Goal: Information Seeking & Learning: Learn about a topic

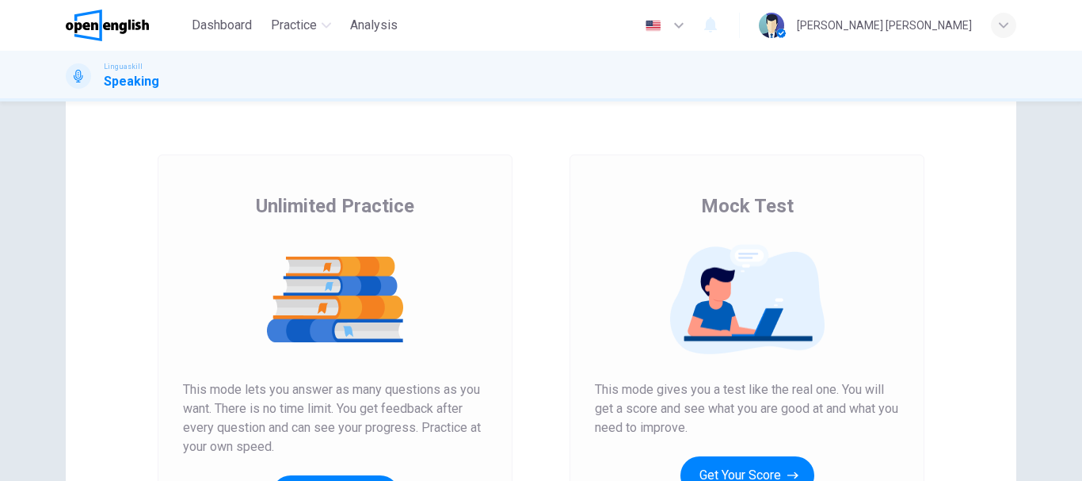
scroll to position [158, 0]
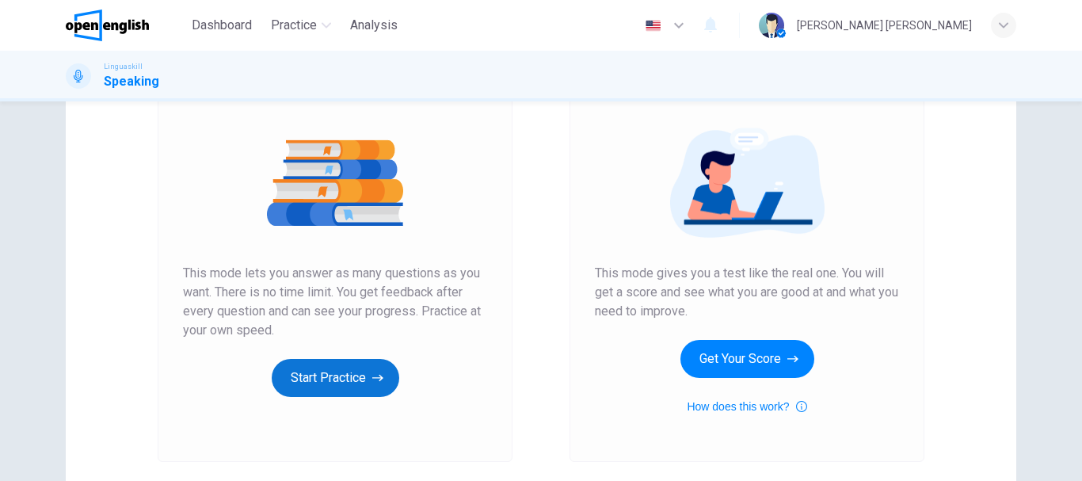
click at [329, 379] on button "Start Practice" at bounding box center [336, 378] width 128 height 38
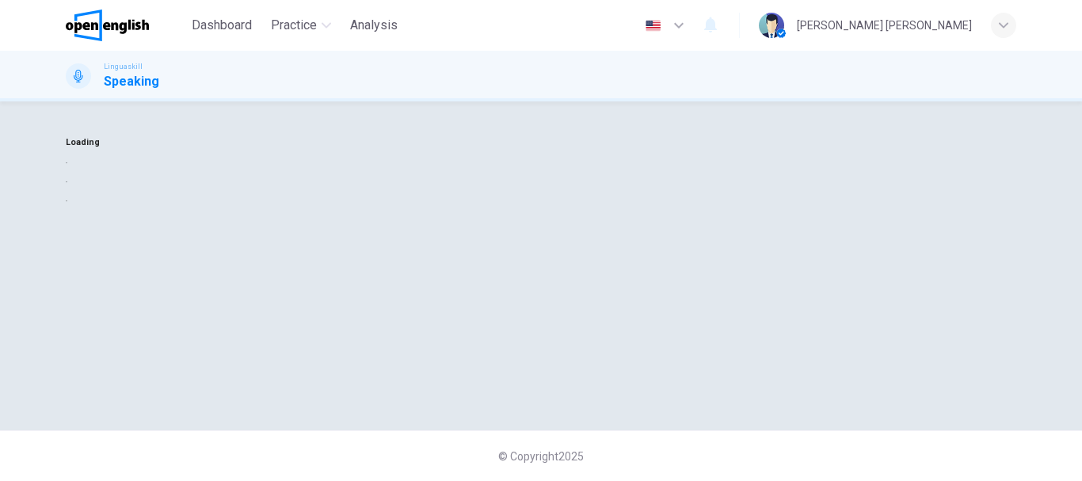
scroll to position [0, 0]
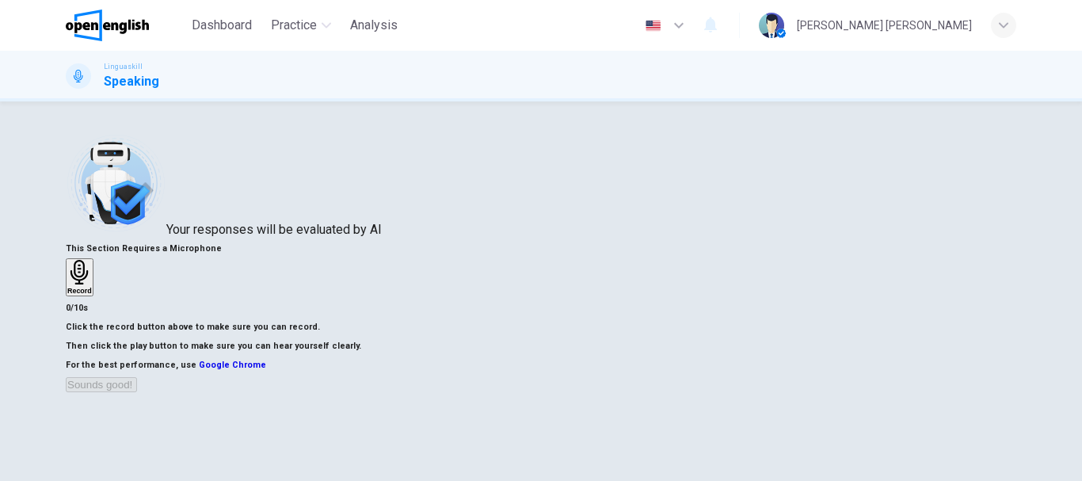
click at [92, 295] on h6 "Record" at bounding box center [79, 291] width 25 height 8
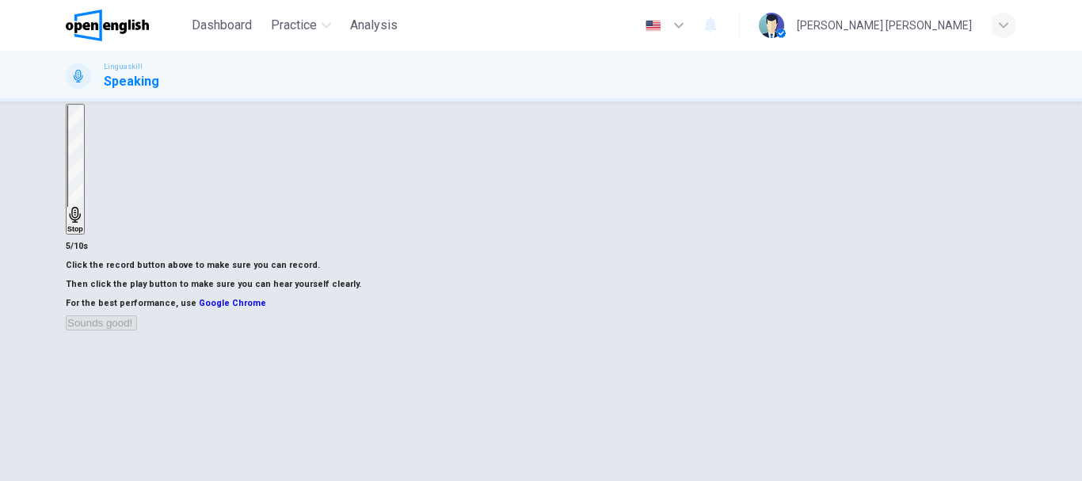
scroll to position [158, 0]
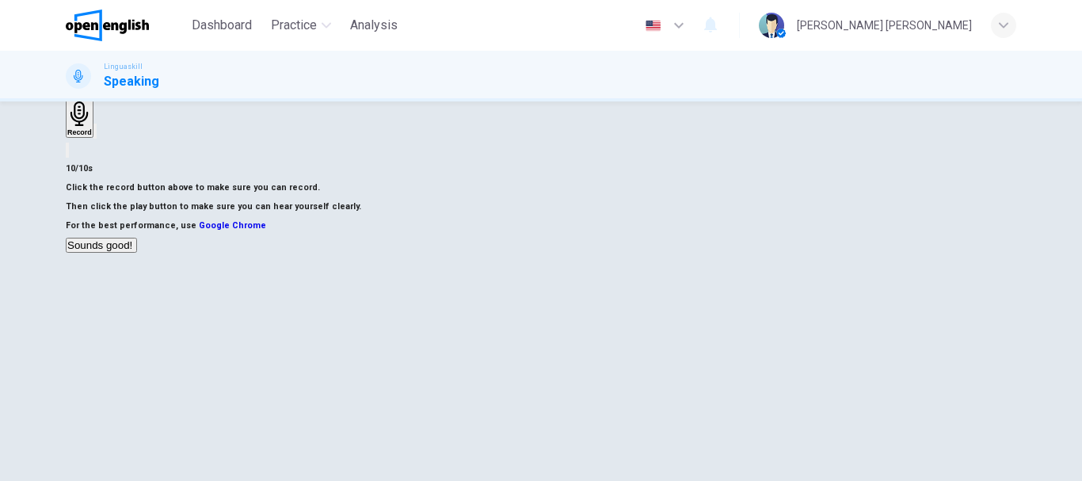
click at [95, 135] on icon "button" at bounding box center [95, 135] width 0 height 0
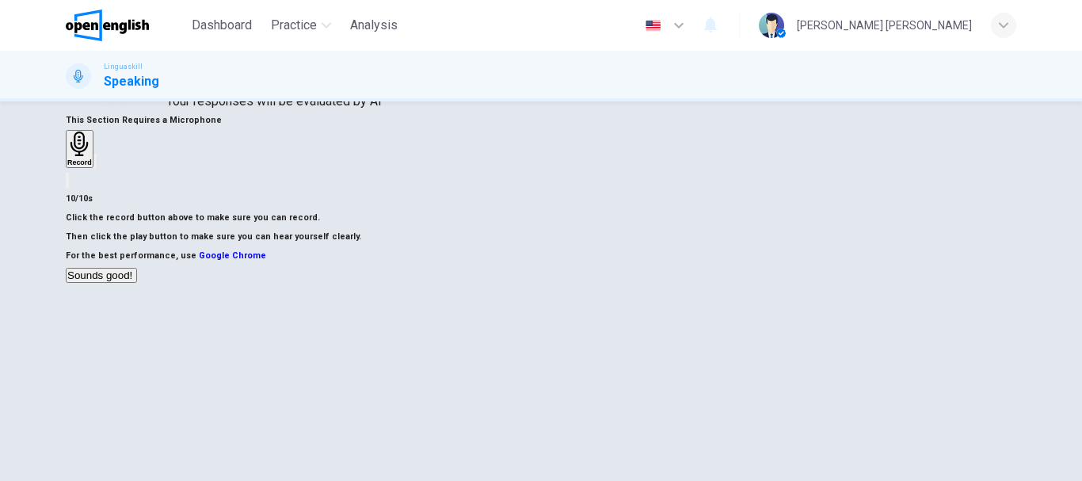
scroll to position [238, 0]
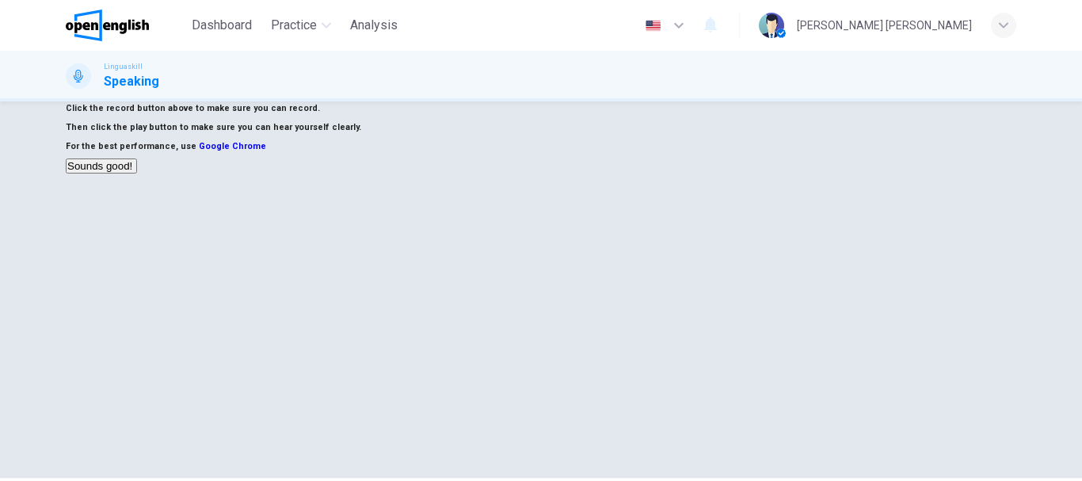
click at [137, 173] on button "Sounds good!" at bounding box center [101, 165] width 71 height 15
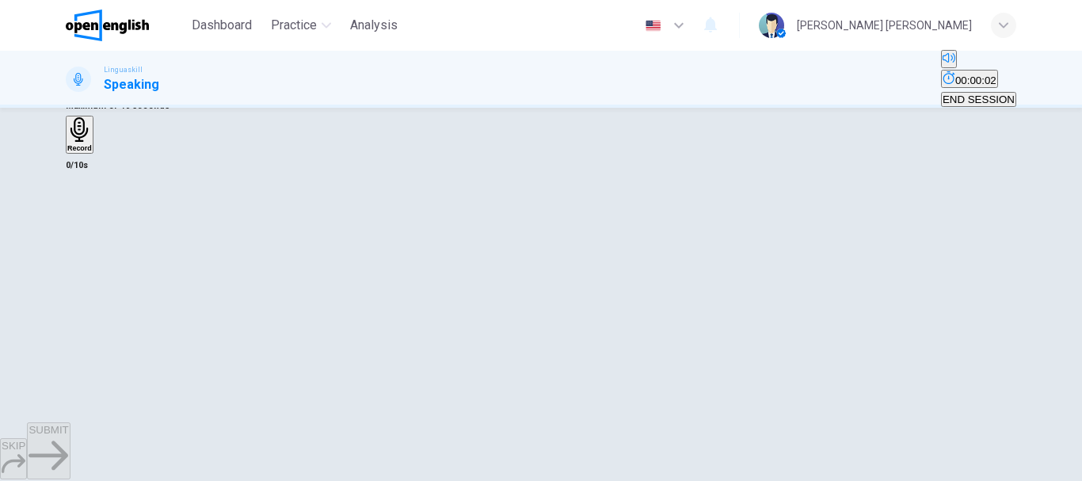
click at [67, 29] on icon "button" at bounding box center [67, 29] width 0 height 0
type input "*"
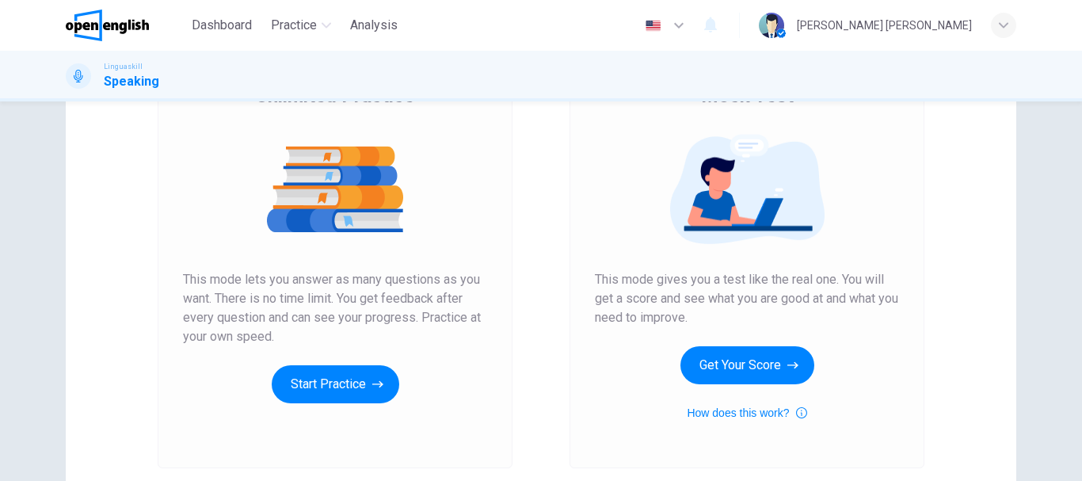
scroll to position [158, 0]
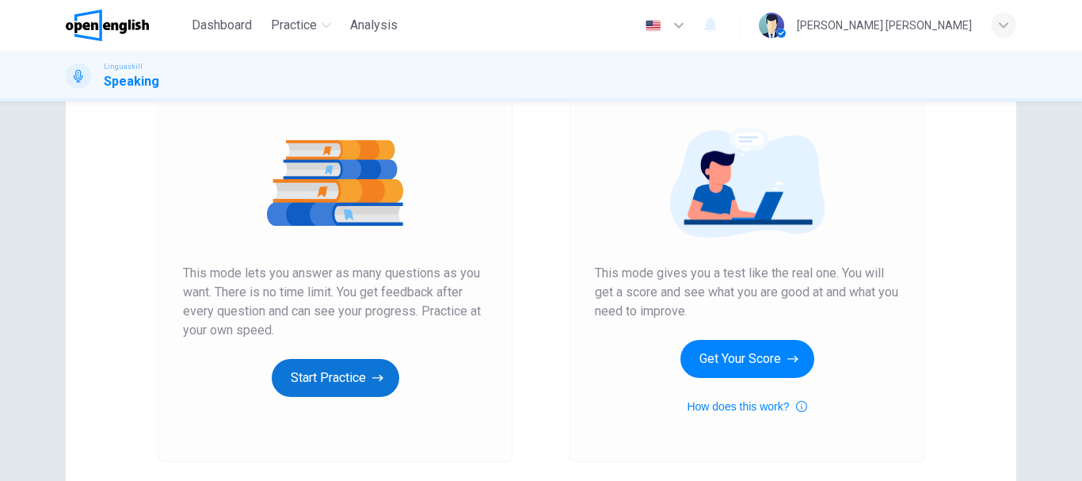
click at [340, 388] on button "Start Practice" at bounding box center [336, 378] width 128 height 38
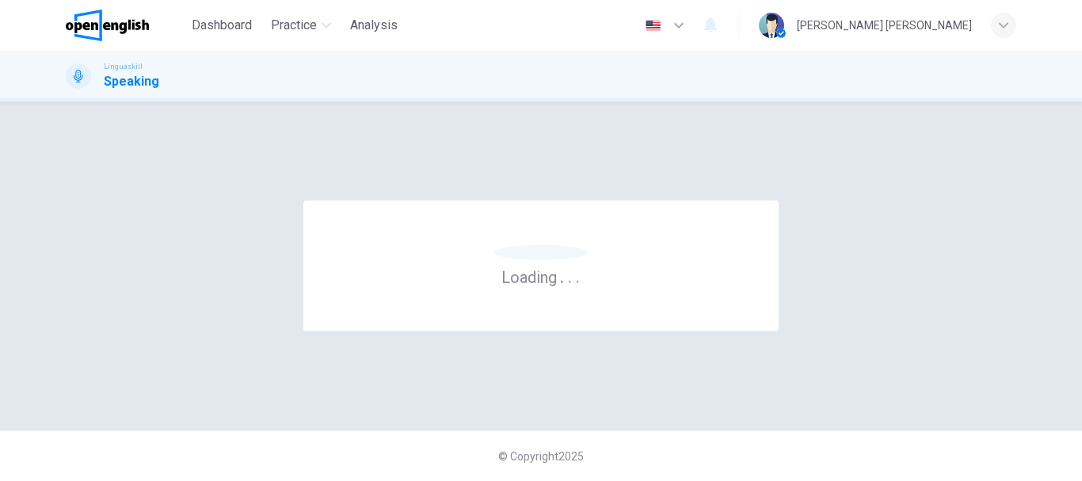
scroll to position [0, 0]
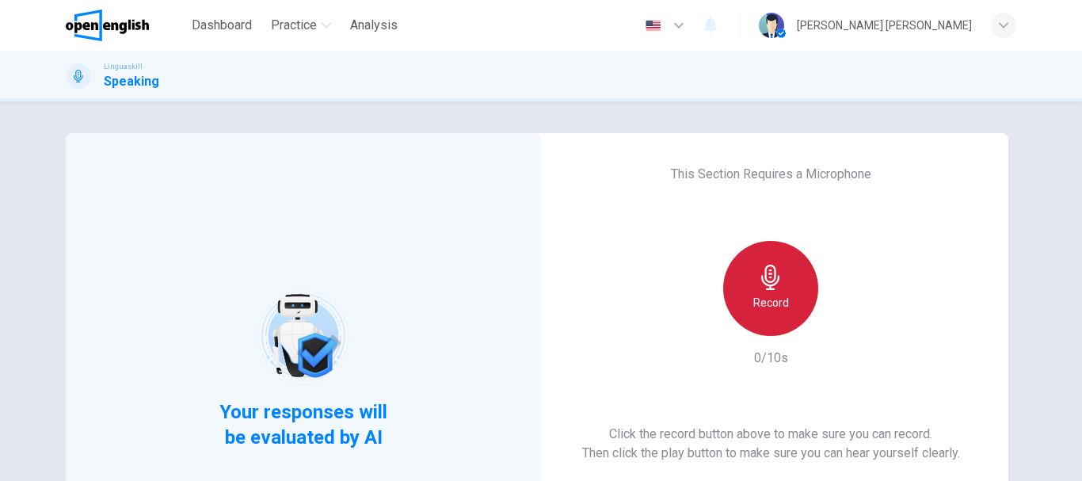
click at [758, 287] on icon "button" at bounding box center [770, 277] width 25 height 25
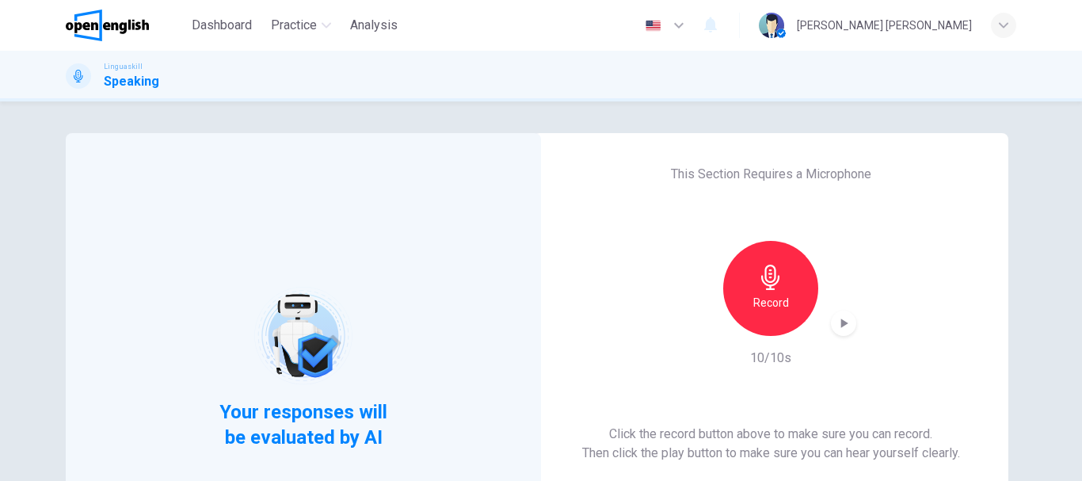
click at [841, 327] on icon "button" at bounding box center [844, 323] width 16 height 16
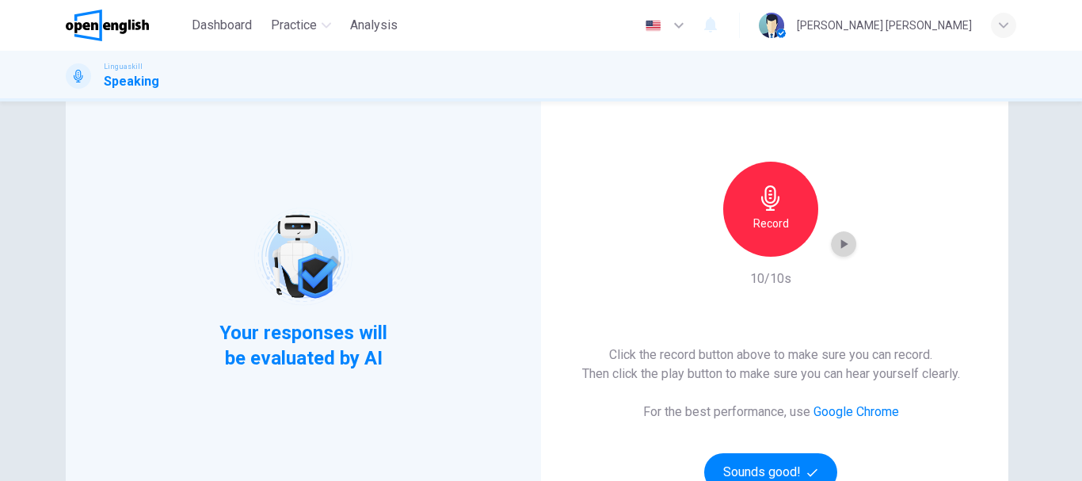
click at [844, 242] on icon "button" at bounding box center [844, 244] width 16 height 16
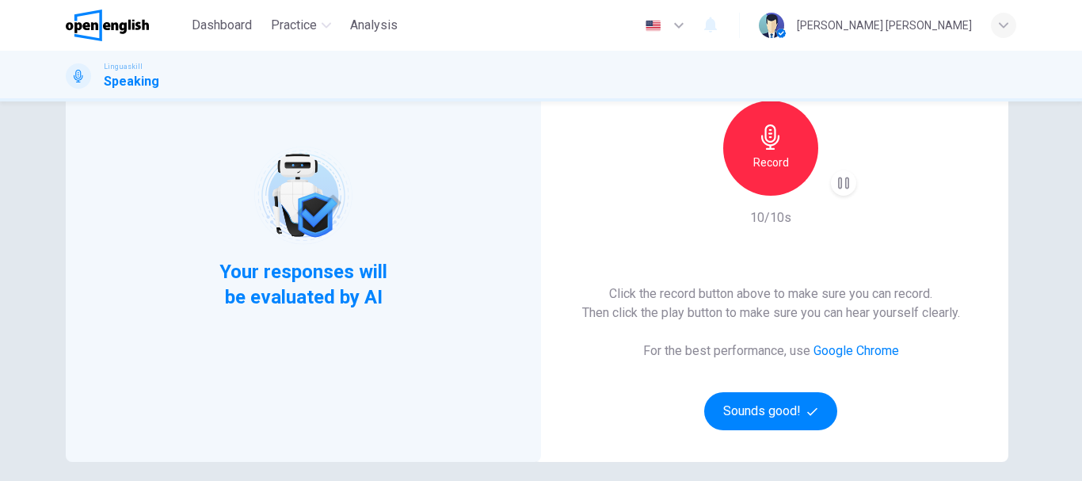
scroll to position [127, 0]
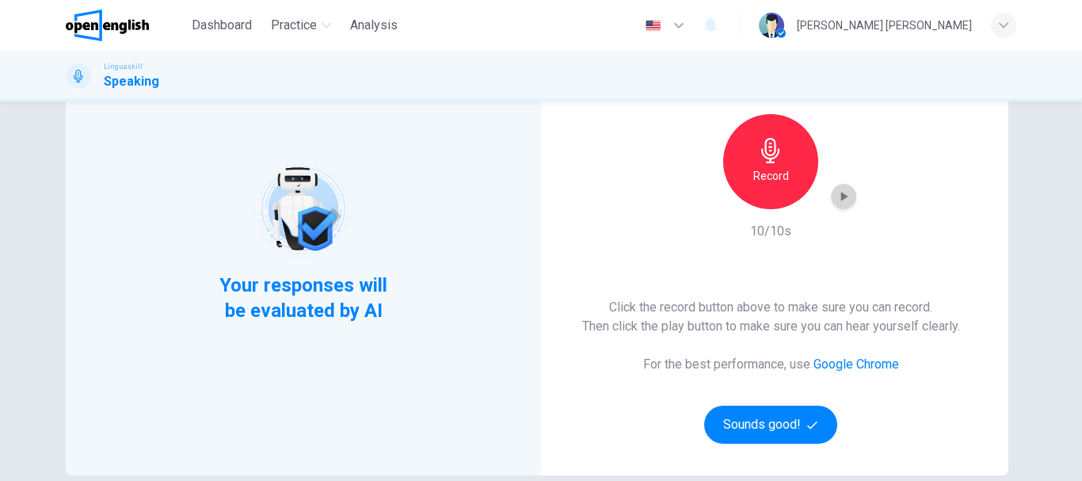
click at [838, 207] on div "button" at bounding box center [843, 196] width 25 height 25
click at [836, 193] on icon "button" at bounding box center [844, 197] width 16 height 16
click at [786, 418] on button "Sounds good!" at bounding box center [770, 425] width 133 height 38
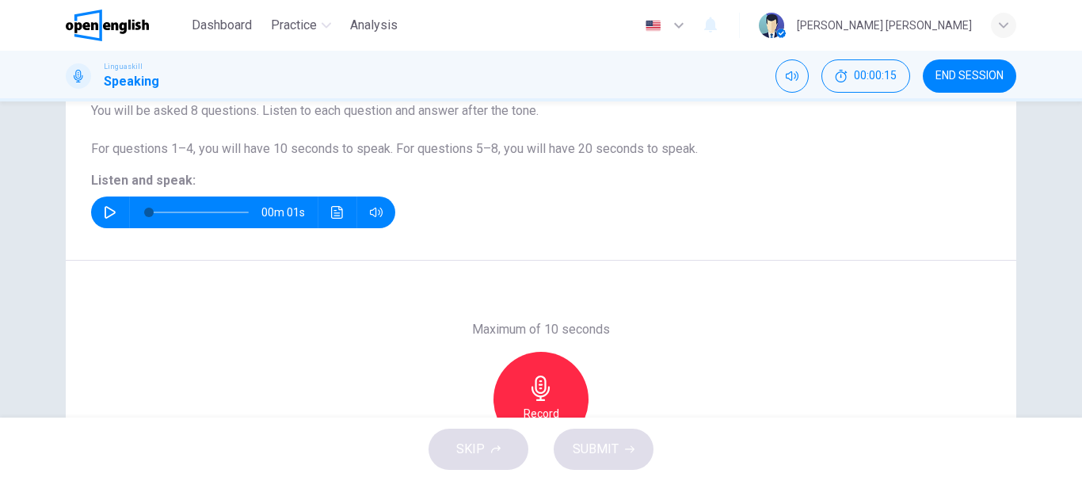
scroll to position [158, 0]
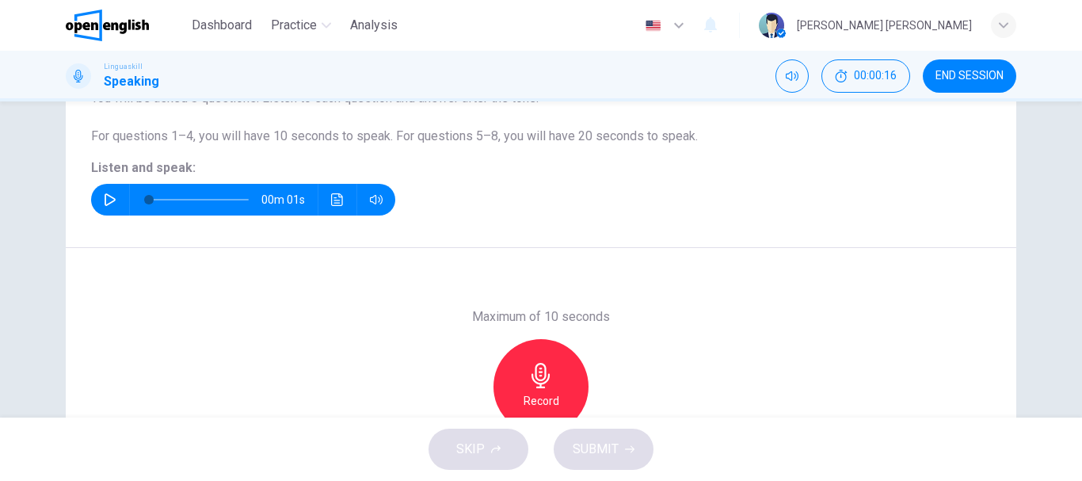
click at [109, 195] on icon "button" at bounding box center [110, 199] width 13 height 13
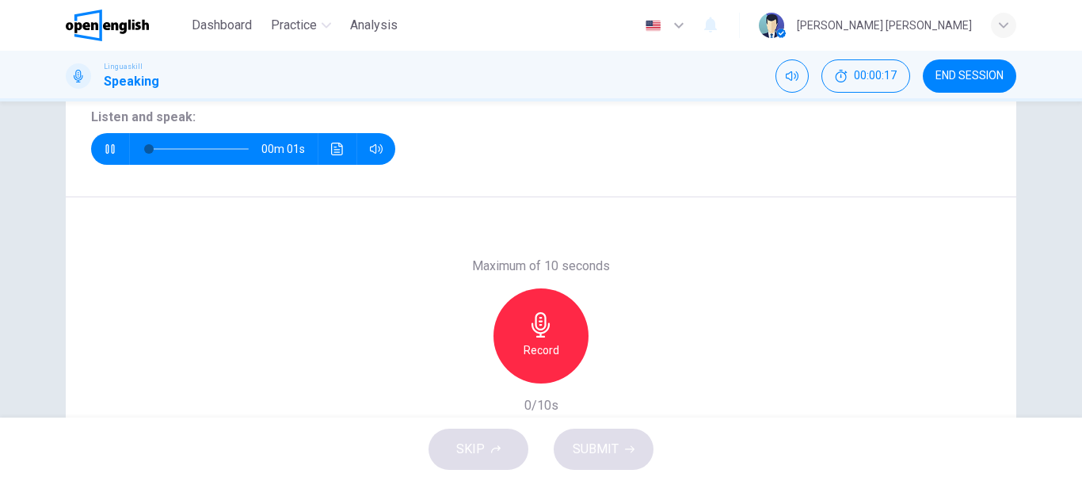
scroll to position [238, 0]
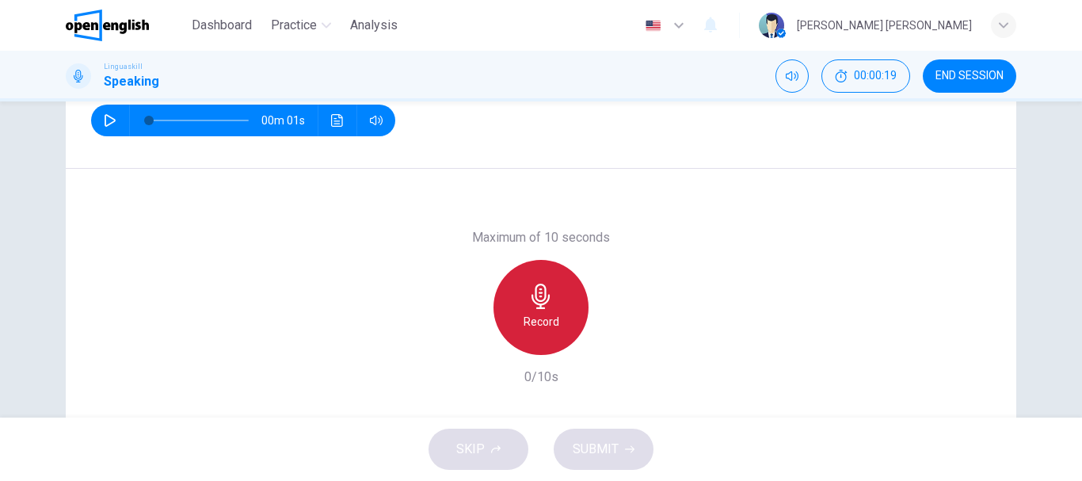
click at [530, 307] on icon "button" at bounding box center [540, 296] width 25 height 25
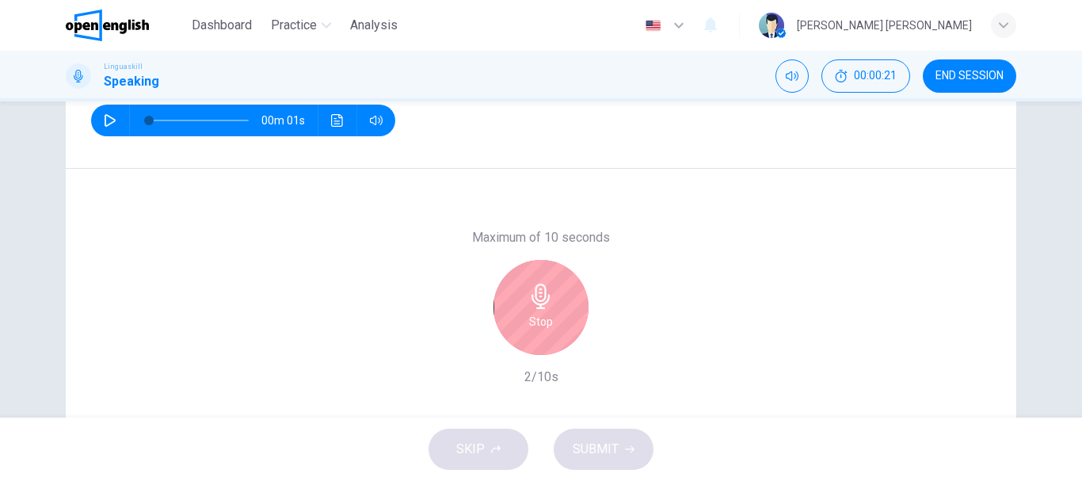
click at [530, 307] on icon "button" at bounding box center [540, 296] width 25 height 25
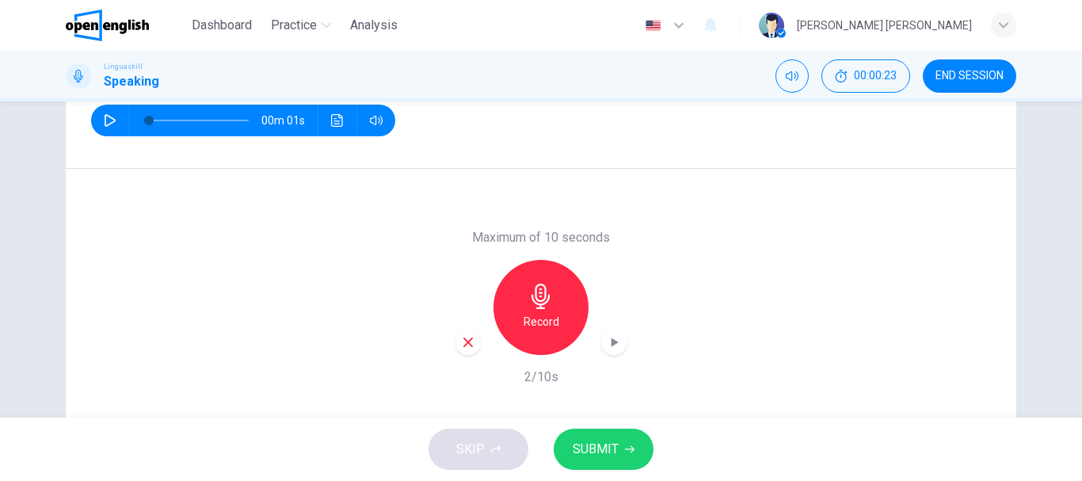
click at [596, 441] on span "SUBMIT" at bounding box center [596, 449] width 46 height 22
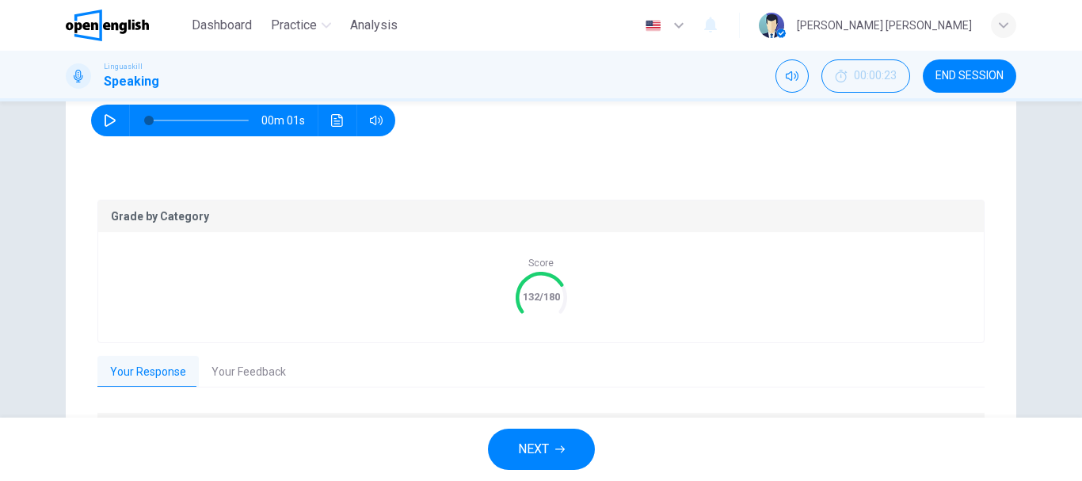
scroll to position [158, 0]
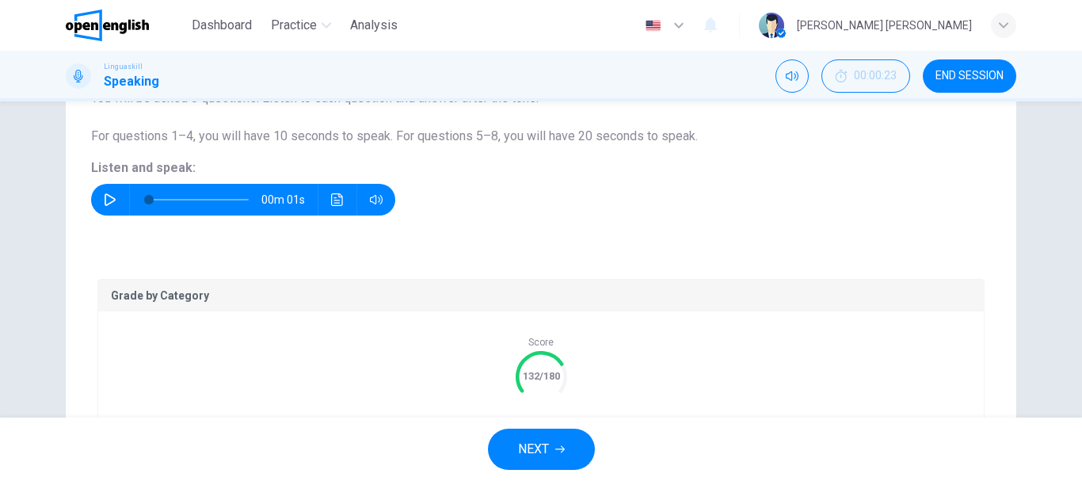
click at [551, 453] on button "NEXT" at bounding box center [541, 449] width 107 height 41
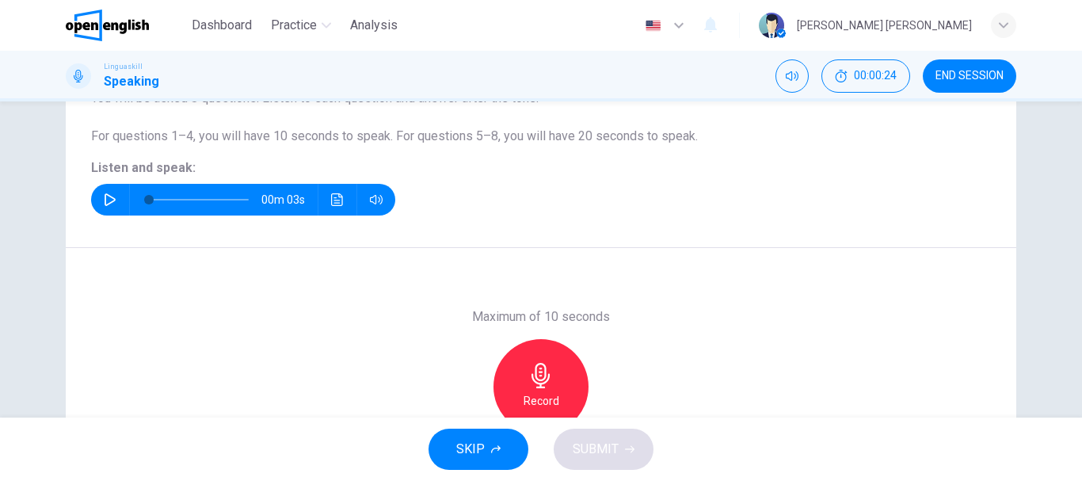
click at [109, 196] on icon "button" at bounding box center [110, 199] width 13 height 13
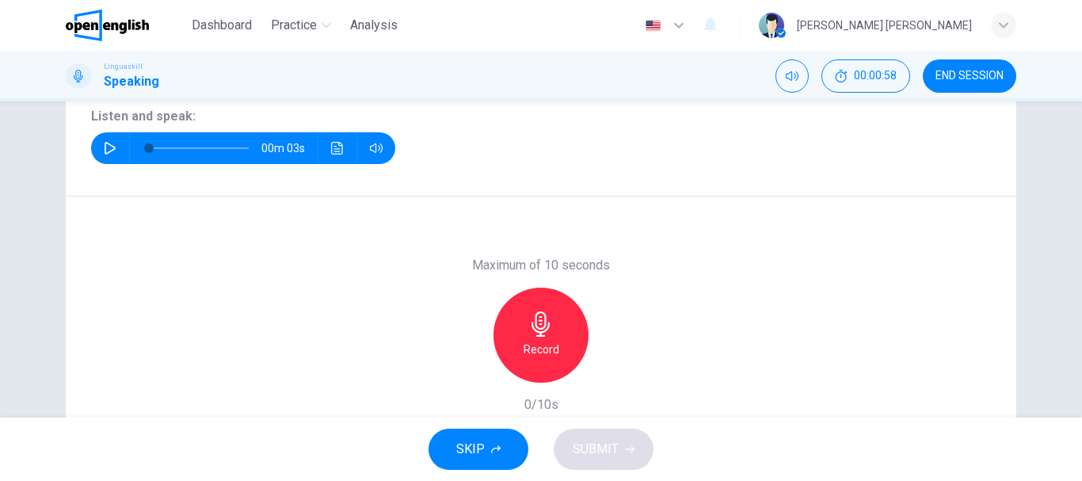
scroll to position [238, 0]
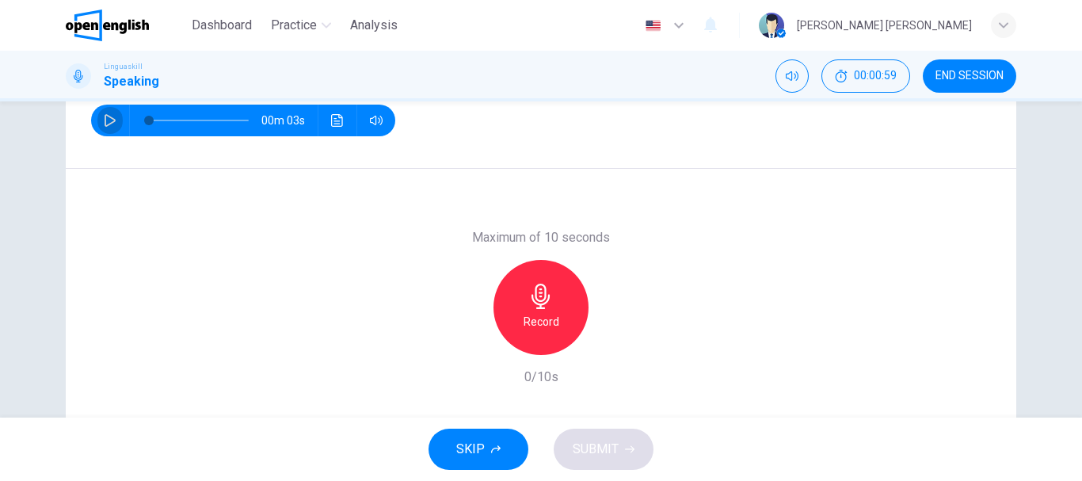
click at [109, 123] on icon "button" at bounding box center [110, 120] width 13 height 13
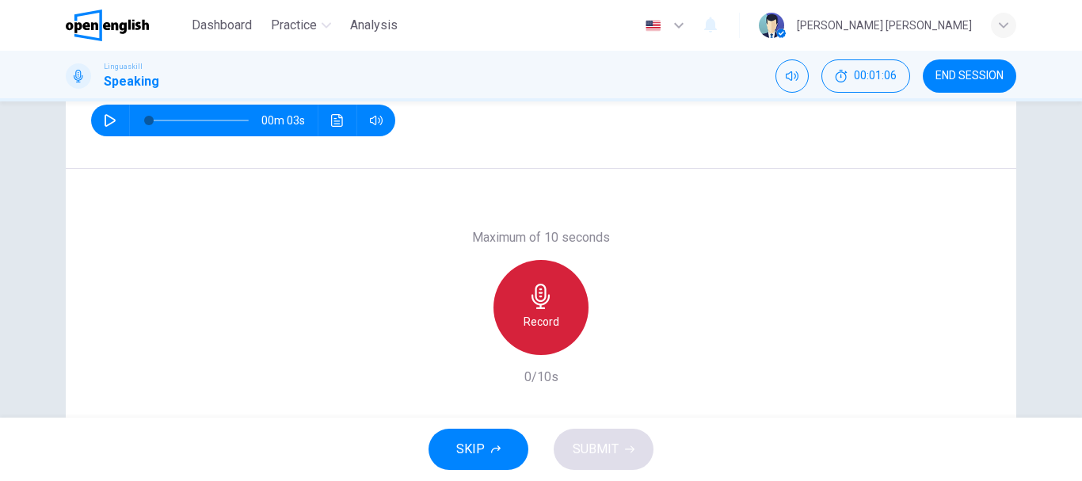
click at [562, 297] on div "Record" at bounding box center [541, 307] width 95 height 95
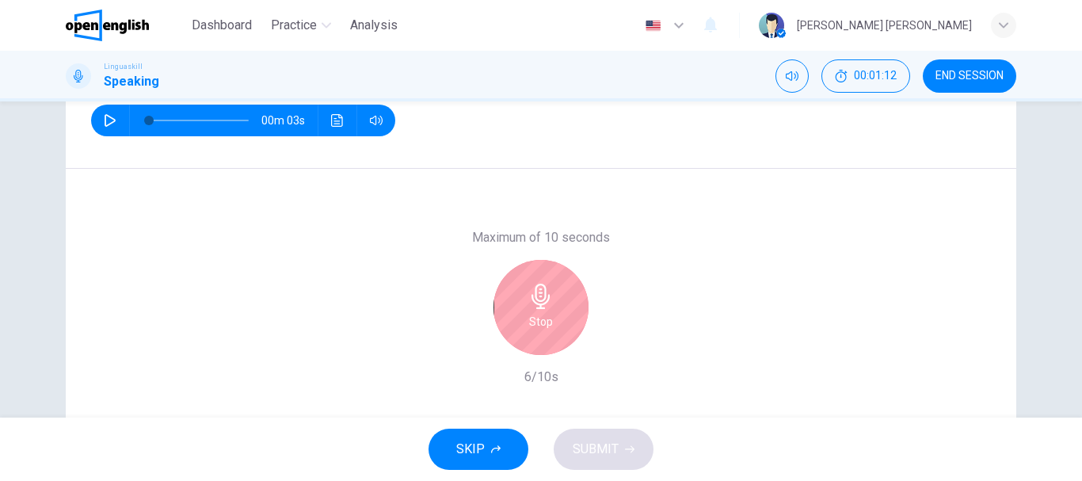
click at [554, 308] on div "Stop" at bounding box center [541, 307] width 95 height 95
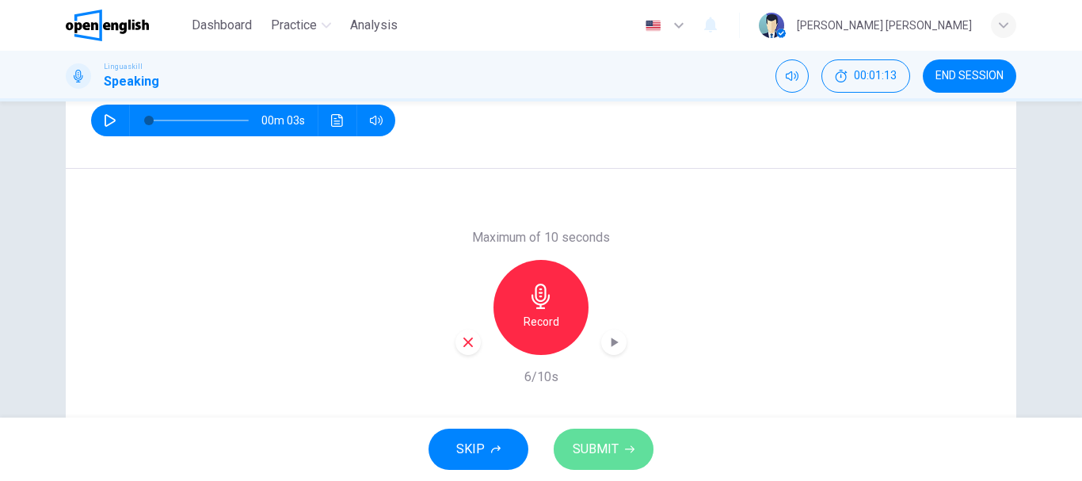
click at [593, 445] on span "SUBMIT" at bounding box center [596, 449] width 46 height 22
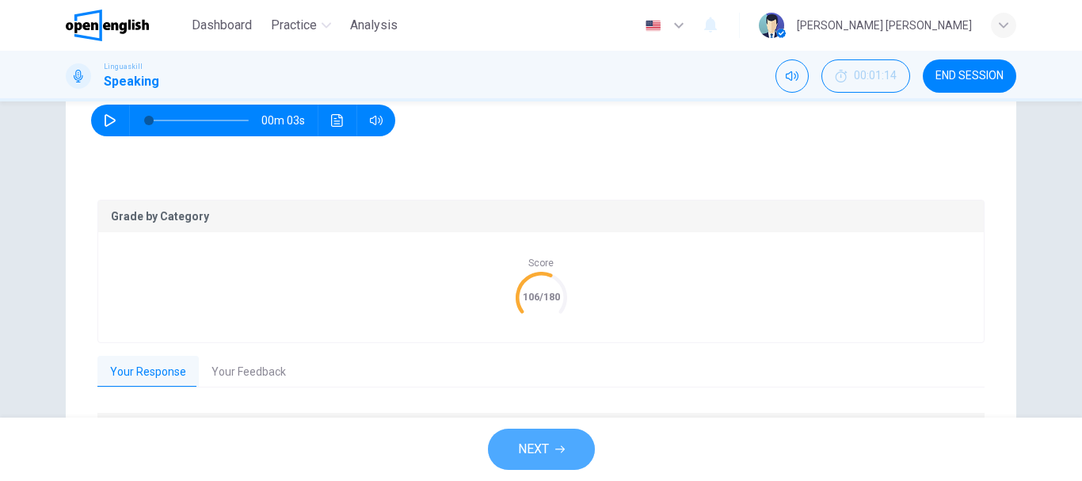
click at [558, 449] on icon "button" at bounding box center [560, 449] width 10 height 7
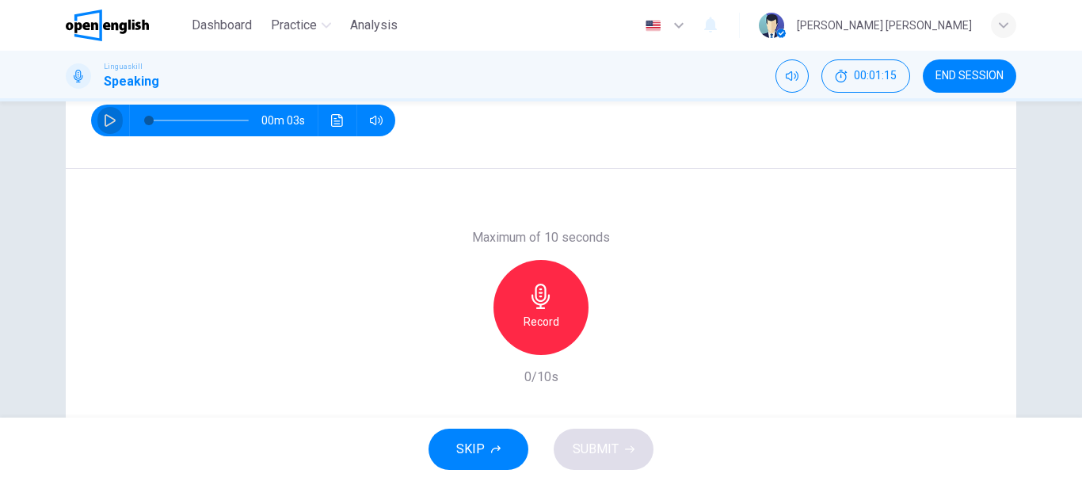
click at [105, 120] on icon "button" at bounding box center [110, 120] width 13 height 13
click at [530, 320] on h6 "Record" at bounding box center [542, 321] width 36 height 19
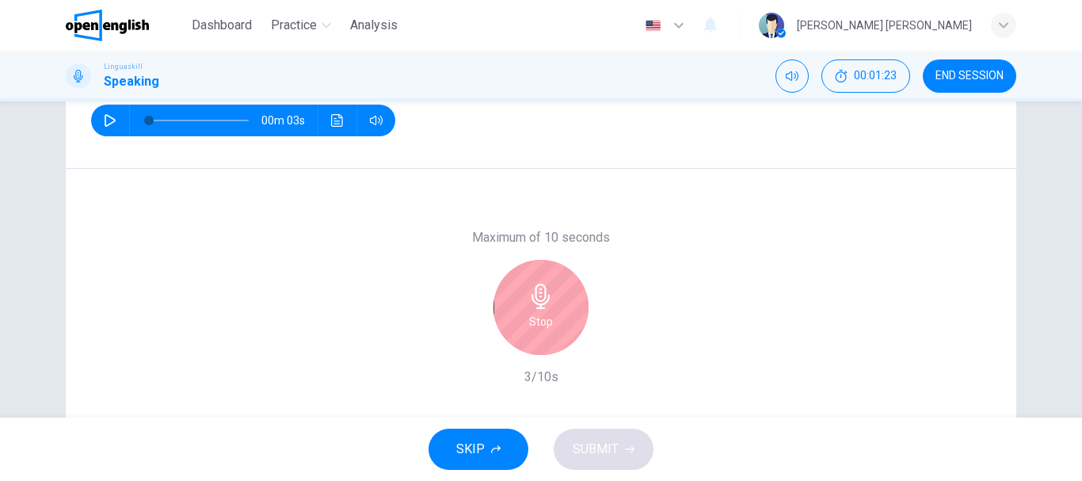
click at [530, 320] on h6 "Stop" at bounding box center [541, 321] width 24 height 19
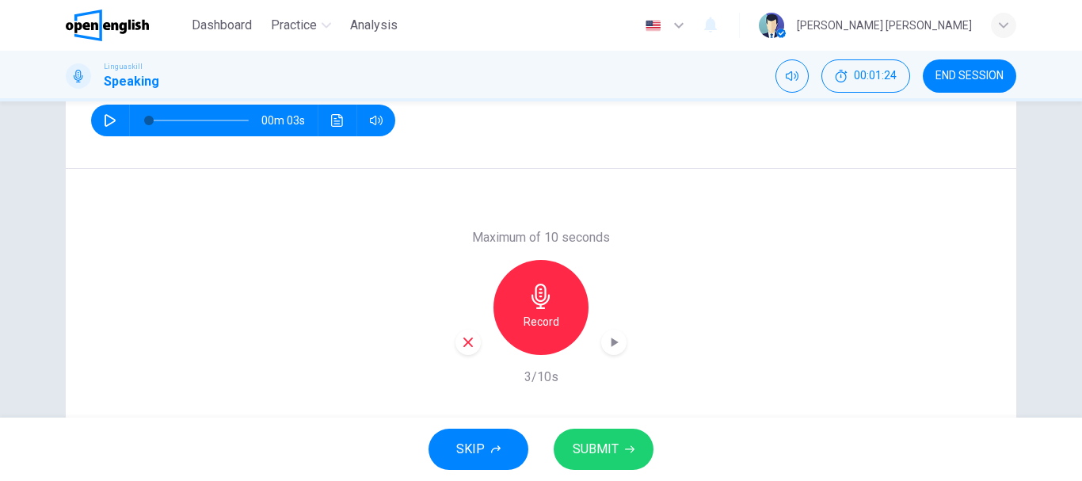
click at [625, 453] on icon "button" at bounding box center [630, 449] width 10 height 10
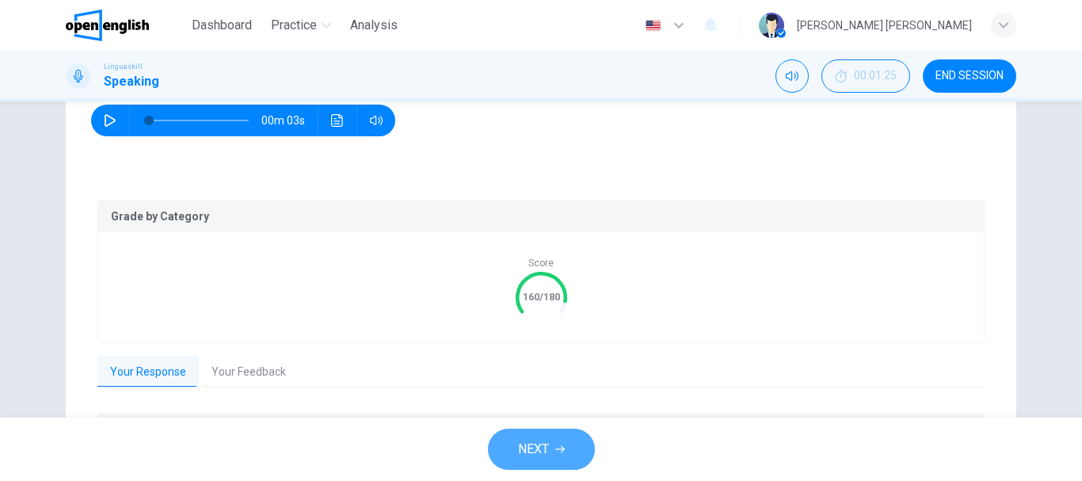
click at [547, 444] on span "NEXT" at bounding box center [533, 449] width 31 height 22
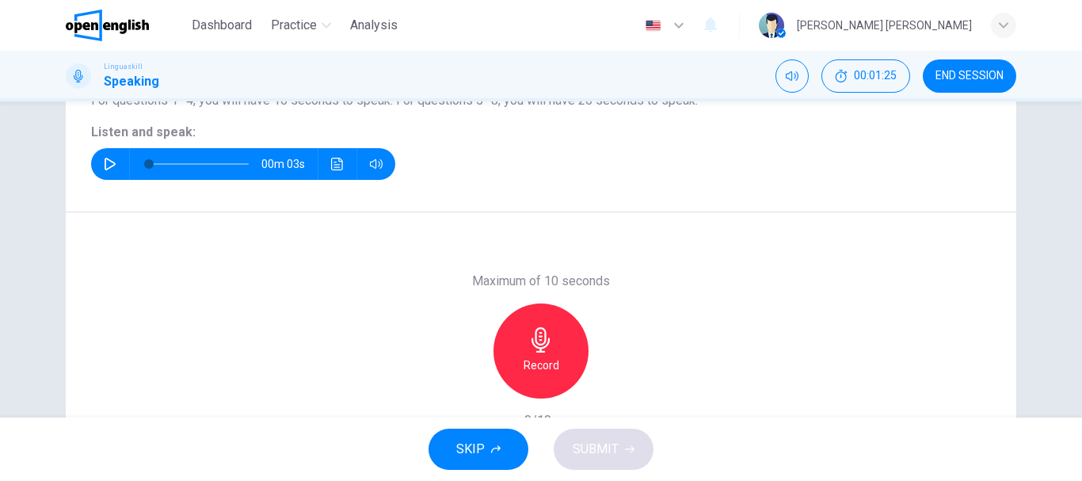
scroll to position [158, 0]
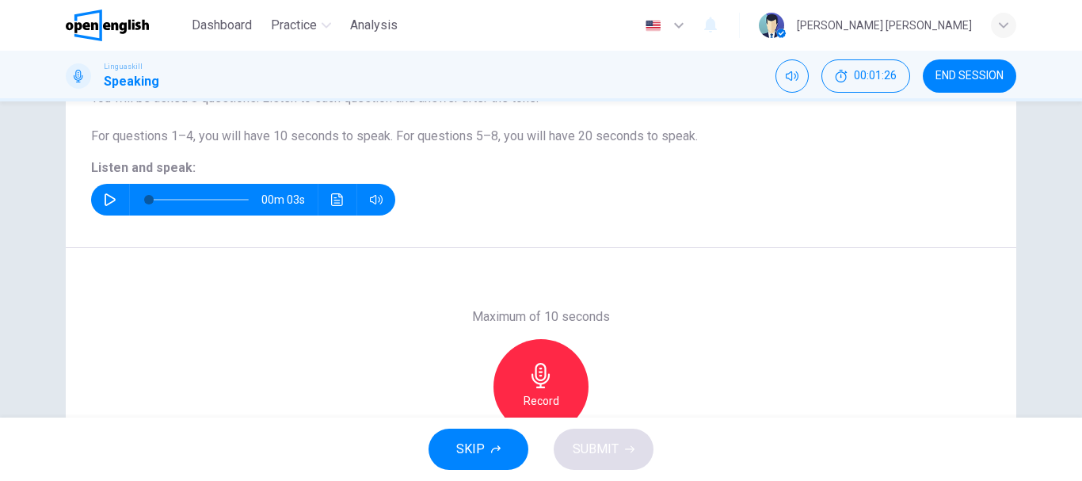
click at [102, 206] on button "button" at bounding box center [109, 200] width 25 height 32
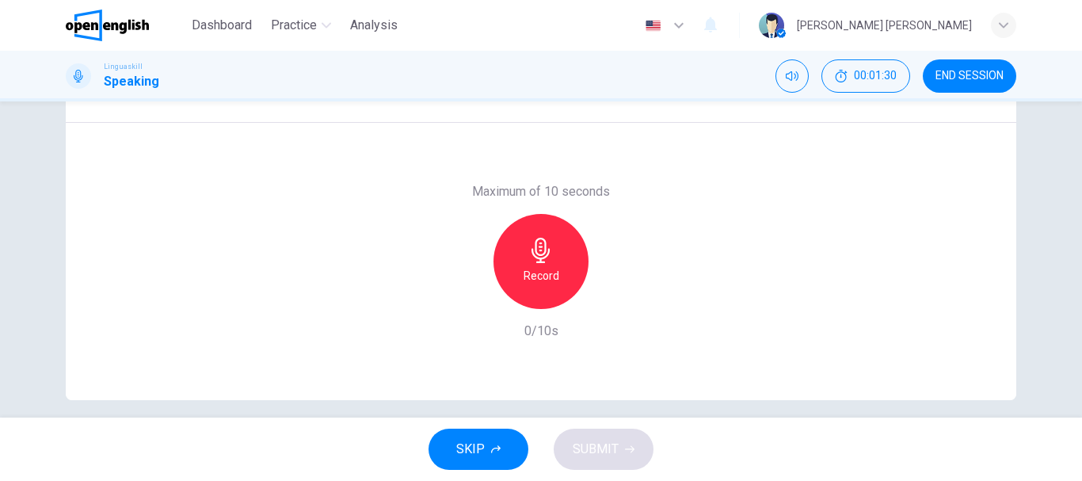
scroll to position [298, 0]
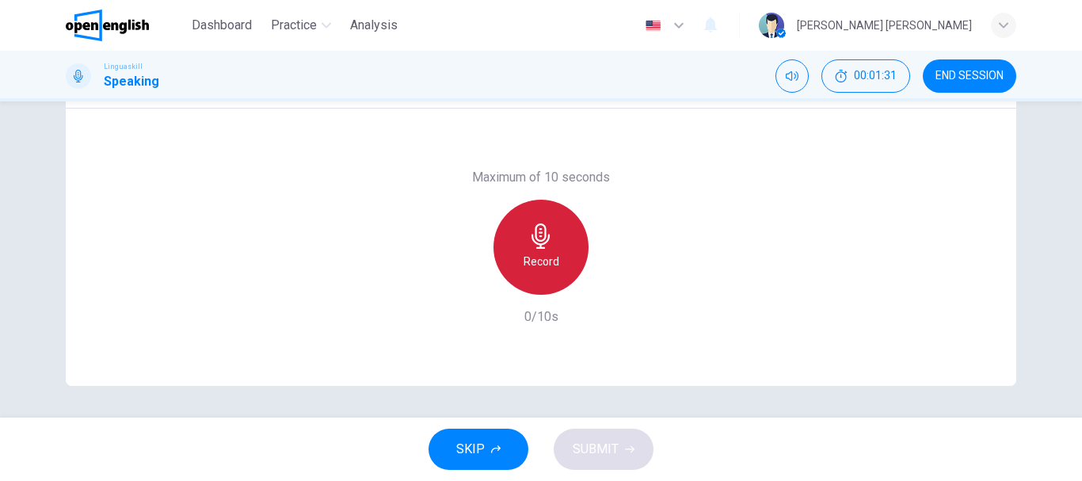
click at [550, 257] on h6 "Record" at bounding box center [542, 261] width 36 height 19
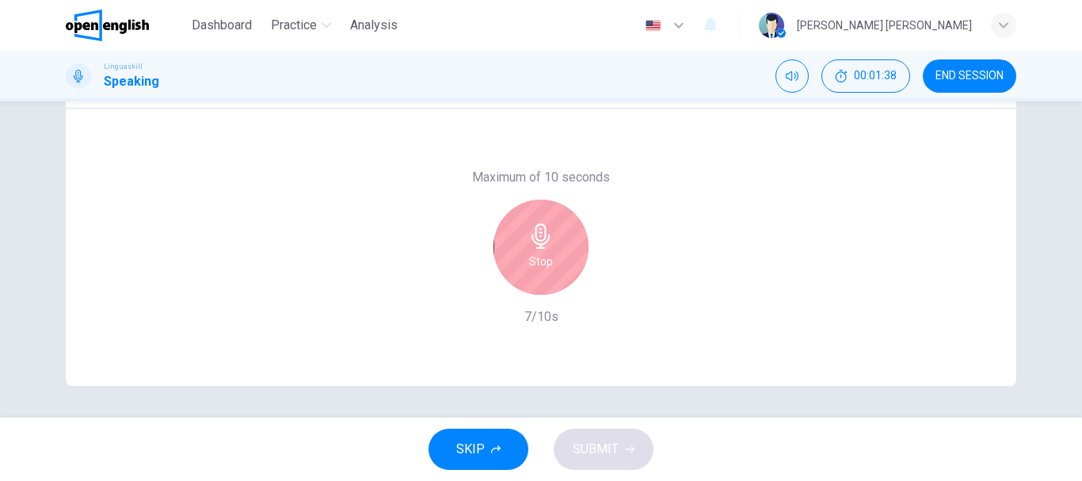
click at [550, 257] on div "Stop" at bounding box center [541, 247] width 95 height 95
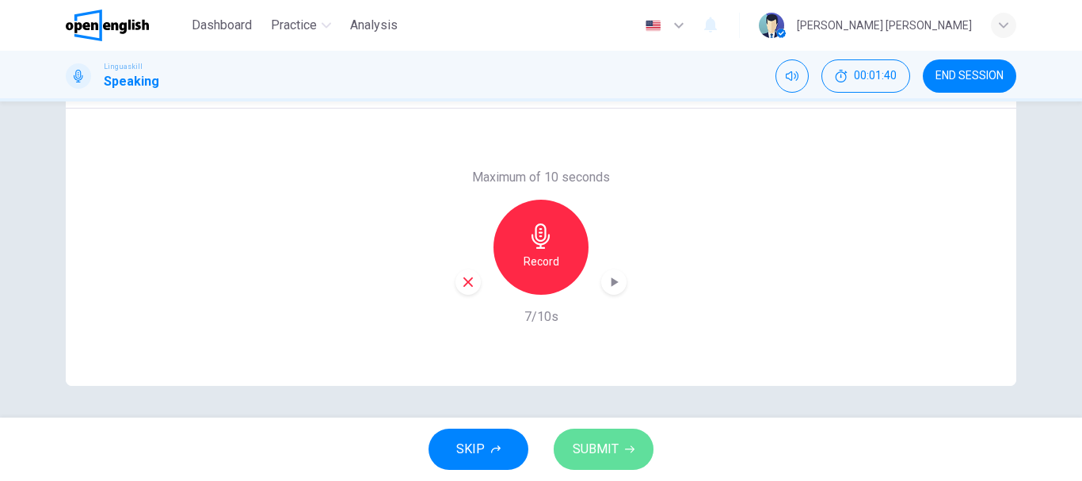
click at [612, 444] on span "SUBMIT" at bounding box center [596, 449] width 46 height 22
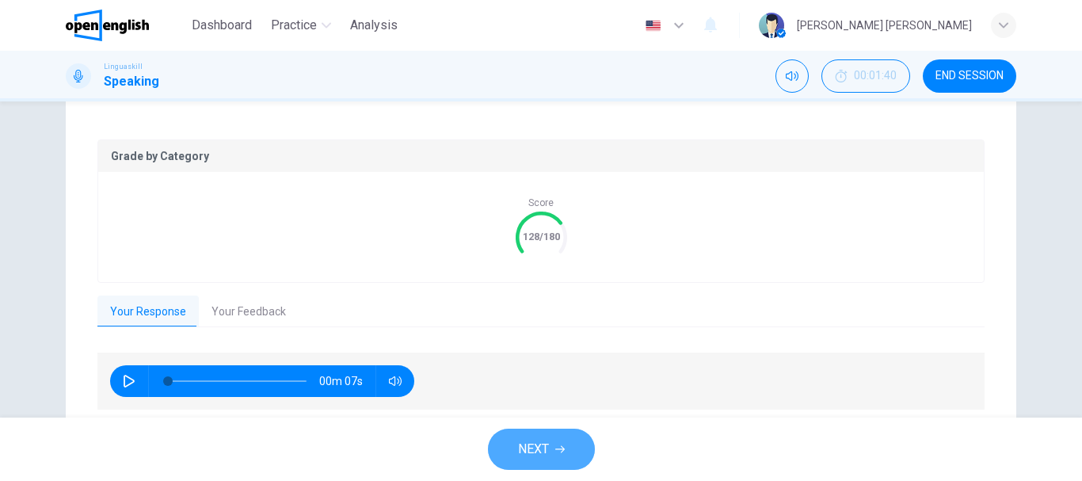
click at [554, 446] on button "NEXT" at bounding box center [541, 449] width 107 height 41
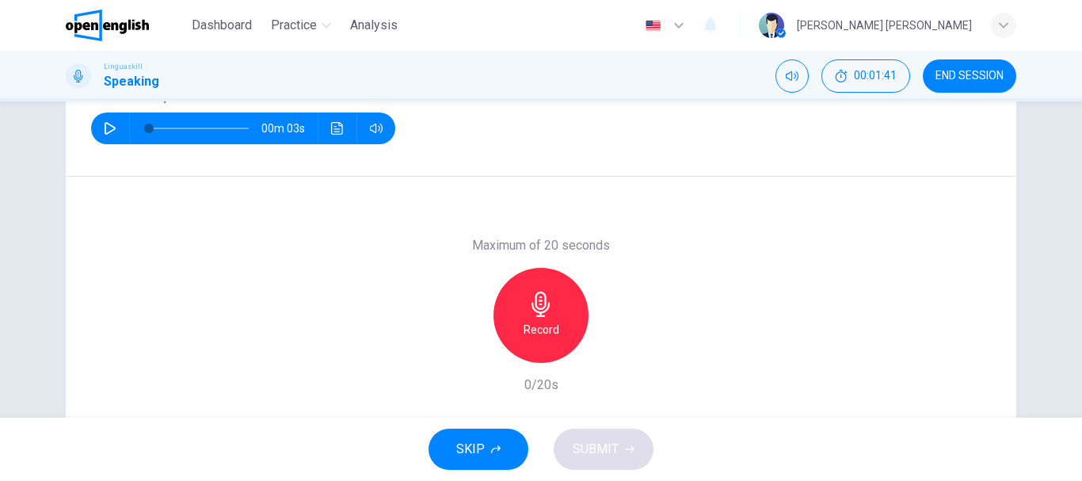
scroll to position [60, 0]
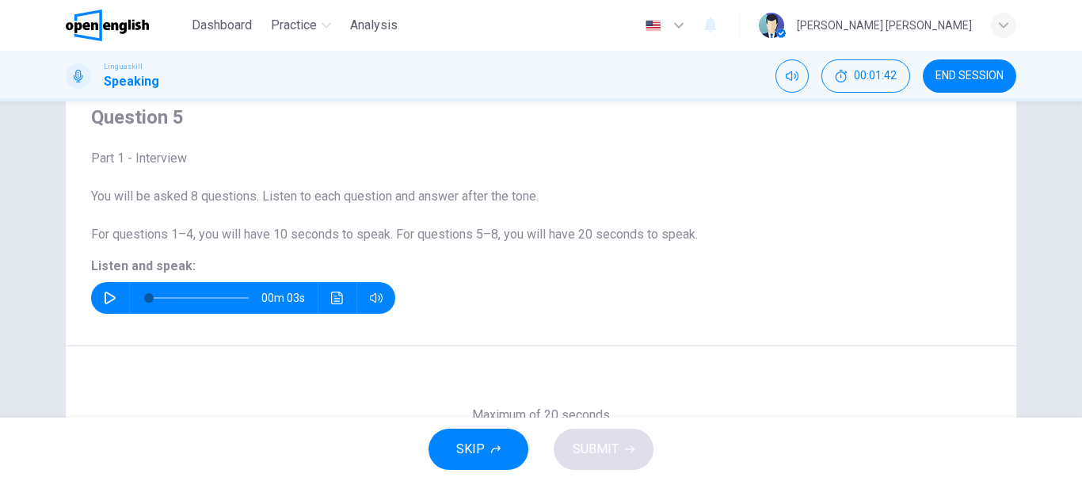
click at [105, 303] on icon "button" at bounding box center [110, 298] width 13 height 13
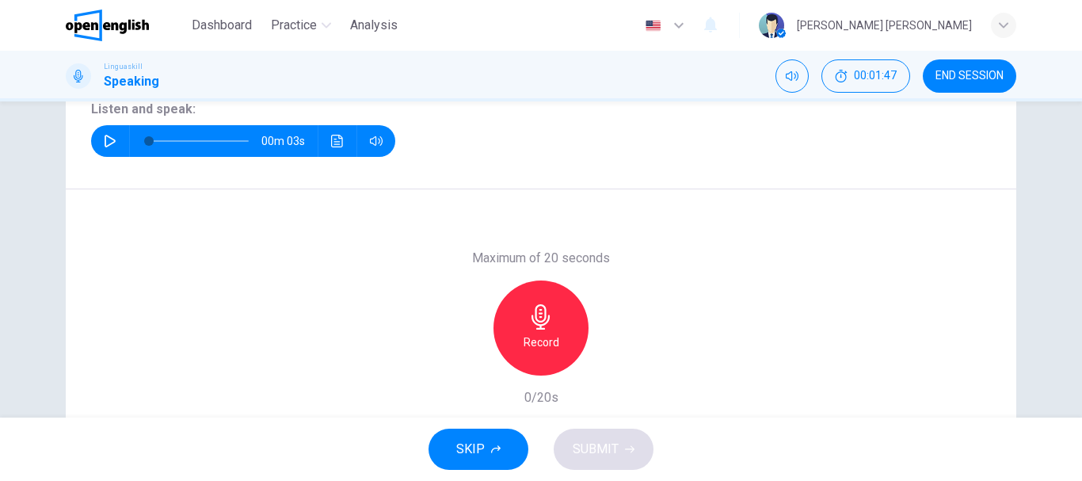
scroll to position [219, 0]
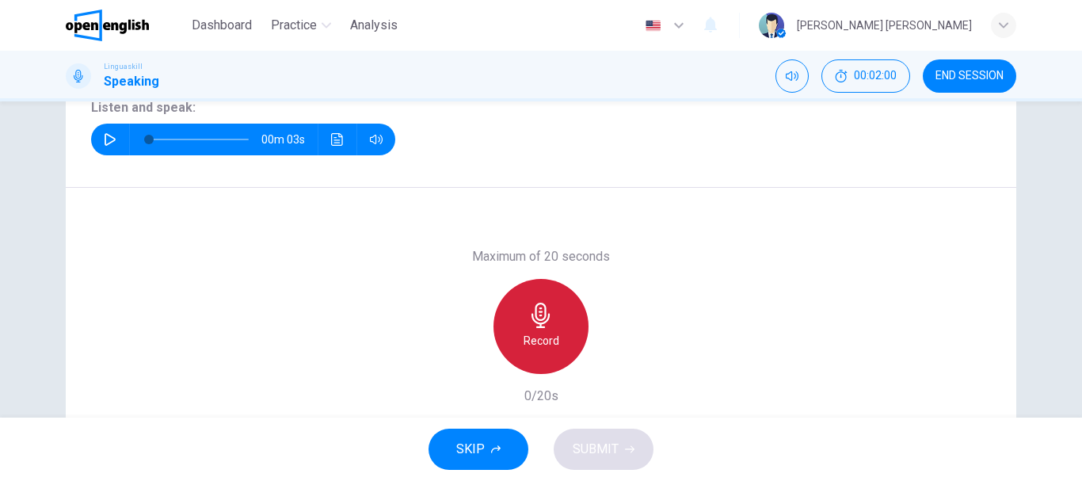
click at [535, 323] on icon "button" at bounding box center [541, 315] width 18 height 25
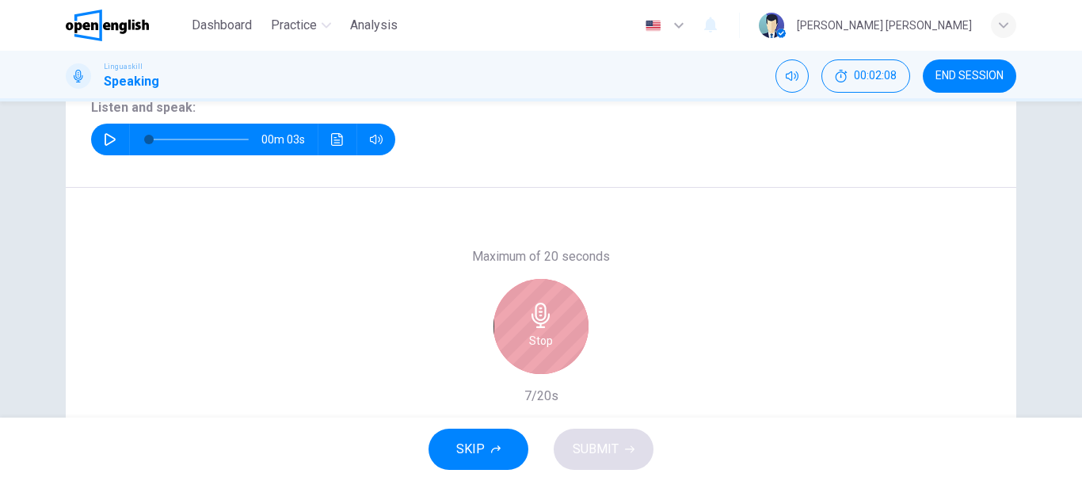
click at [536, 323] on icon "button" at bounding box center [541, 315] width 18 height 25
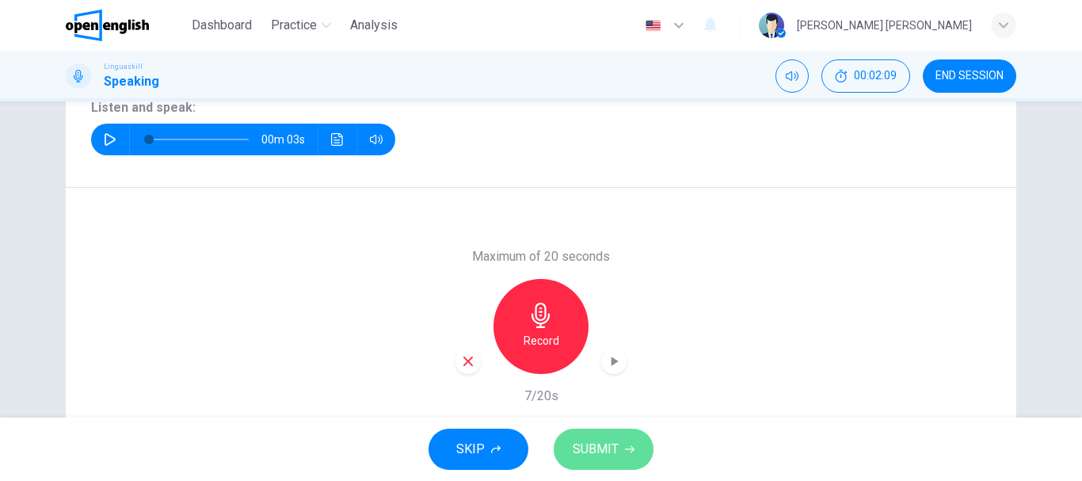
click at [602, 459] on span "SUBMIT" at bounding box center [596, 449] width 46 height 22
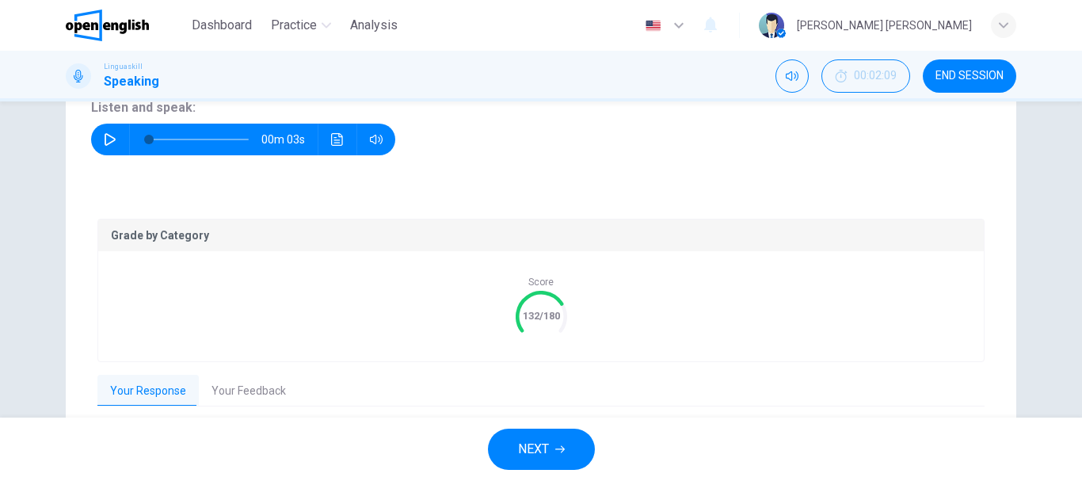
click at [545, 441] on span "NEXT" at bounding box center [533, 449] width 31 height 22
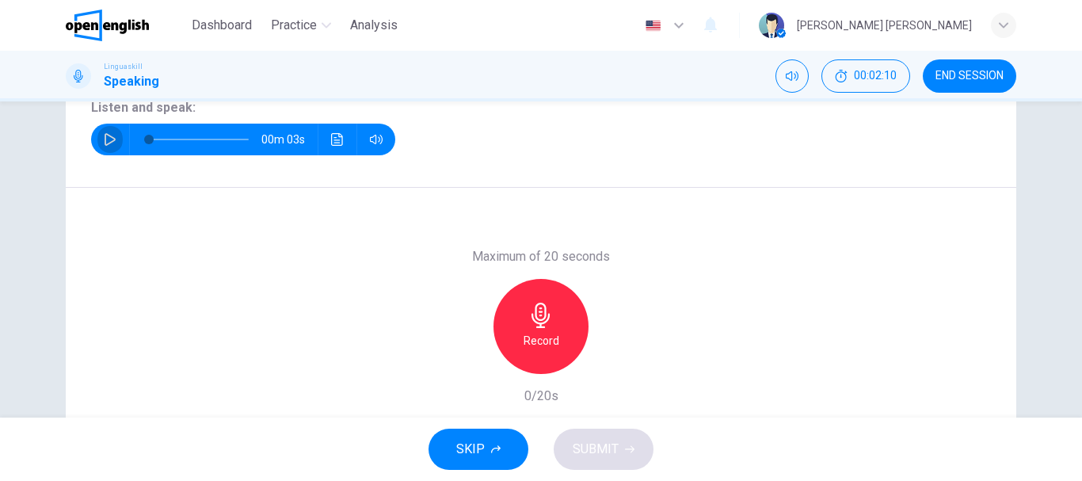
click at [105, 144] on icon "button" at bounding box center [110, 139] width 13 height 13
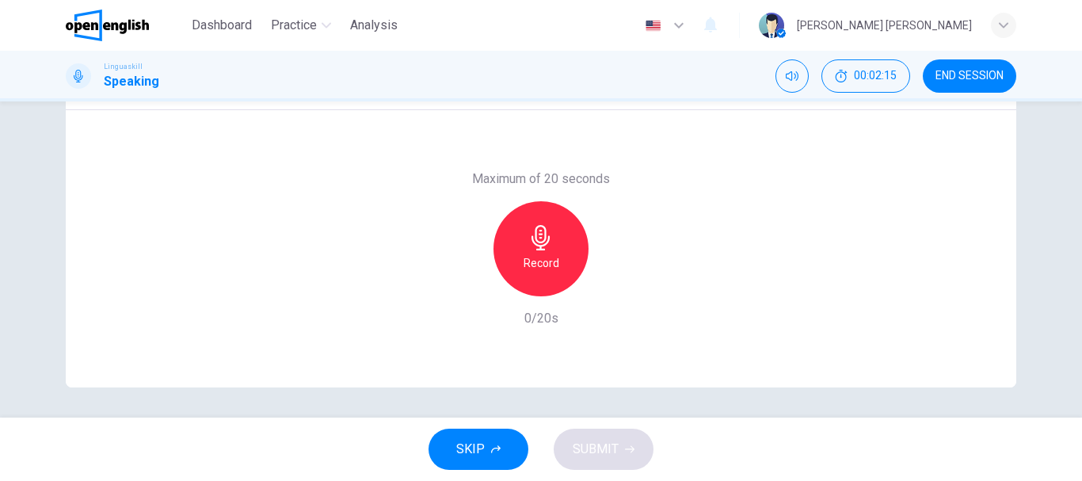
scroll to position [298, 0]
click at [546, 254] on h6 "Record" at bounding box center [542, 261] width 36 height 19
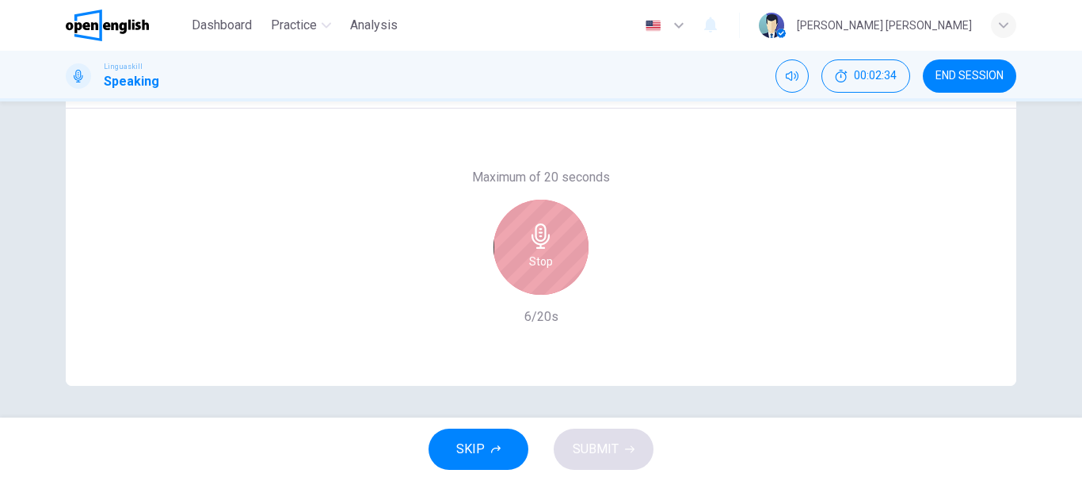
click at [554, 230] on div "Stop" at bounding box center [541, 247] width 95 height 95
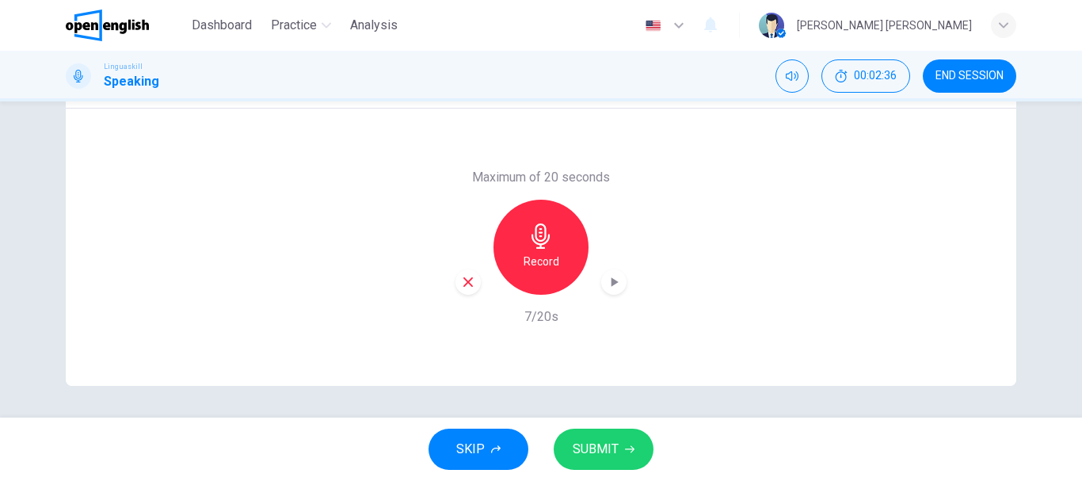
click at [598, 464] on button "SUBMIT" at bounding box center [604, 449] width 100 height 41
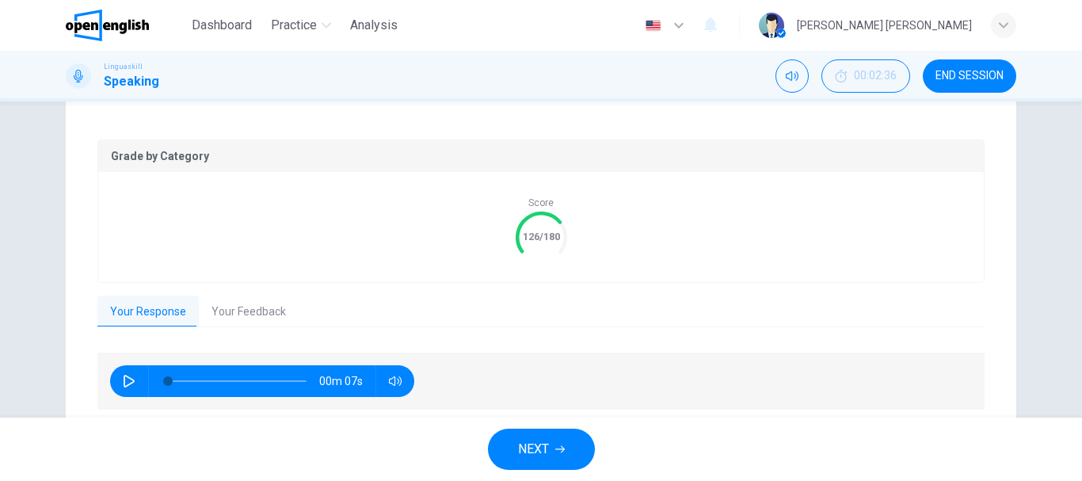
click at [531, 440] on span "NEXT" at bounding box center [533, 449] width 31 height 22
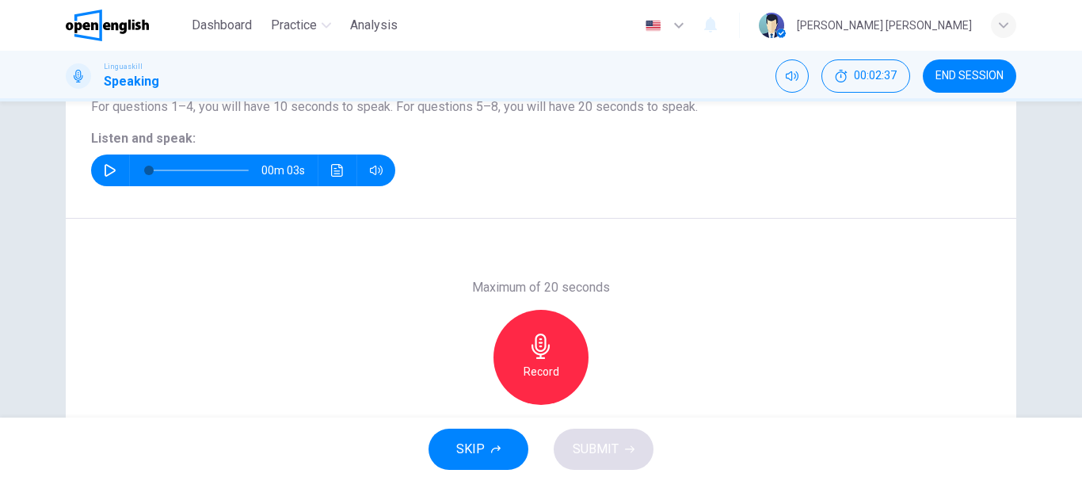
scroll to position [186, 0]
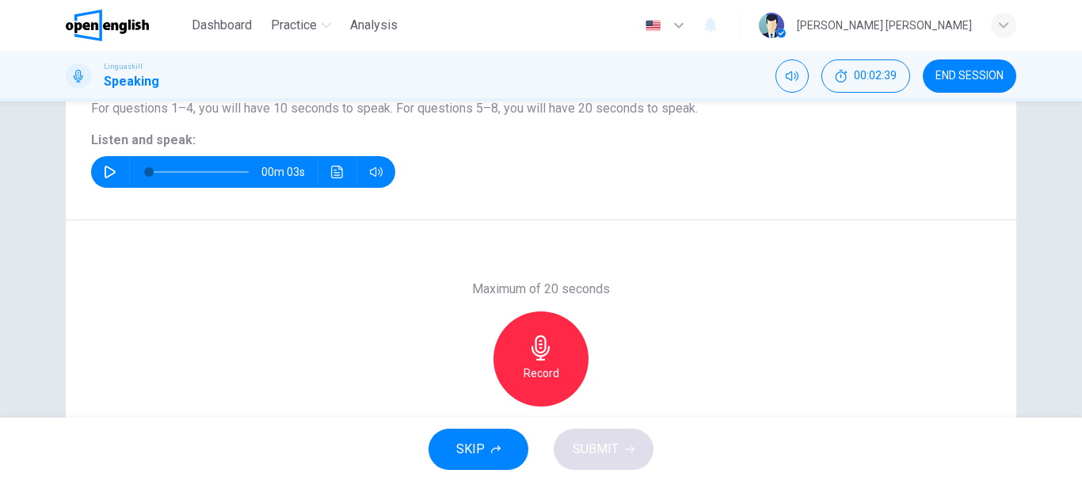
click at [105, 170] on icon "button" at bounding box center [110, 172] width 11 height 13
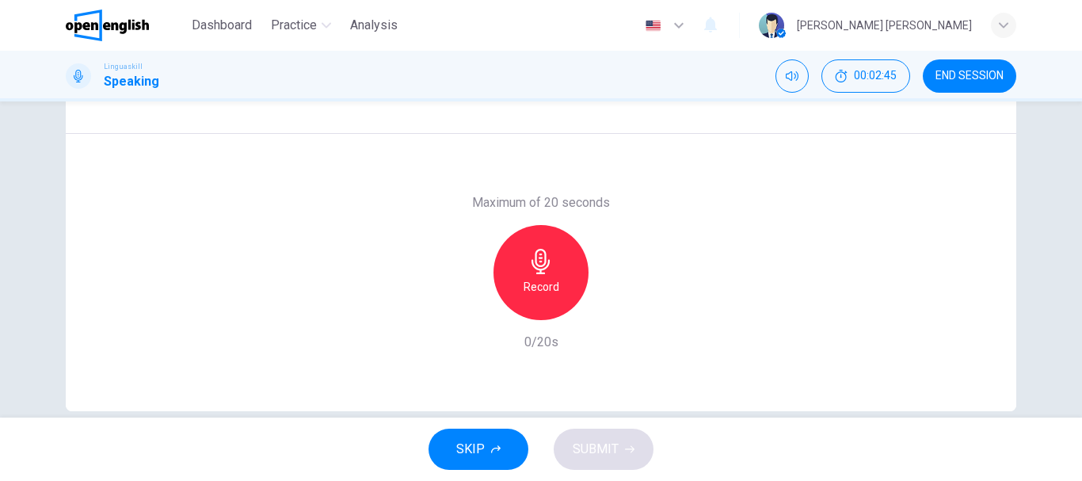
scroll to position [273, 0]
click at [538, 268] on icon "button" at bounding box center [540, 260] width 25 height 25
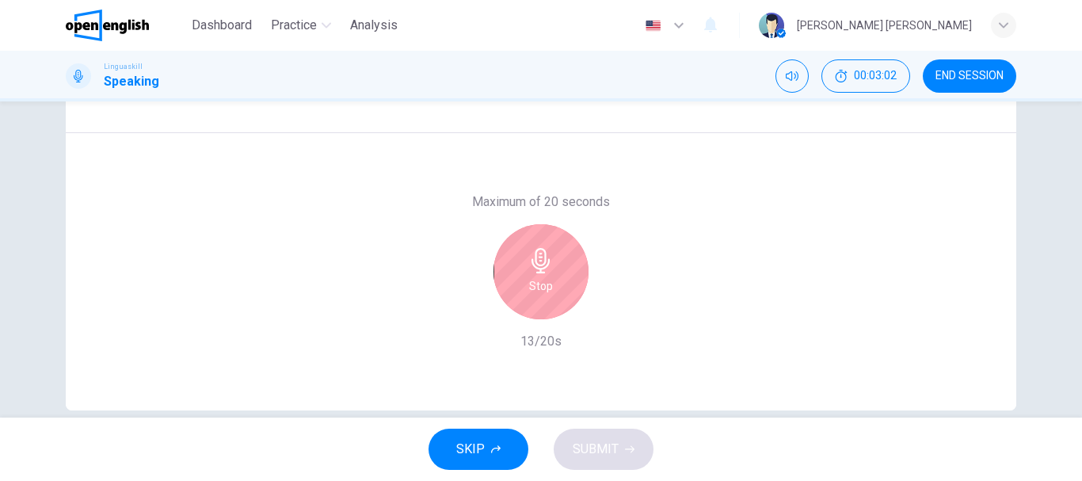
click at [538, 268] on icon "button" at bounding box center [540, 260] width 25 height 25
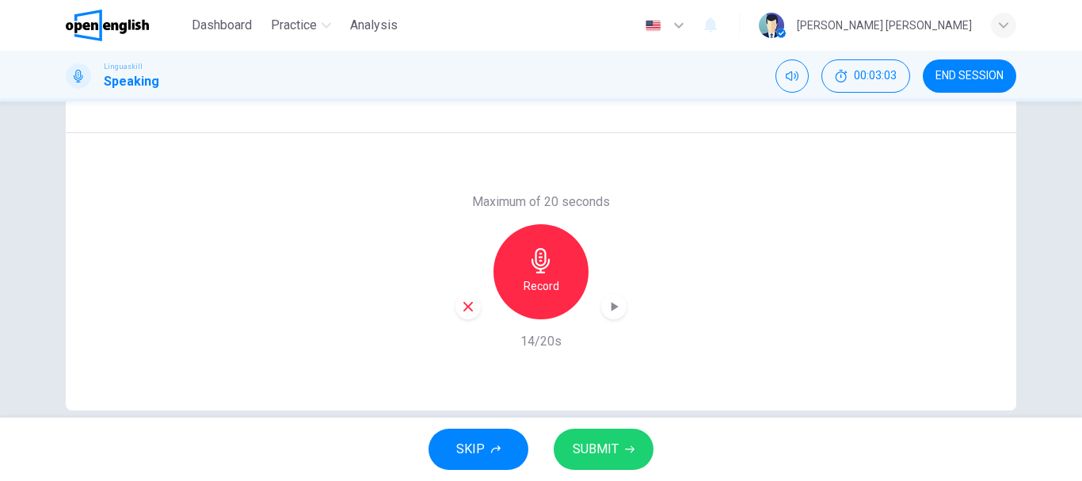
click at [584, 440] on span "SUBMIT" at bounding box center [596, 449] width 46 height 22
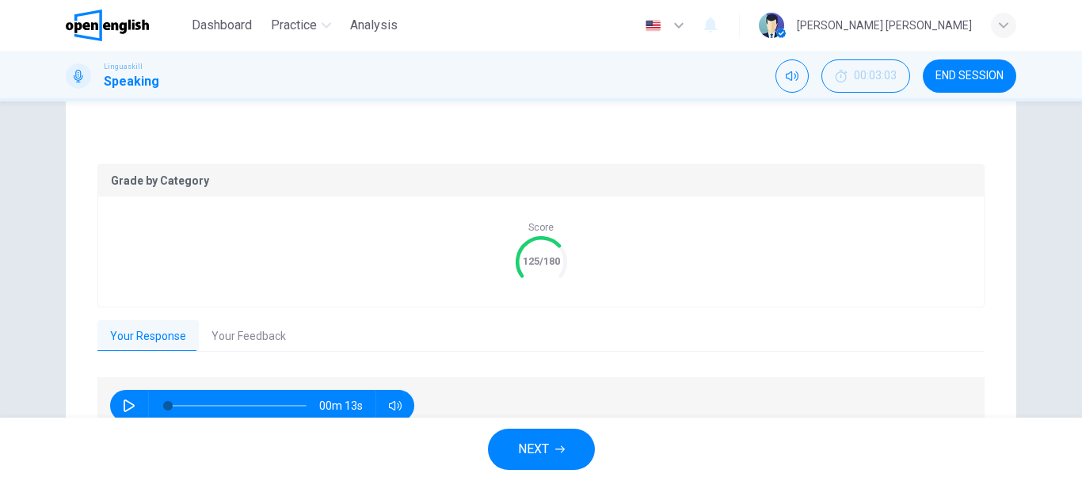
click at [520, 455] on span "NEXT" at bounding box center [533, 449] width 31 height 22
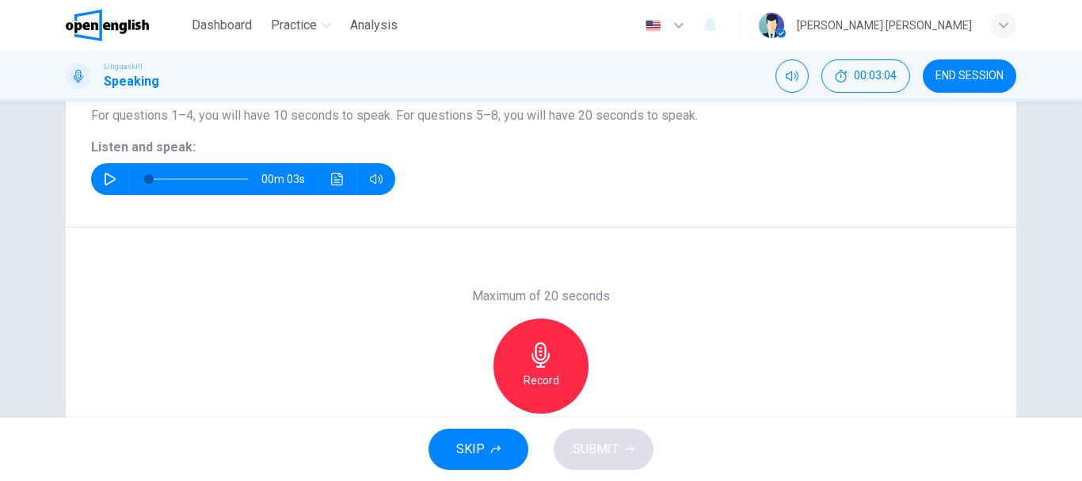
scroll to position [176, 0]
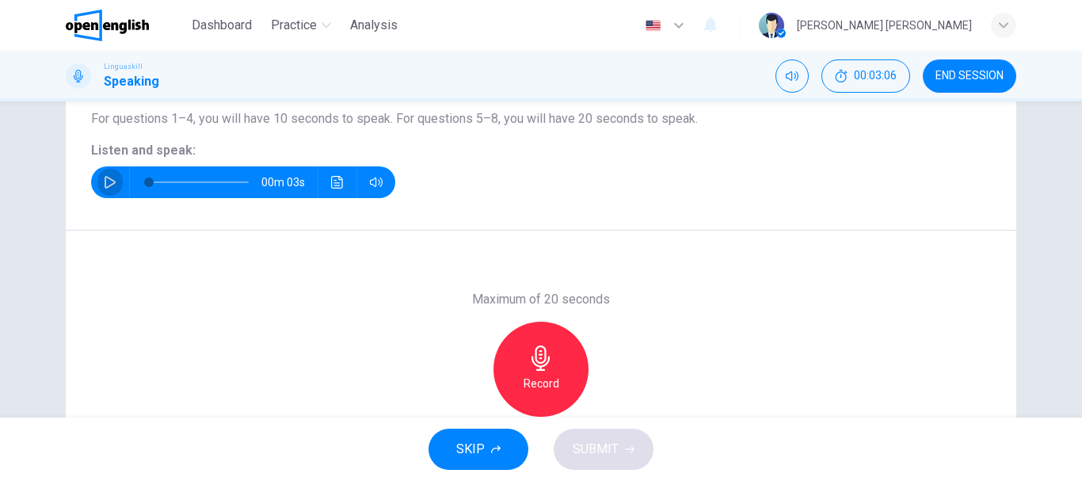
click at [104, 182] on icon "button" at bounding box center [110, 182] width 13 height 13
type input "*"
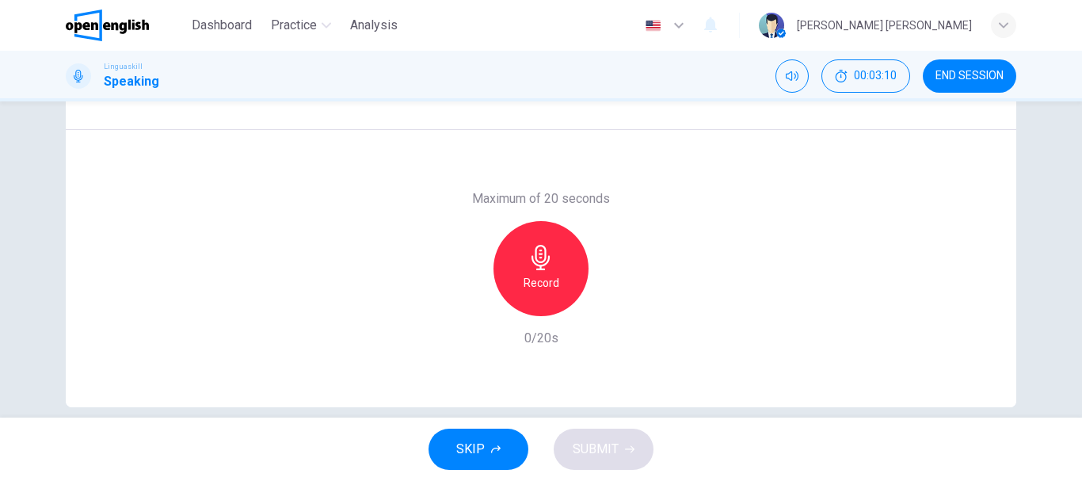
scroll to position [298, 0]
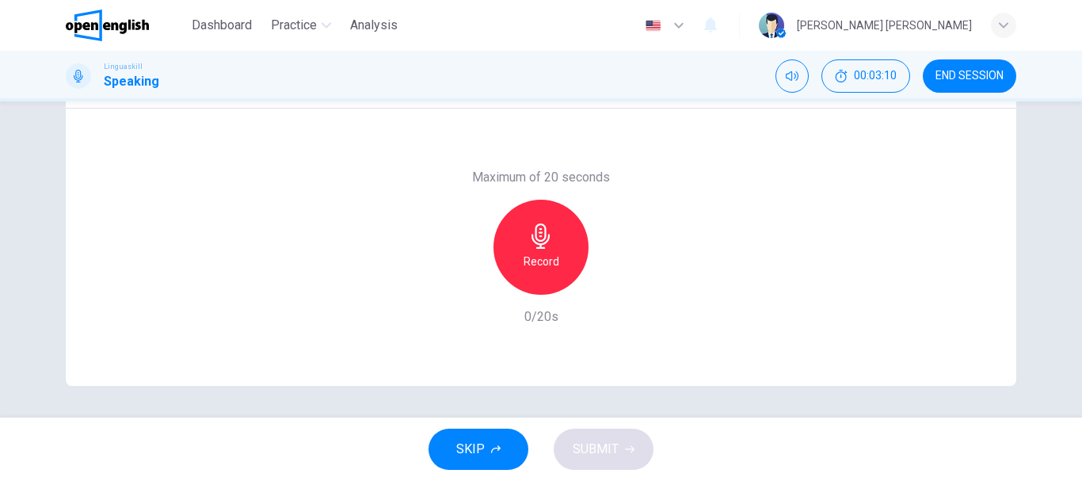
click at [564, 262] on div "Record" at bounding box center [541, 247] width 95 height 95
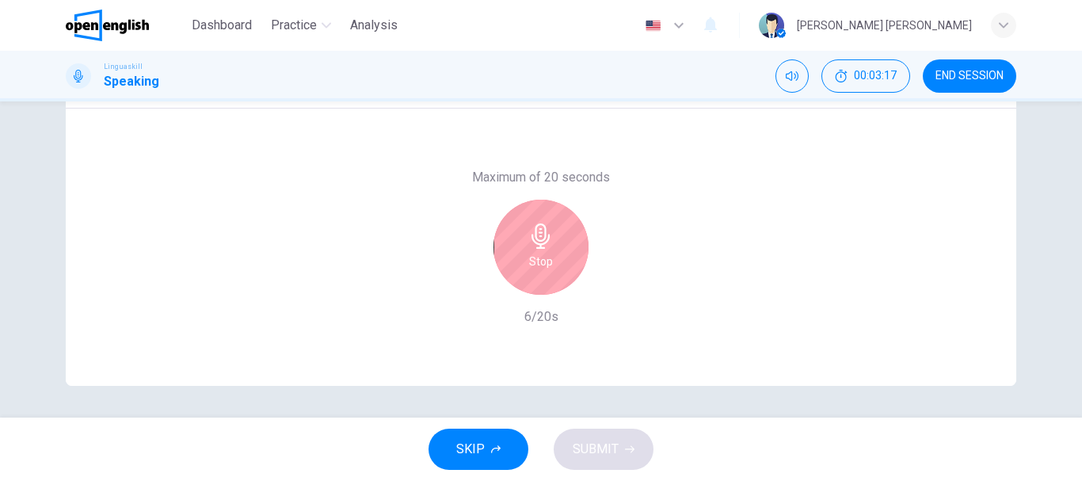
click at [564, 262] on div "Stop" at bounding box center [541, 247] width 95 height 95
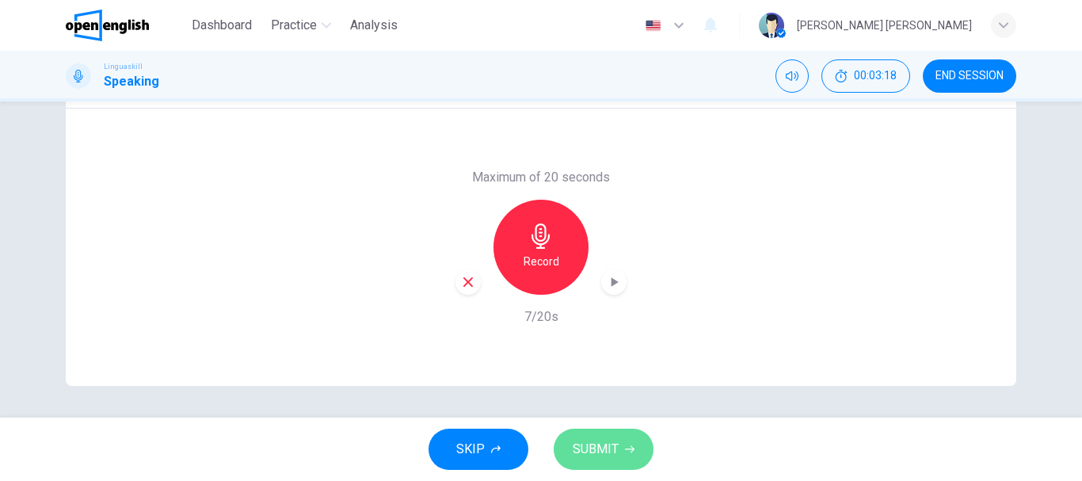
click at [600, 462] on button "SUBMIT" at bounding box center [604, 449] width 100 height 41
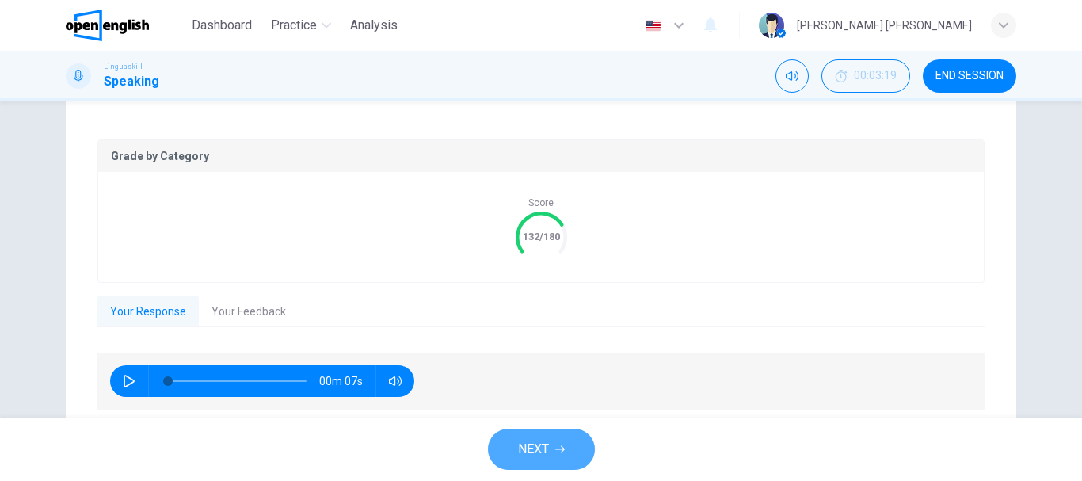
click at [560, 449] on icon "button" at bounding box center [560, 449] width 10 height 7
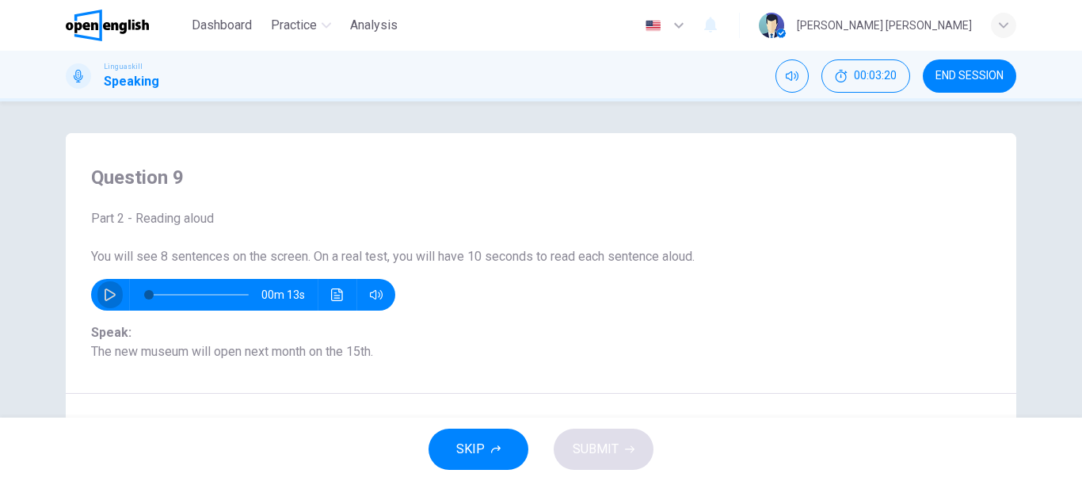
click at [105, 291] on icon "button" at bounding box center [110, 294] width 11 height 13
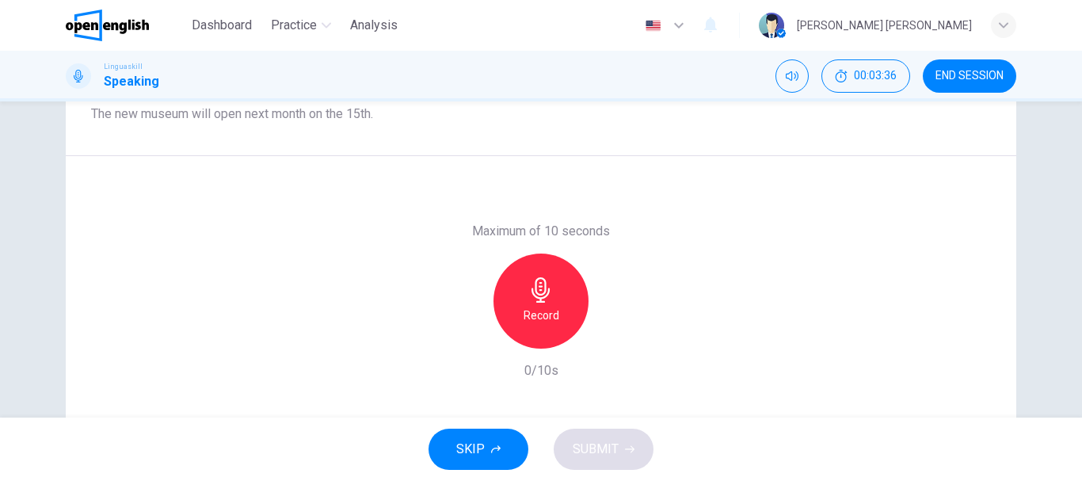
scroll to position [158, 0]
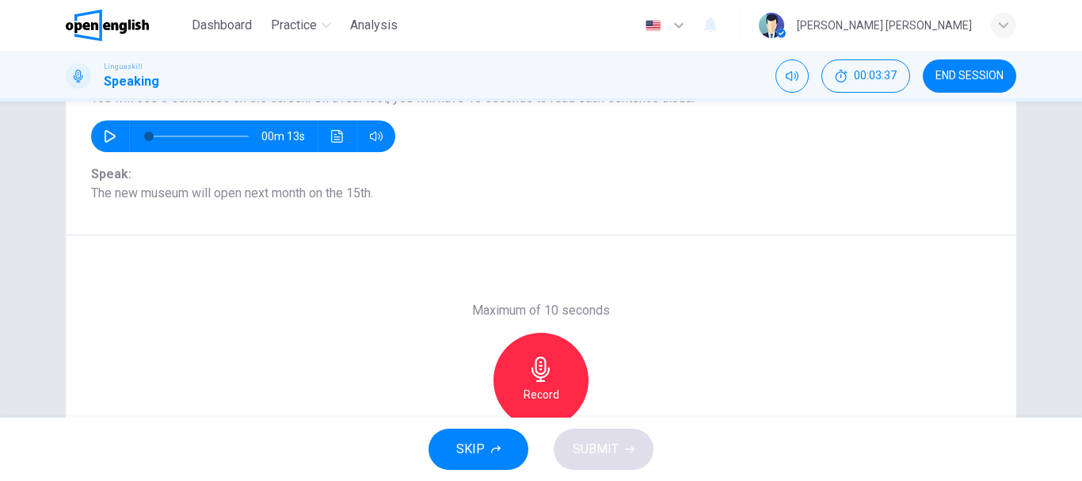
click at [544, 362] on icon "button" at bounding box center [540, 368] width 25 height 25
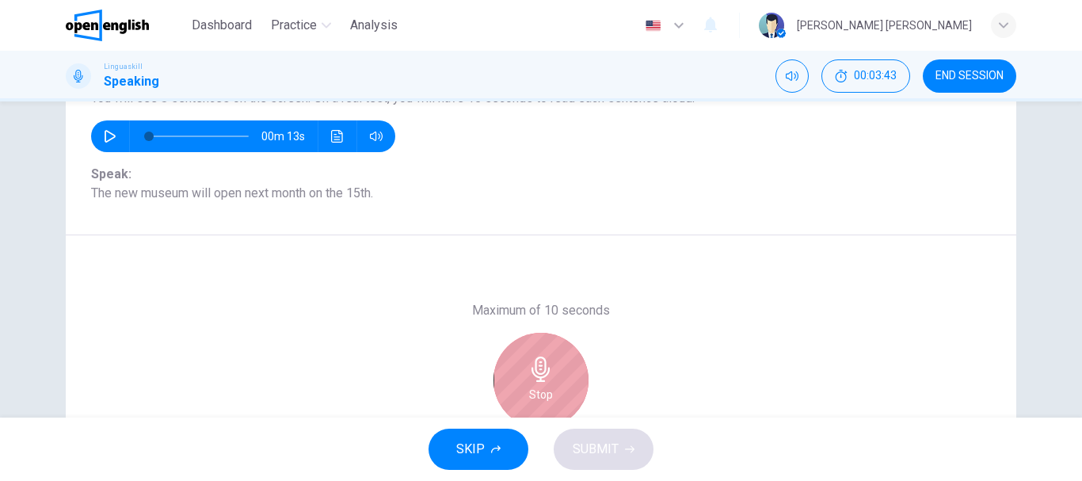
click at [544, 362] on icon "button" at bounding box center [540, 368] width 25 height 25
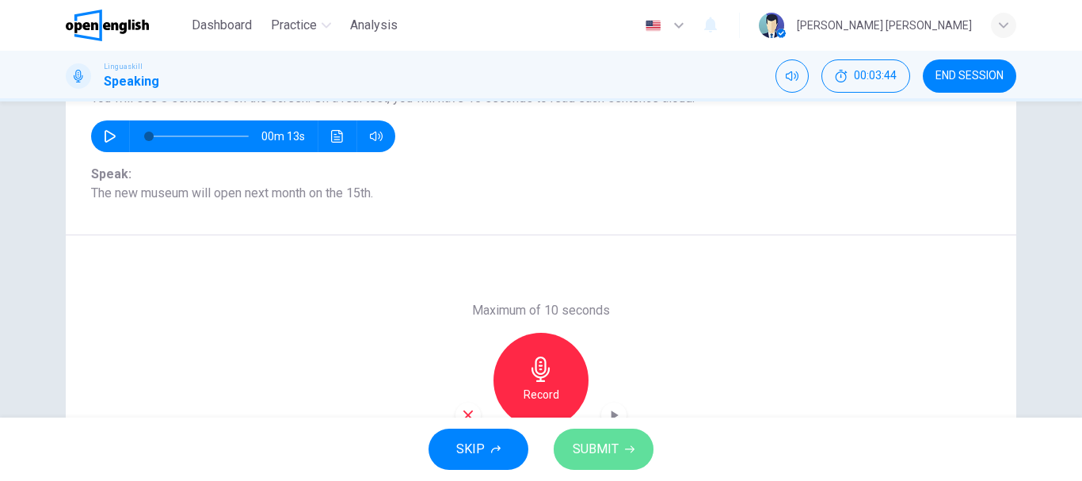
click at [604, 443] on span "SUBMIT" at bounding box center [596, 449] width 46 height 22
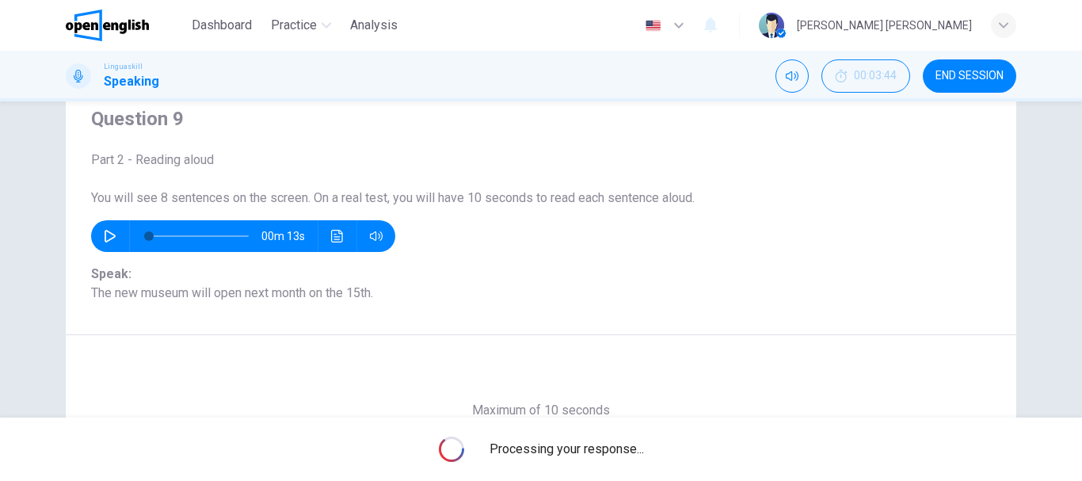
scroll to position [238, 0]
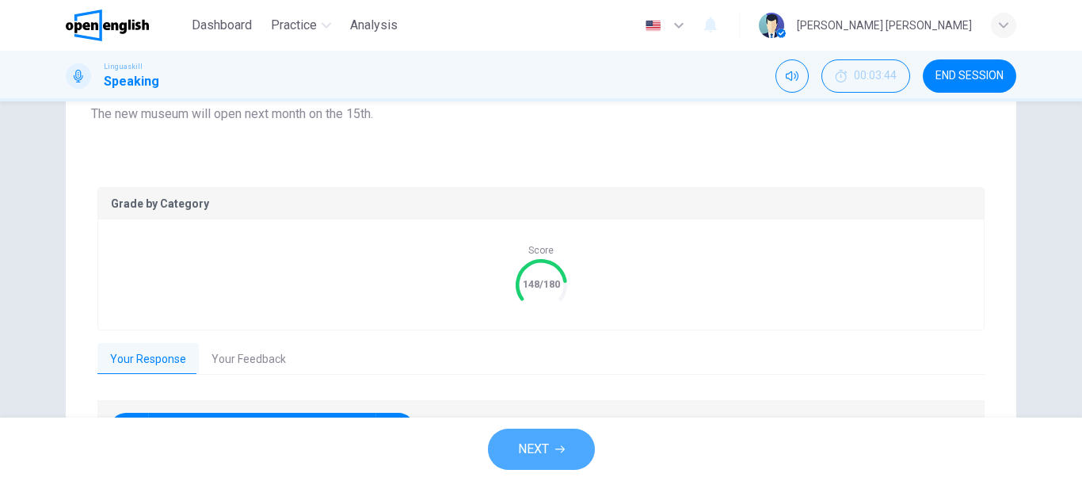
click at [549, 450] on span "NEXT" at bounding box center [533, 449] width 31 height 22
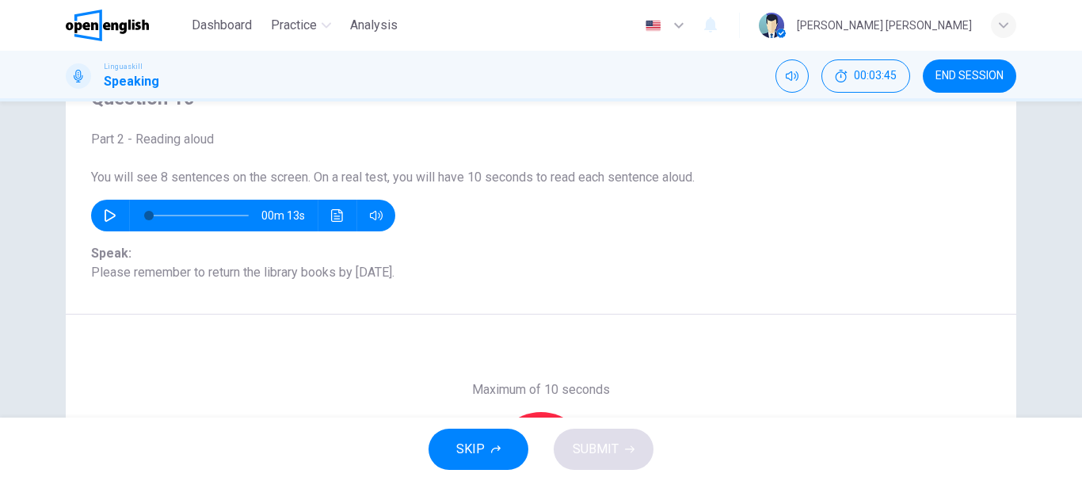
scroll to position [158, 0]
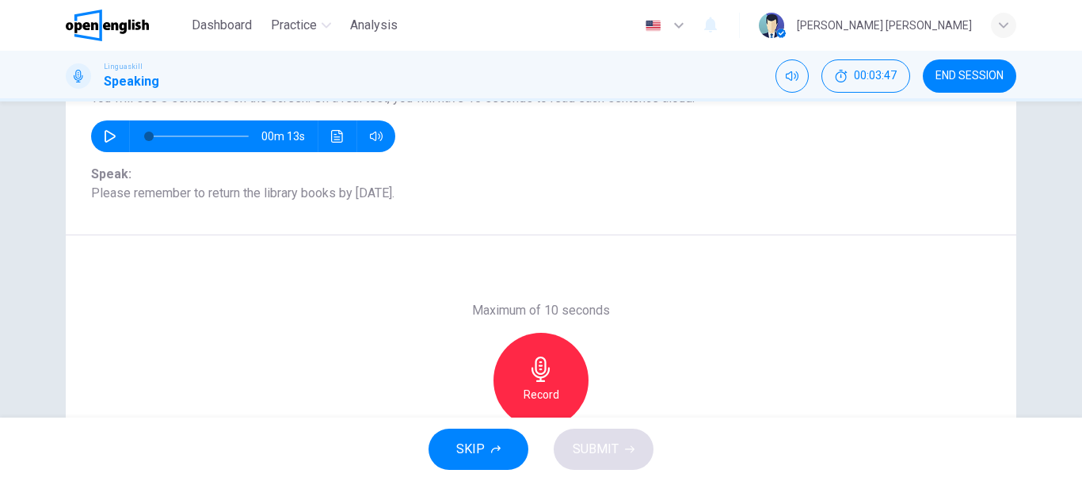
click at [543, 363] on icon "button" at bounding box center [540, 368] width 25 height 25
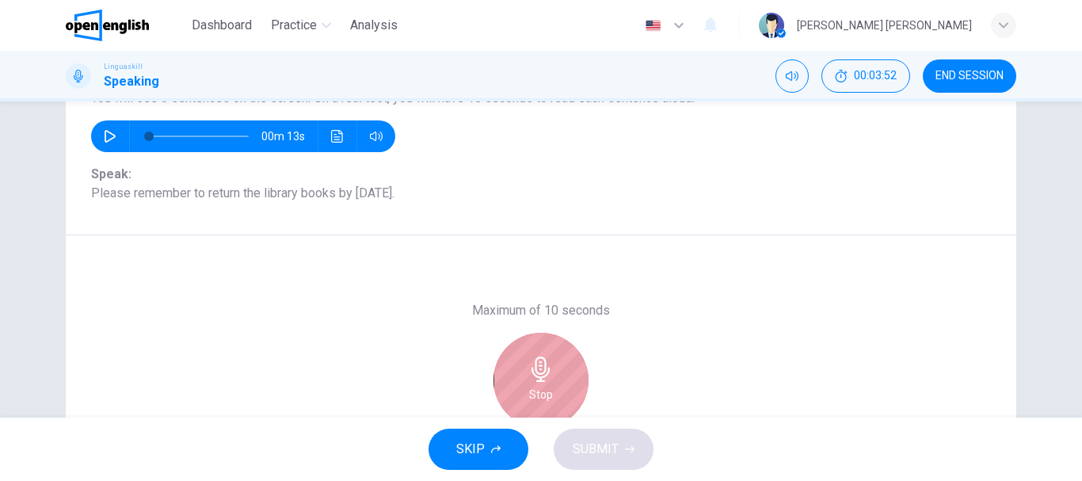
click at [543, 363] on icon "button" at bounding box center [540, 368] width 25 height 25
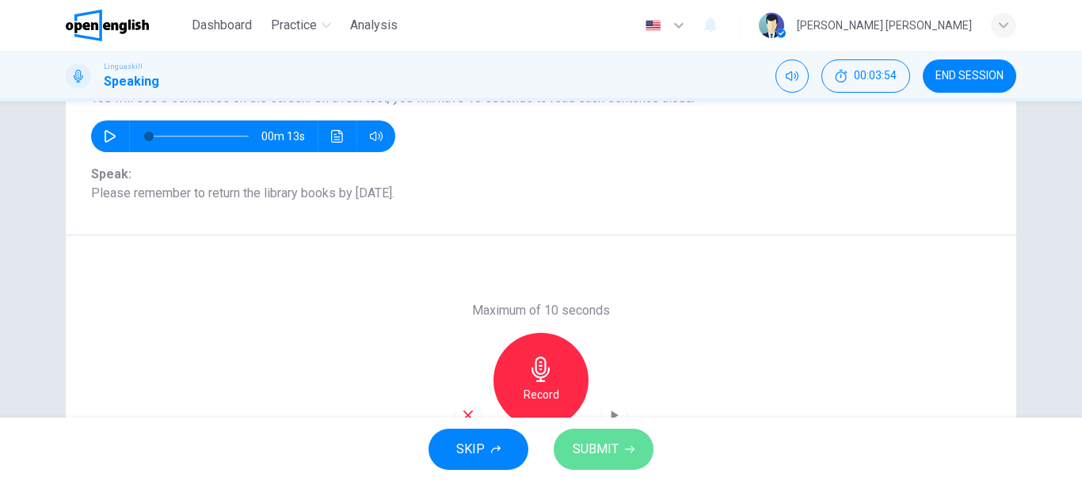
click at [593, 445] on span "SUBMIT" at bounding box center [596, 449] width 46 height 22
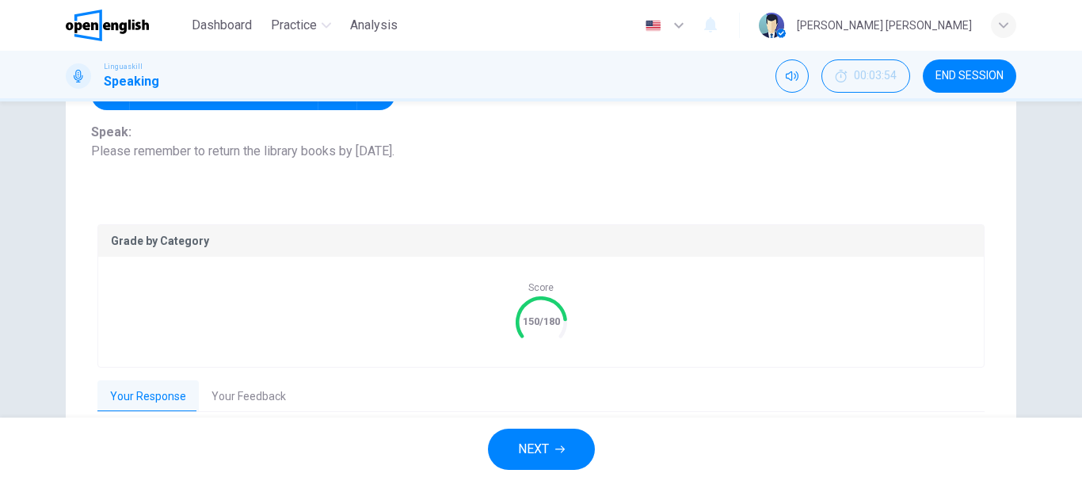
scroll to position [201, 0]
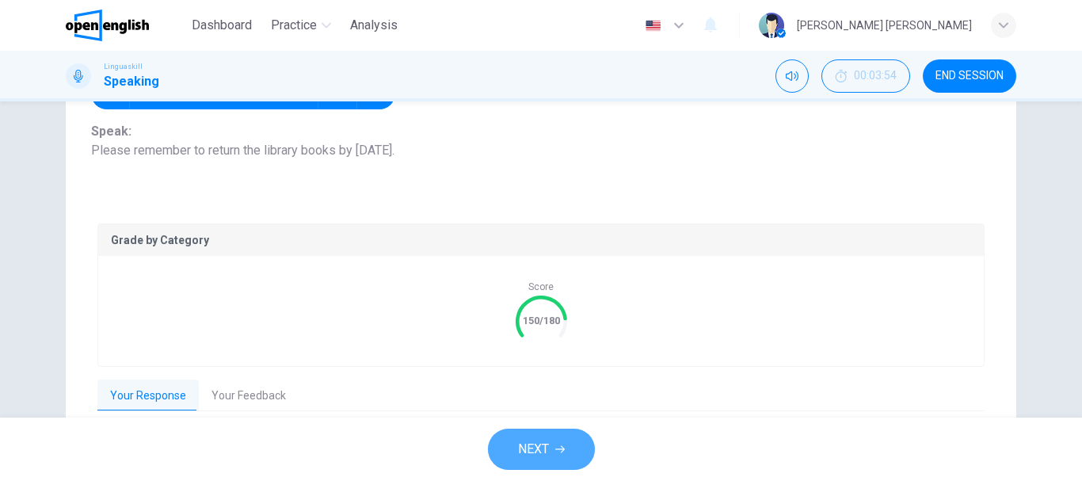
click at [543, 452] on span "NEXT" at bounding box center [533, 449] width 31 height 22
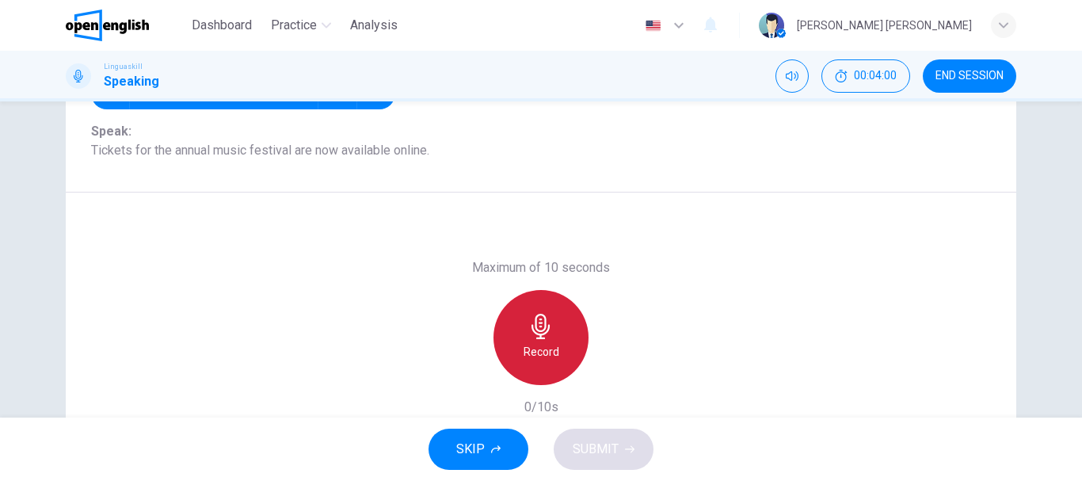
click at [536, 344] on h6 "Record" at bounding box center [542, 351] width 36 height 19
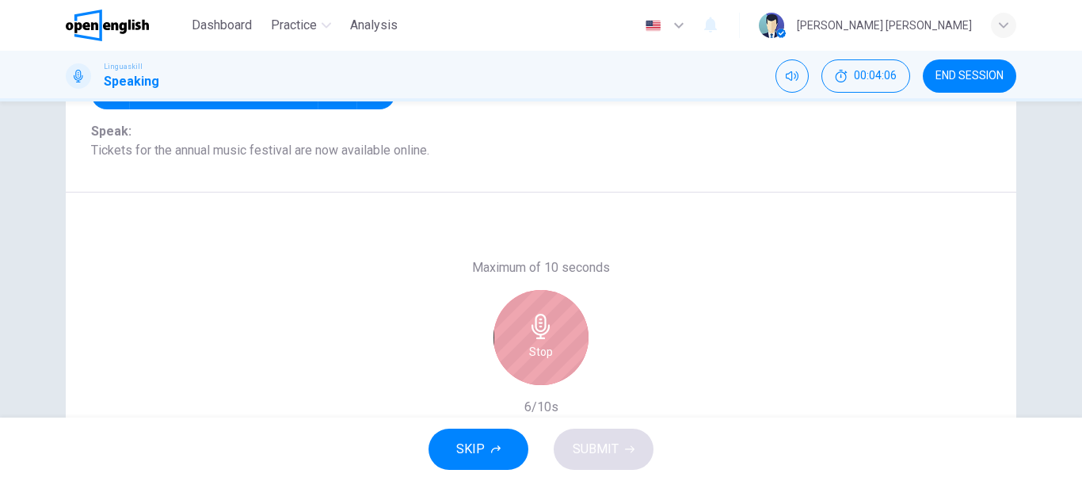
click at [536, 344] on h6 "Stop" at bounding box center [541, 351] width 24 height 19
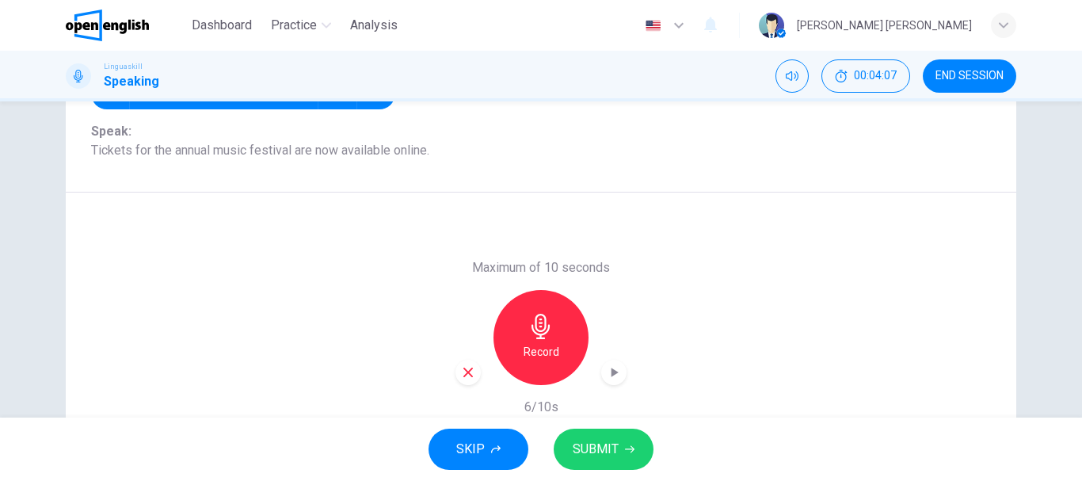
click at [596, 454] on span "SUBMIT" at bounding box center [596, 449] width 46 height 22
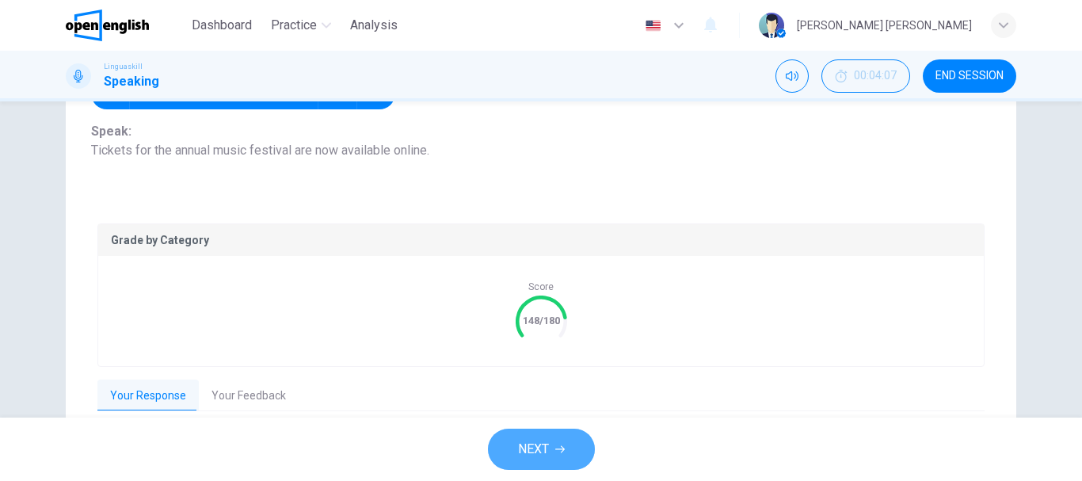
click at [557, 452] on icon "button" at bounding box center [560, 449] width 10 height 10
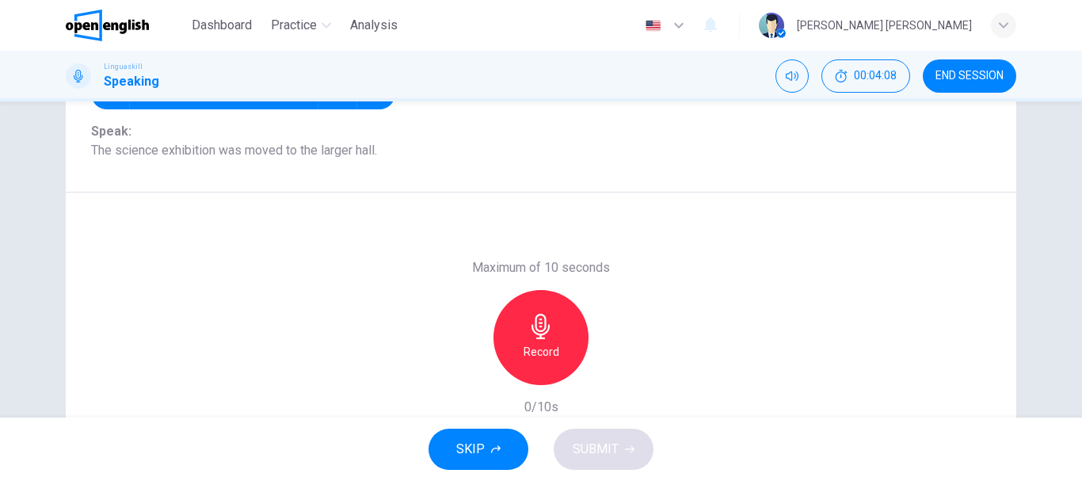
click at [533, 330] on icon "button" at bounding box center [541, 326] width 18 height 25
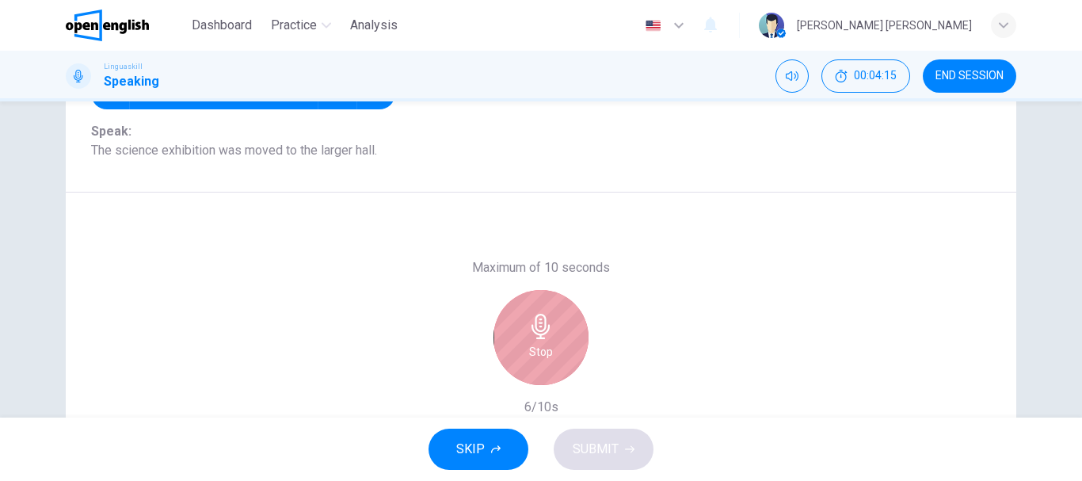
click at [543, 366] on div "Stop" at bounding box center [541, 337] width 95 height 95
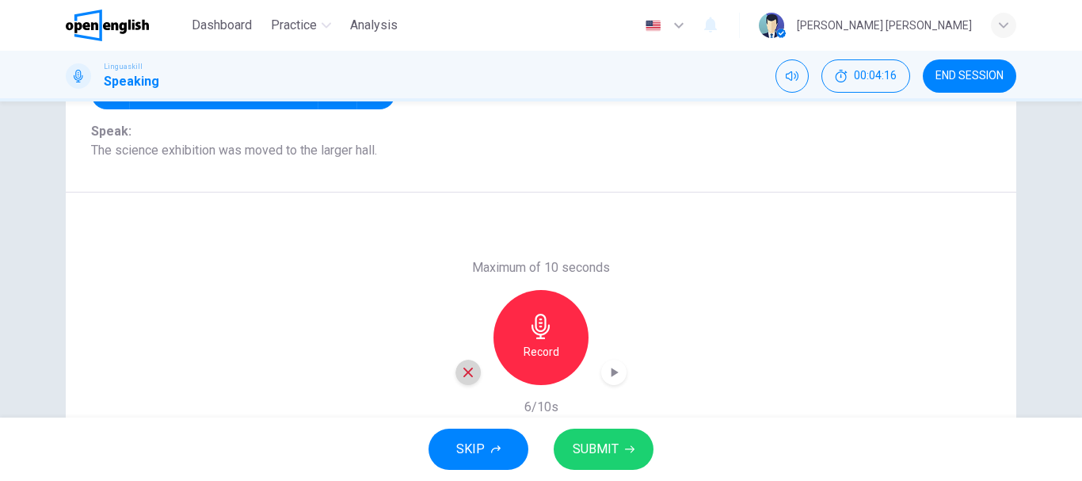
click at [465, 375] on icon "button" at bounding box center [468, 372] width 14 height 14
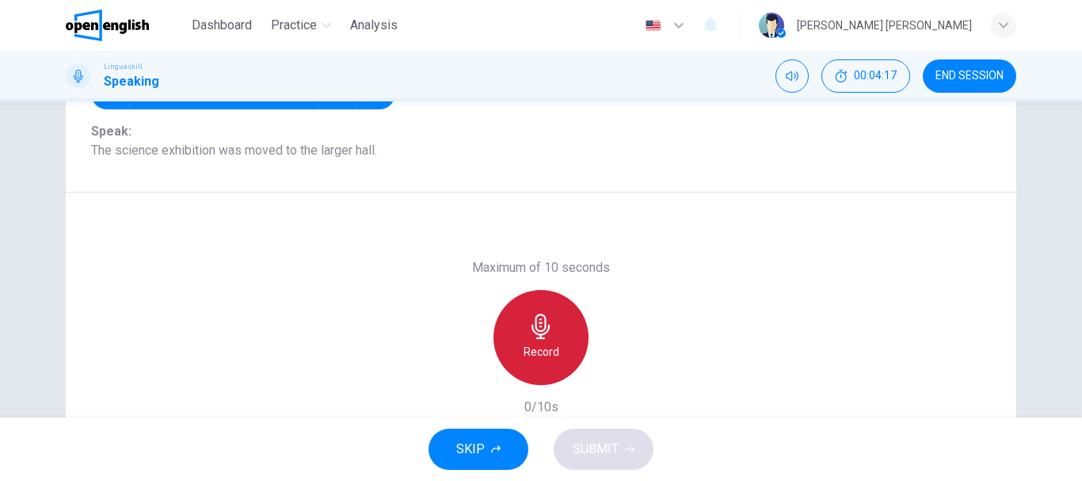
click at [542, 353] on h6 "Record" at bounding box center [542, 351] width 36 height 19
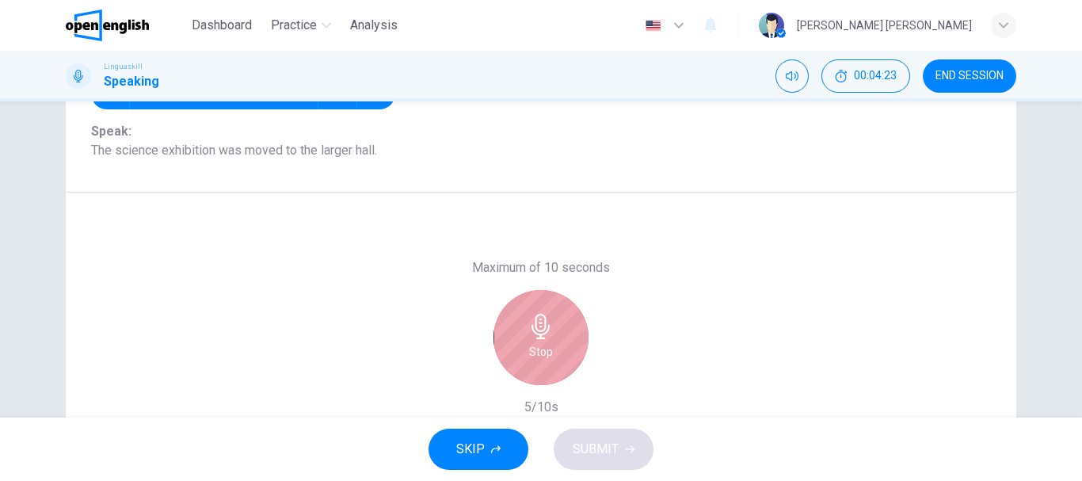
click at [542, 353] on h6 "Stop" at bounding box center [541, 351] width 24 height 19
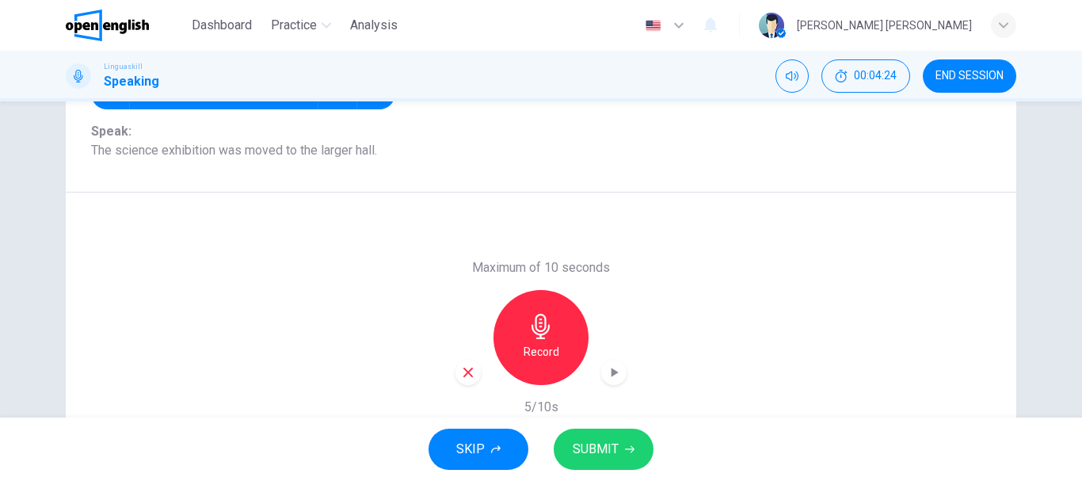
click at [602, 444] on span "SUBMIT" at bounding box center [596, 449] width 46 height 22
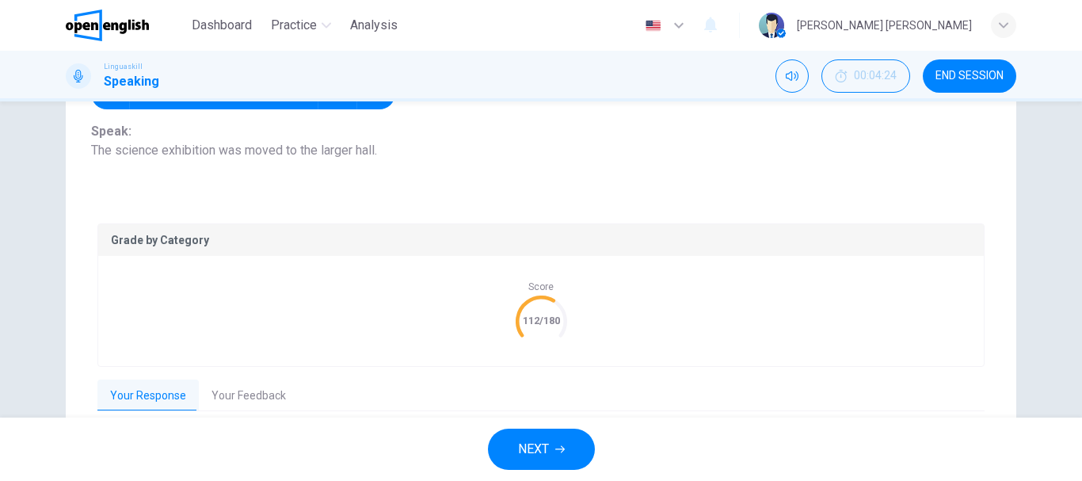
click at [542, 444] on span "NEXT" at bounding box center [533, 449] width 31 height 22
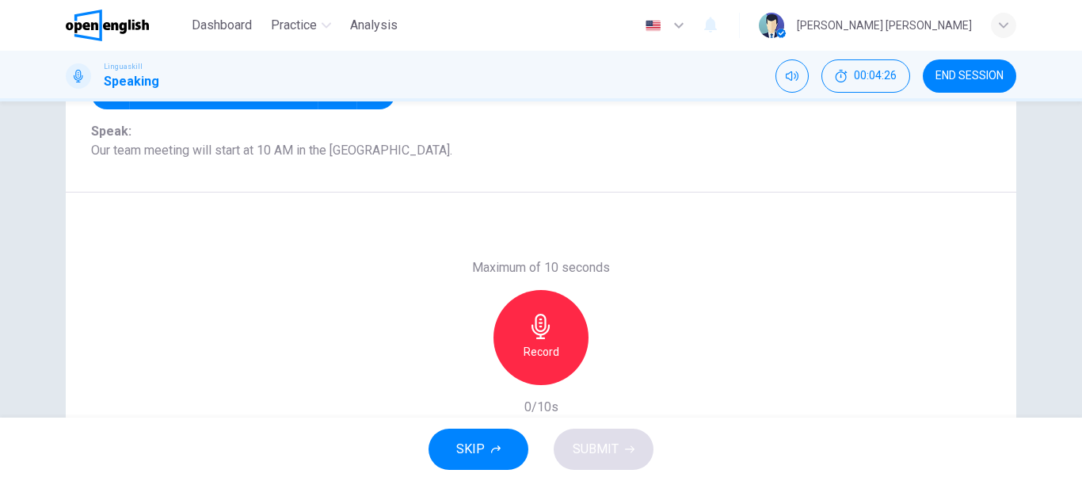
click at [552, 330] on div "Record" at bounding box center [541, 337] width 95 height 95
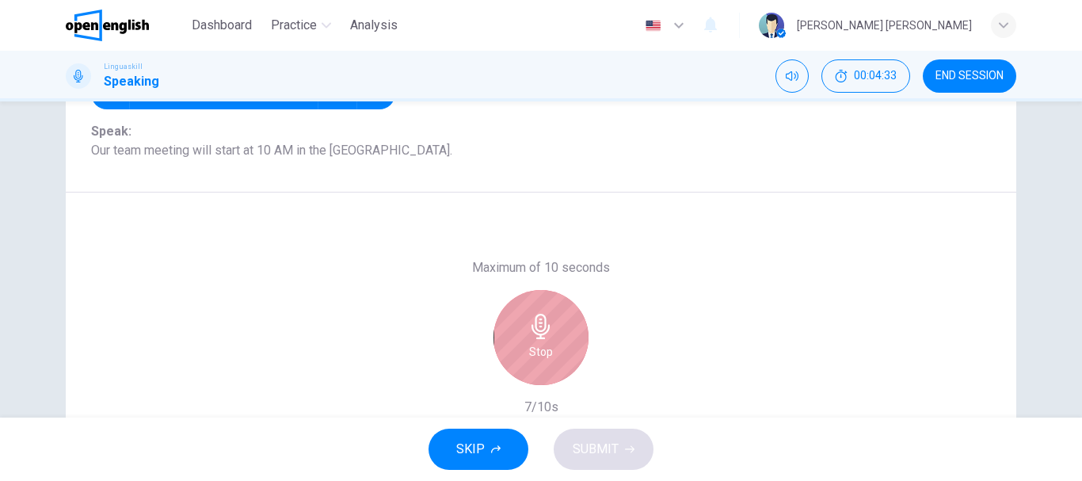
click at [552, 330] on div "Stop" at bounding box center [541, 337] width 95 height 95
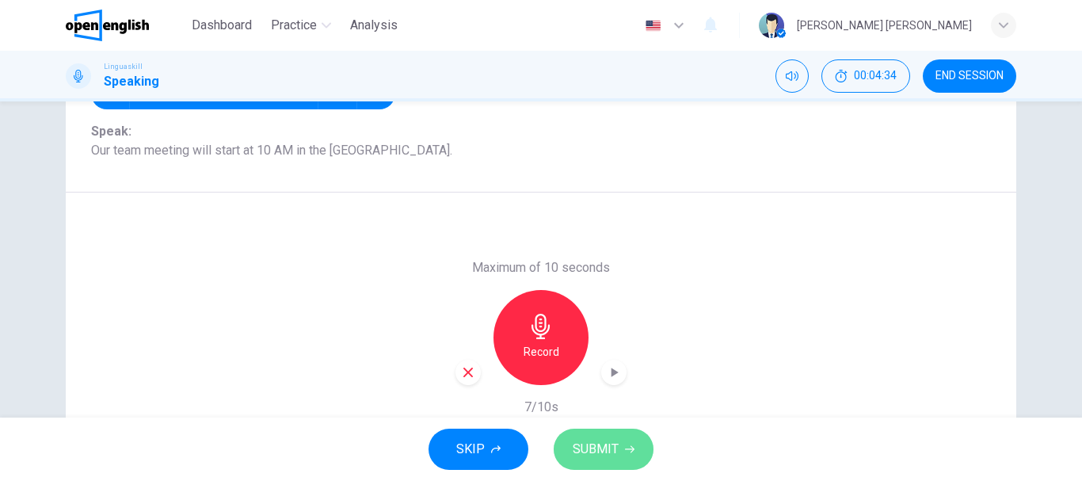
click at [616, 452] on span "SUBMIT" at bounding box center [596, 449] width 46 height 22
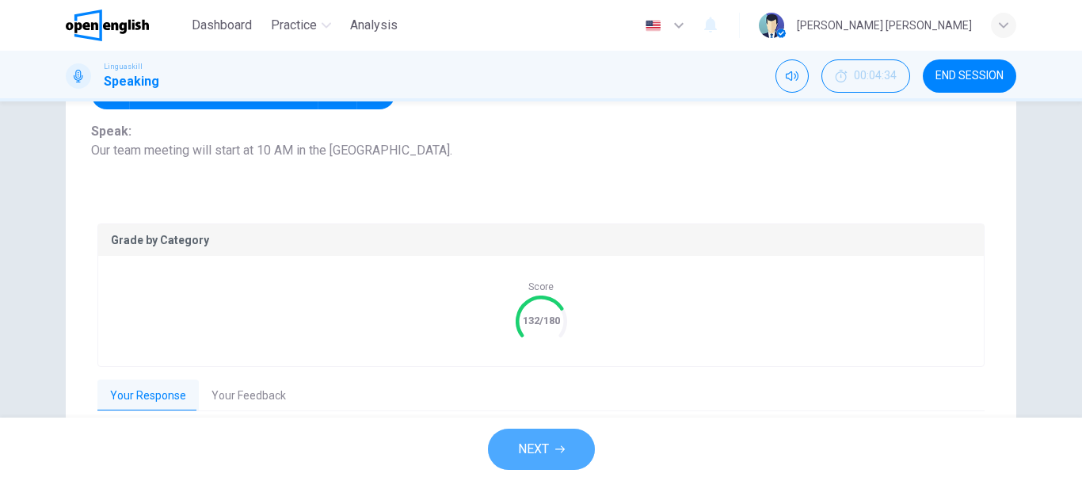
click at [524, 448] on span "NEXT" at bounding box center [533, 449] width 31 height 22
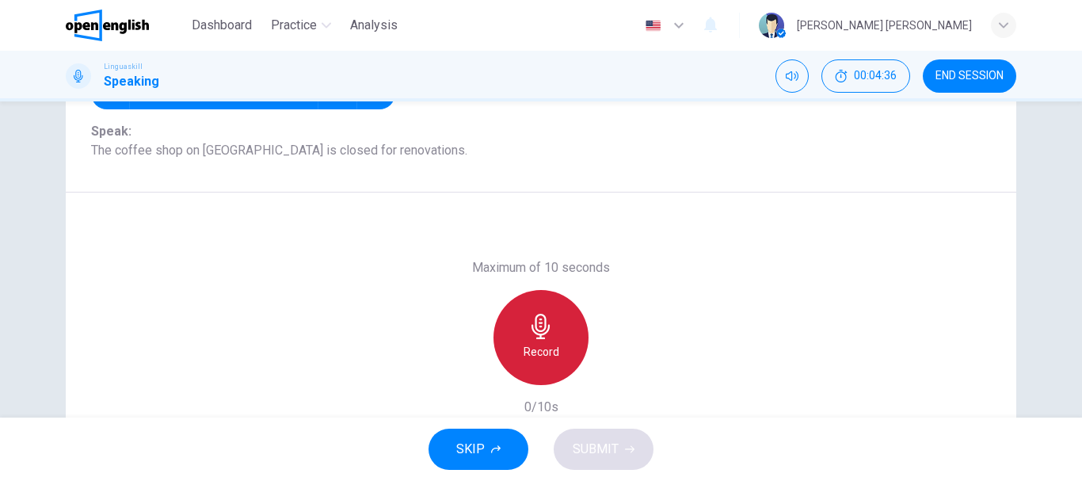
click at [518, 351] on div "Record" at bounding box center [541, 337] width 95 height 95
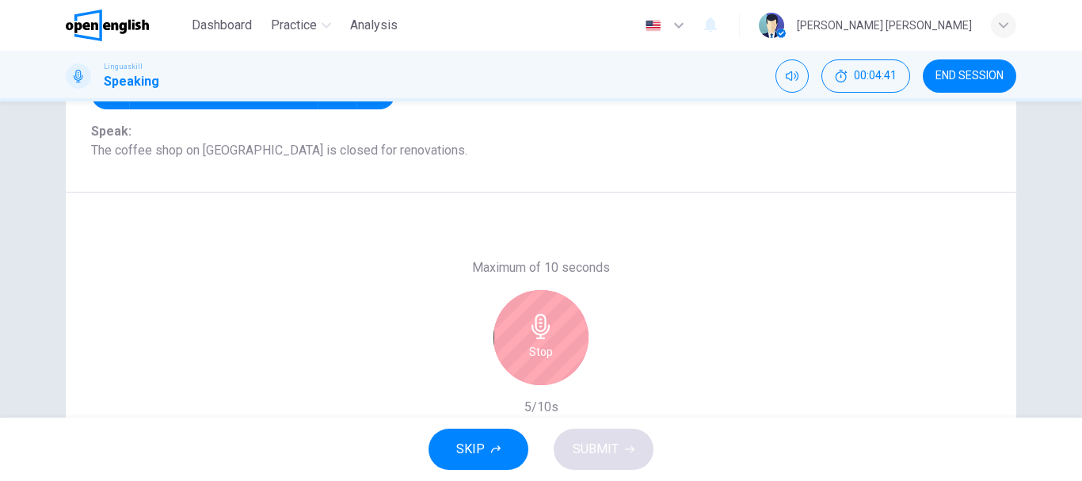
click at [543, 326] on icon "button" at bounding box center [540, 326] width 25 height 25
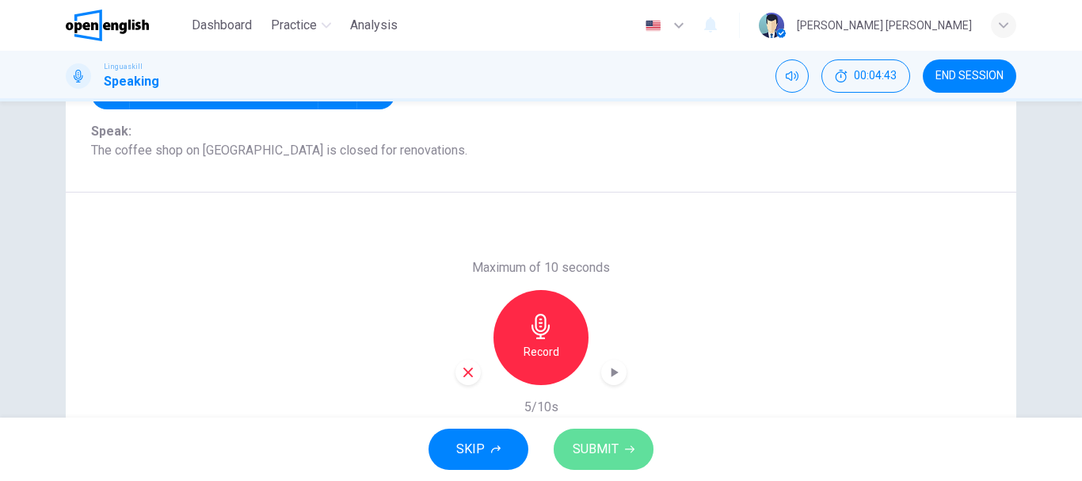
click at [600, 440] on span "SUBMIT" at bounding box center [596, 449] width 46 height 22
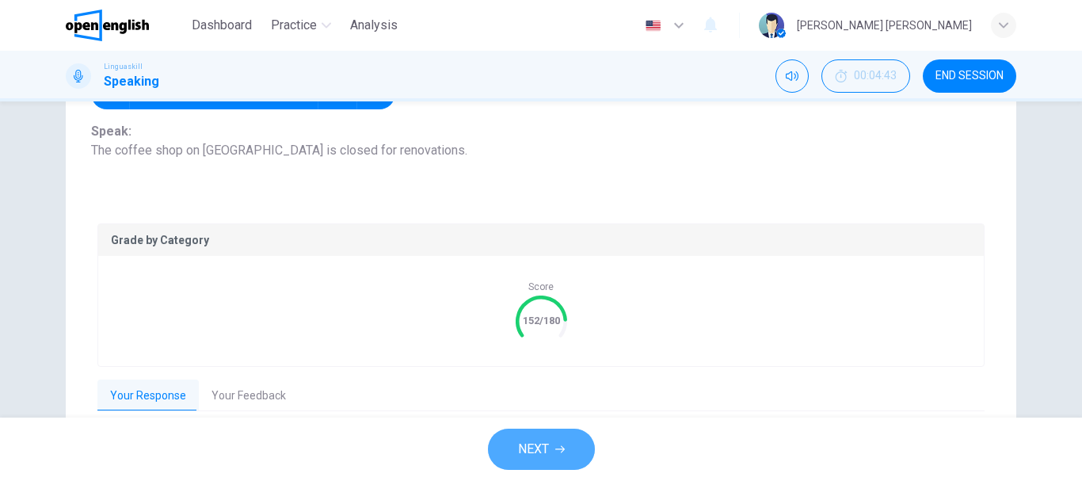
click at [562, 451] on icon "button" at bounding box center [560, 449] width 10 height 10
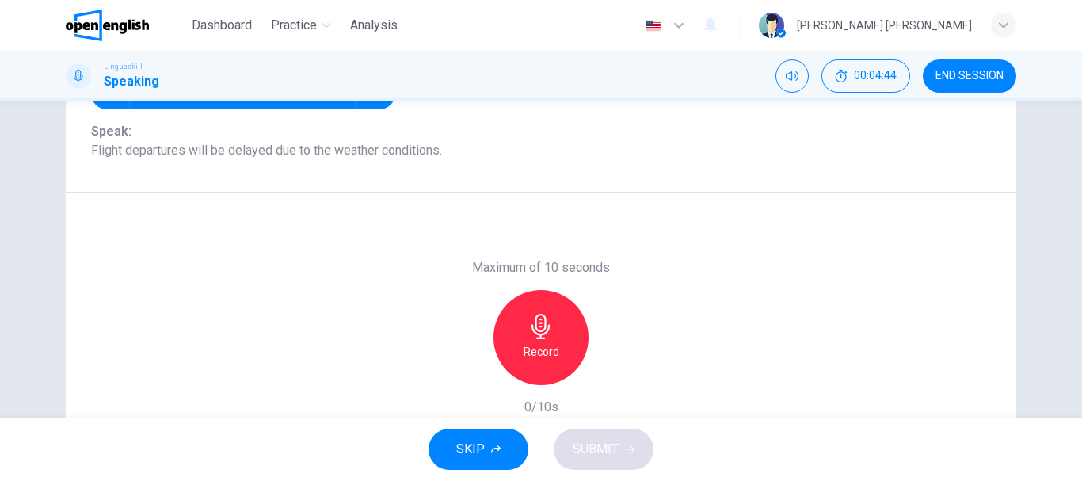
click at [540, 339] on div "Record" at bounding box center [541, 337] width 95 height 95
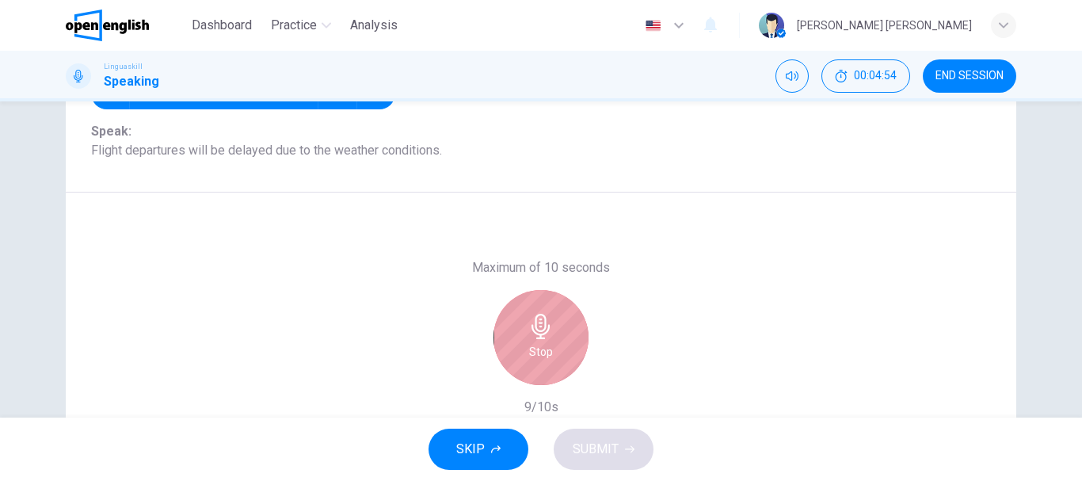
click at [529, 351] on h6 "Stop" at bounding box center [541, 351] width 24 height 19
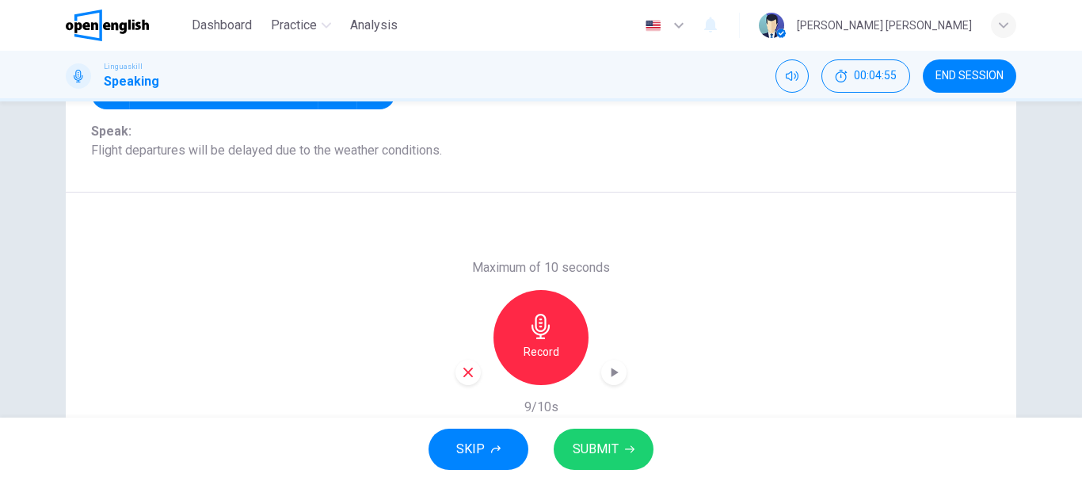
click at [464, 375] on icon "button" at bounding box center [468, 372] width 14 height 14
click at [464, 375] on div "Record" at bounding box center [540, 337] width 171 height 95
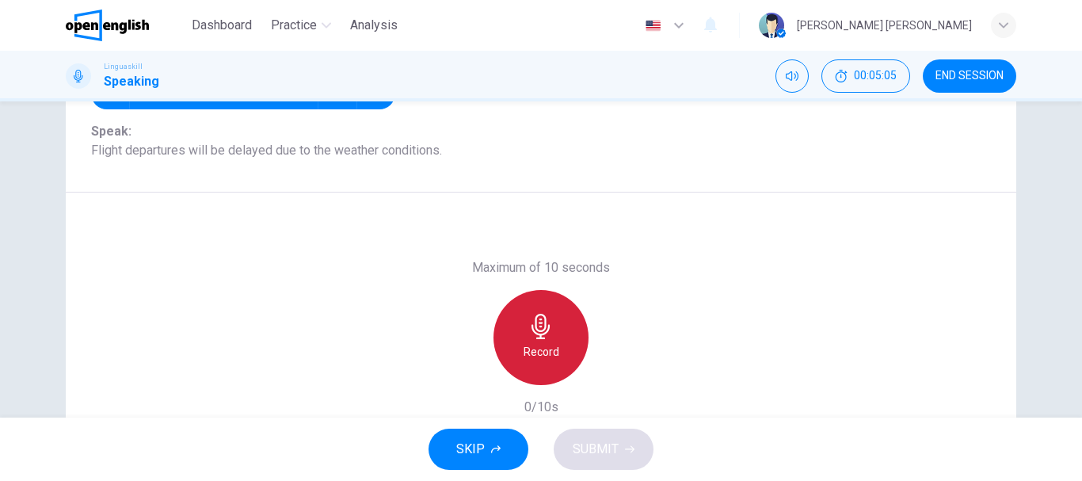
click at [532, 356] on h6 "Record" at bounding box center [542, 351] width 36 height 19
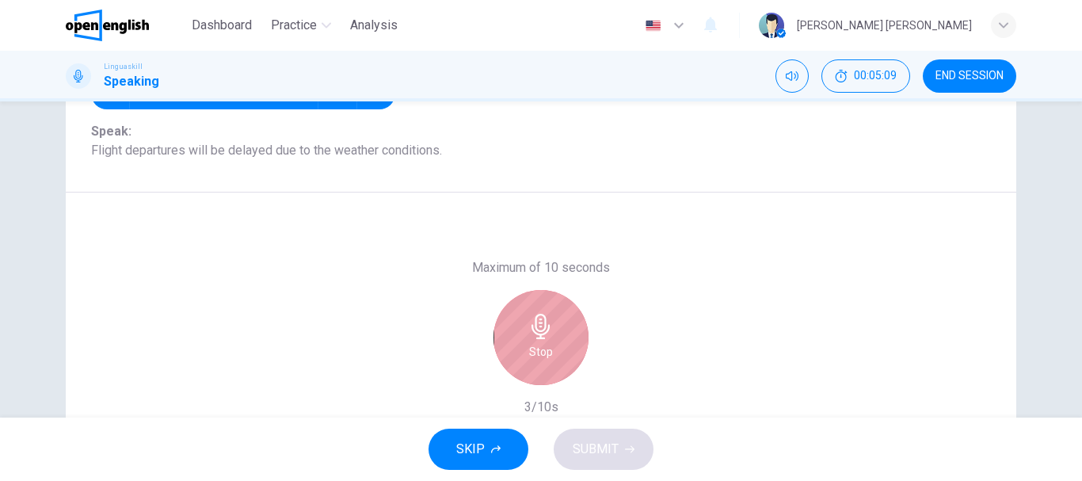
click at [532, 356] on h6 "Stop" at bounding box center [541, 351] width 24 height 19
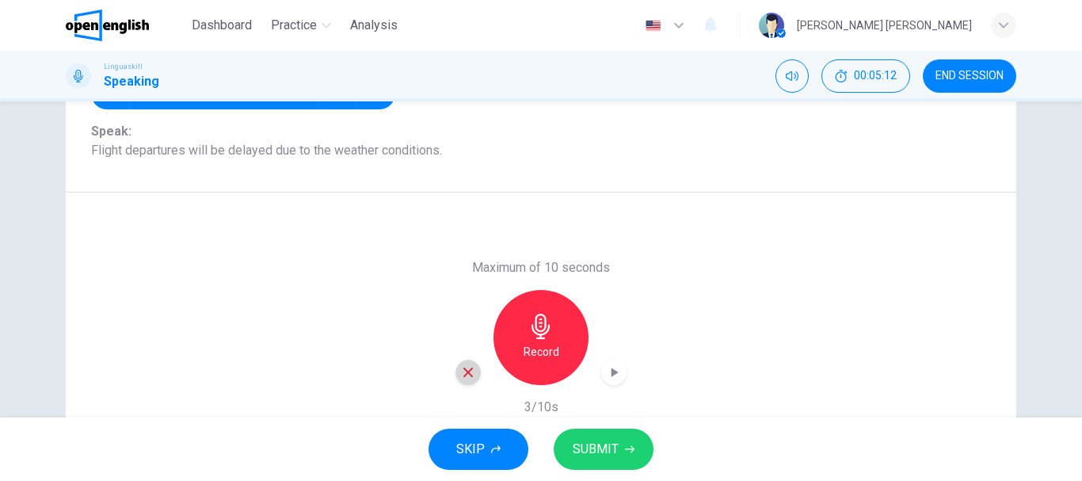
click at [469, 374] on icon "button" at bounding box center [468, 372] width 14 height 14
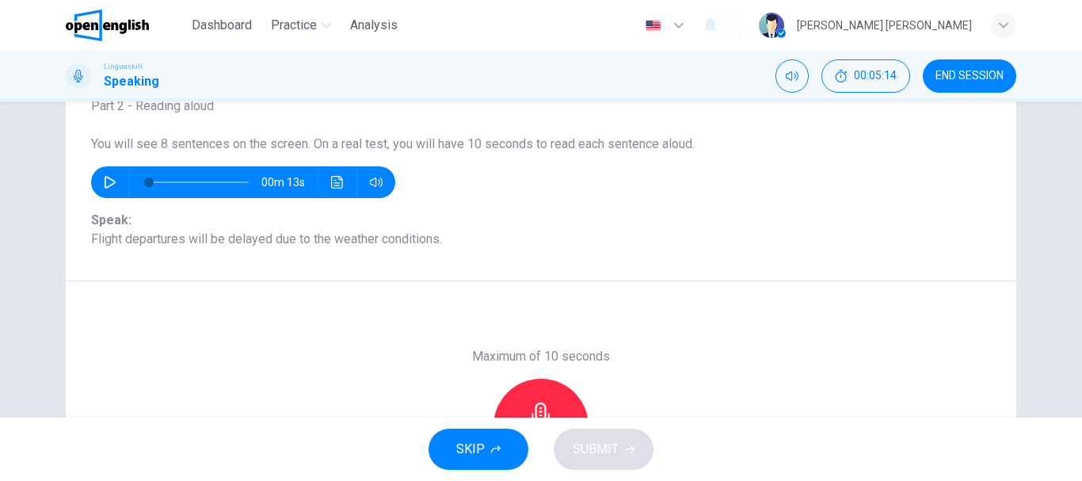
scroll to position [108, 0]
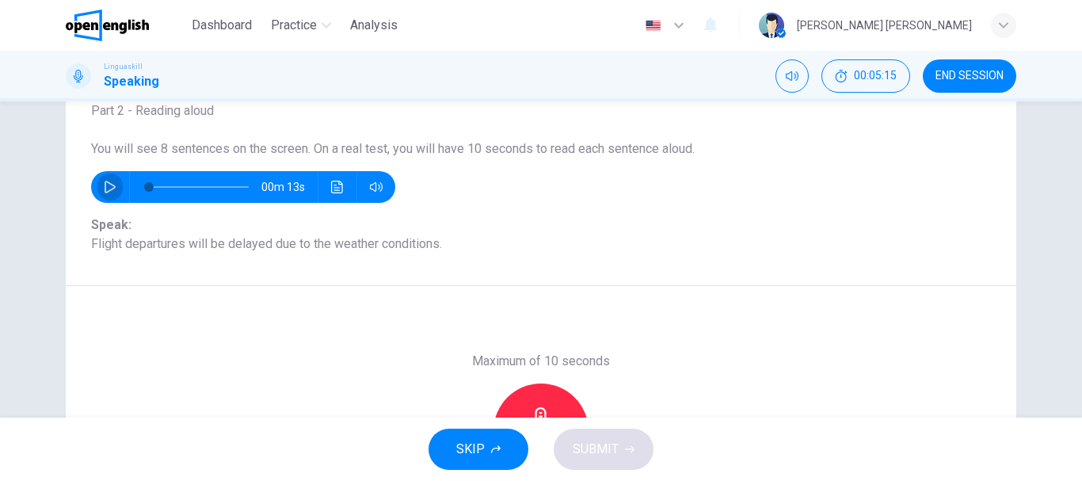
click at [104, 184] on icon "button" at bounding box center [110, 187] width 13 height 13
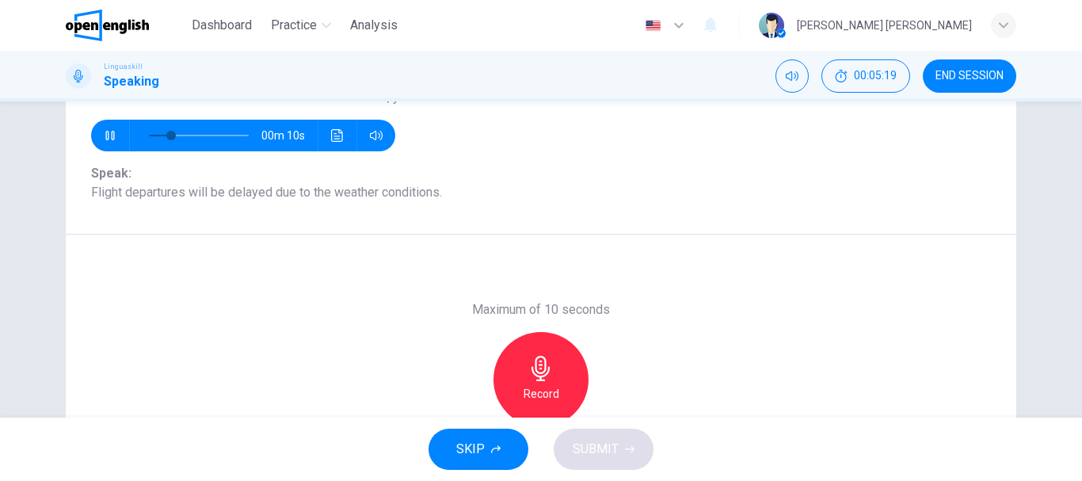
scroll to position [164, 0]
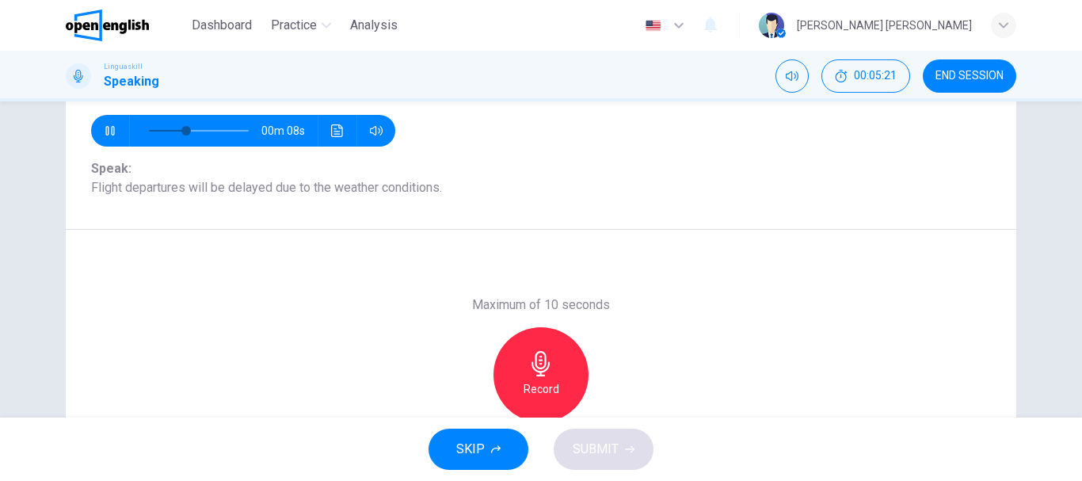
click at [206, 128] on span at bounding box center [199, 131] width 100 height 22
click at [223, 130] on span at bounding box center [199, 131] width 100 height 22
type input "*"
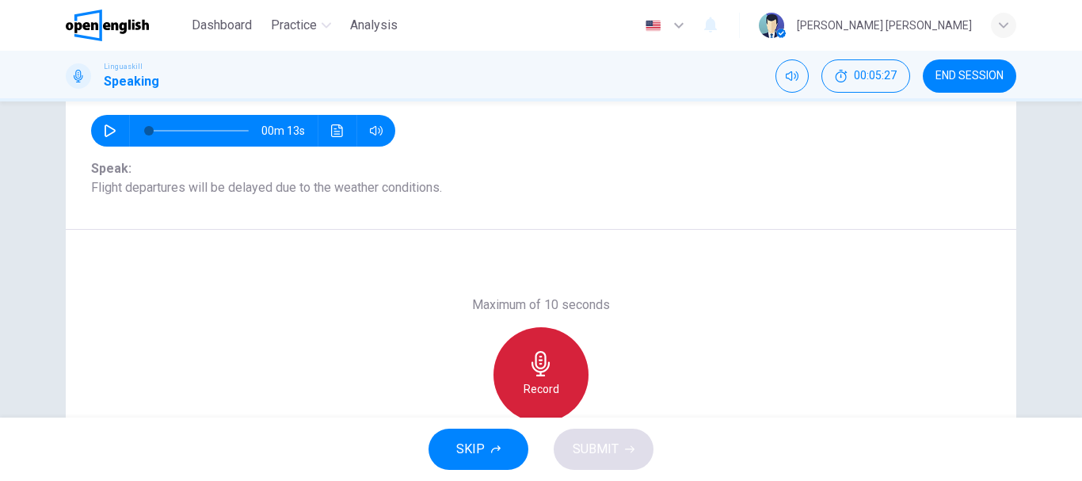
click at [532, 364] on icon "button" at bounding box center [541, 363] width 18 height 25
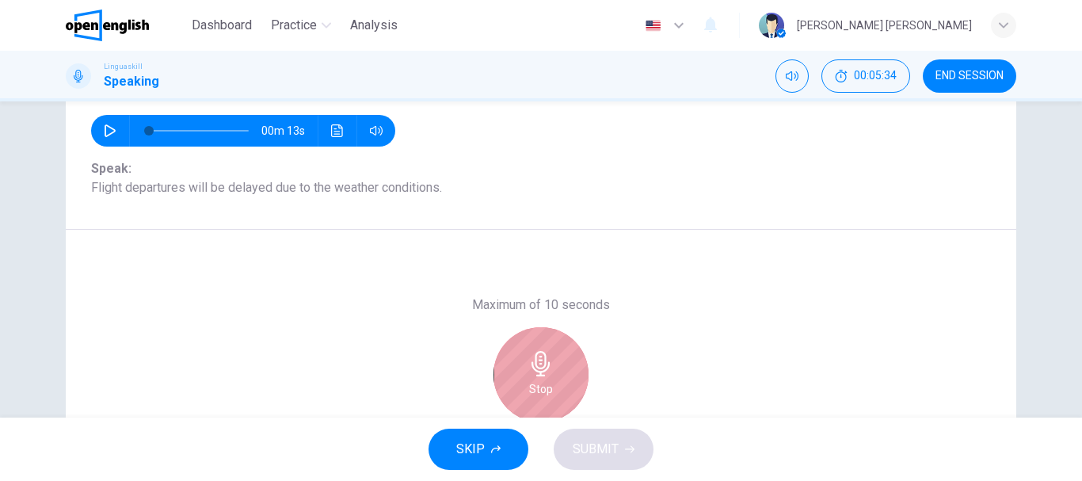
click at [532, 364] on icon "button" at bounding box center [541, 363] width 18 height 25
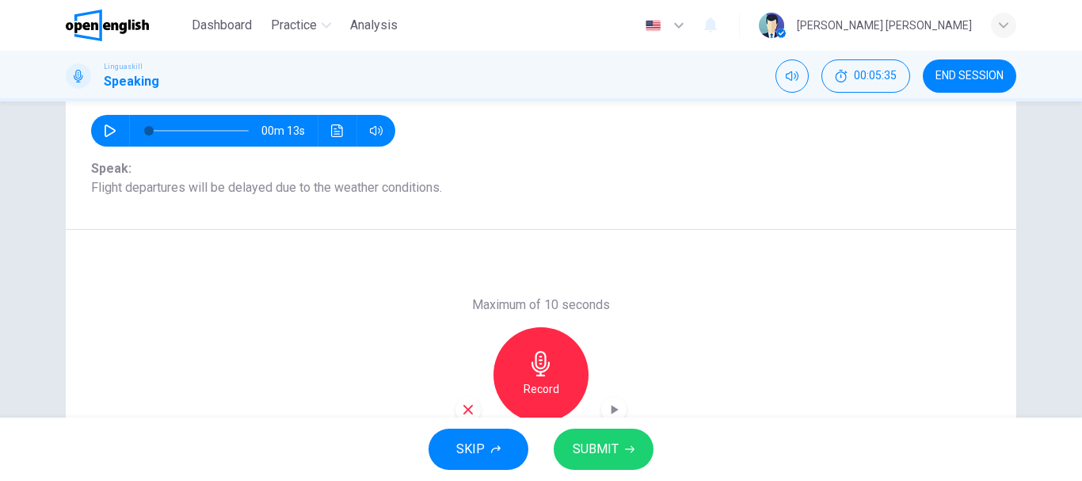
click at [607, 456] on span "SUBMIT" at bounding box center [596, 449] width 46 height 22
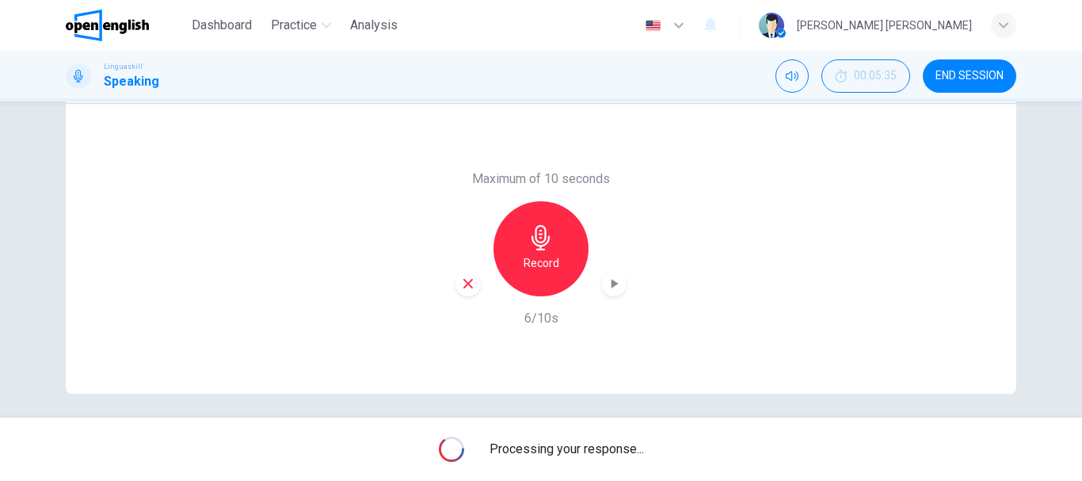
scroll to position [298, 0]
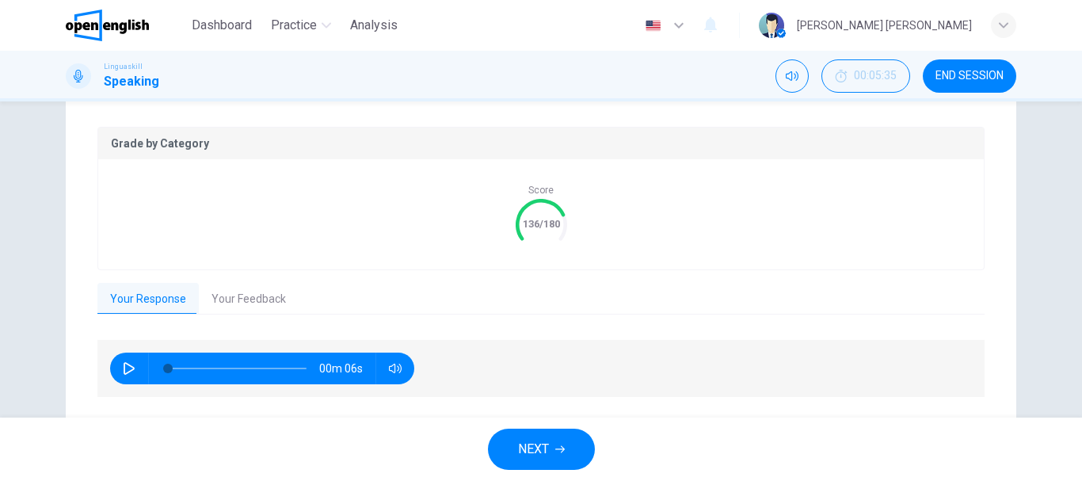
click at [548, 448] on span "NEXT" at bounding box center [533, 449] width 31 height 22
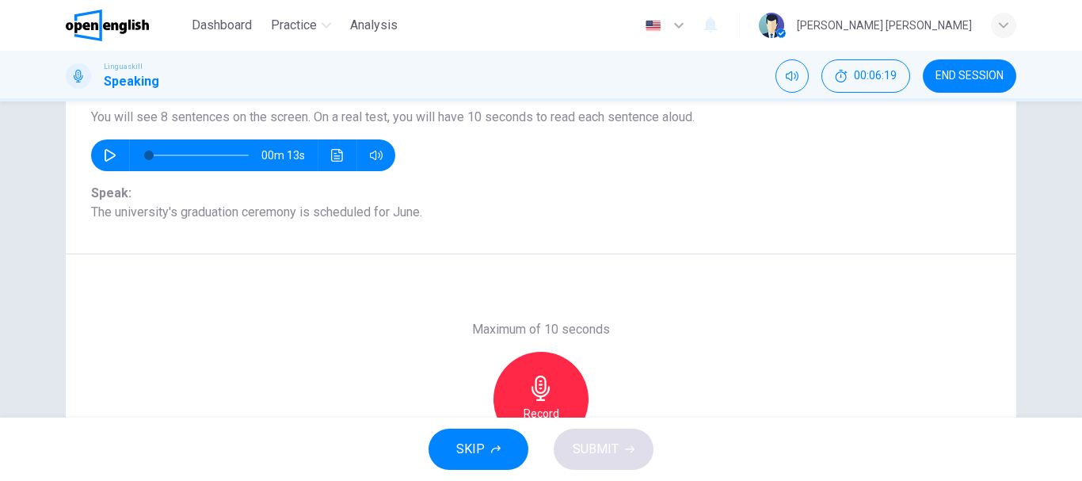
scroll to position [219, 0]
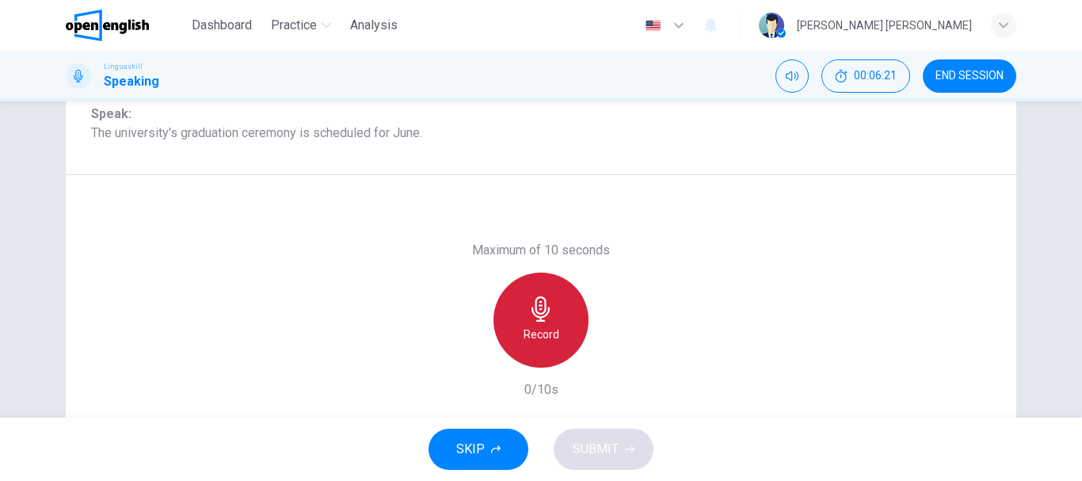
click at [535, 327] on h6 "Record" at bounding box center [542, 334] width 36 height 19
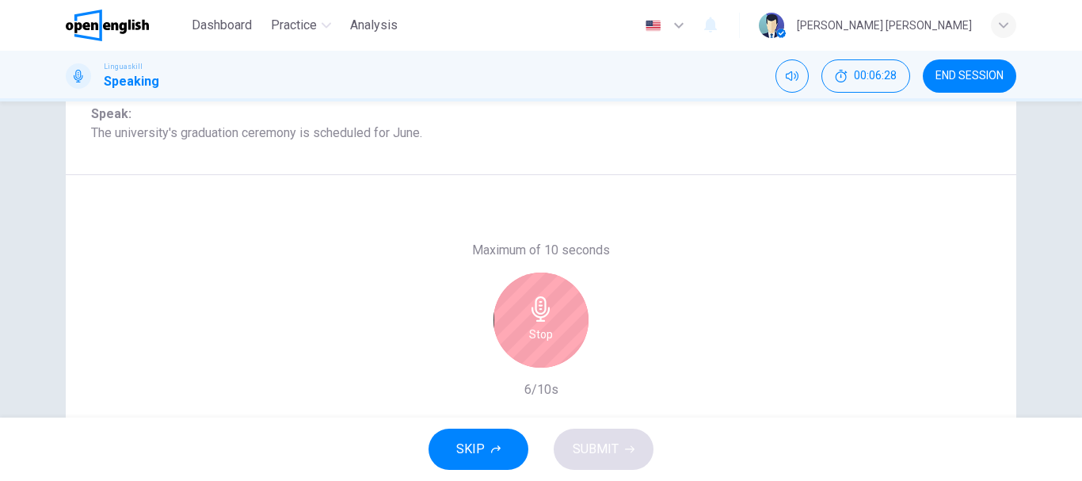
click at [535, 327] on h6 "Stop" at bounding box center [541, 334] width 24 height 19
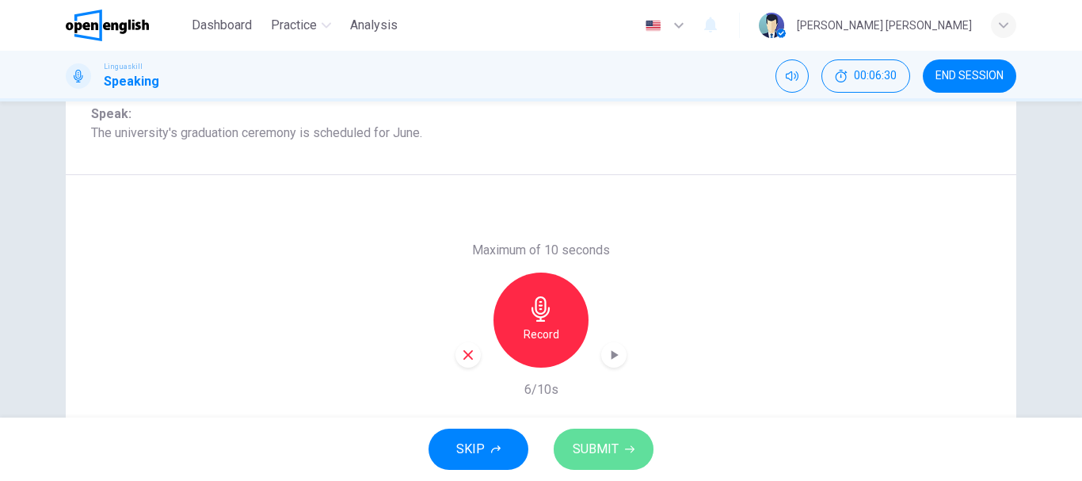
click at [596, 440] on span "SUBMIT" at bounding box center [596, 449] width 46 height 22
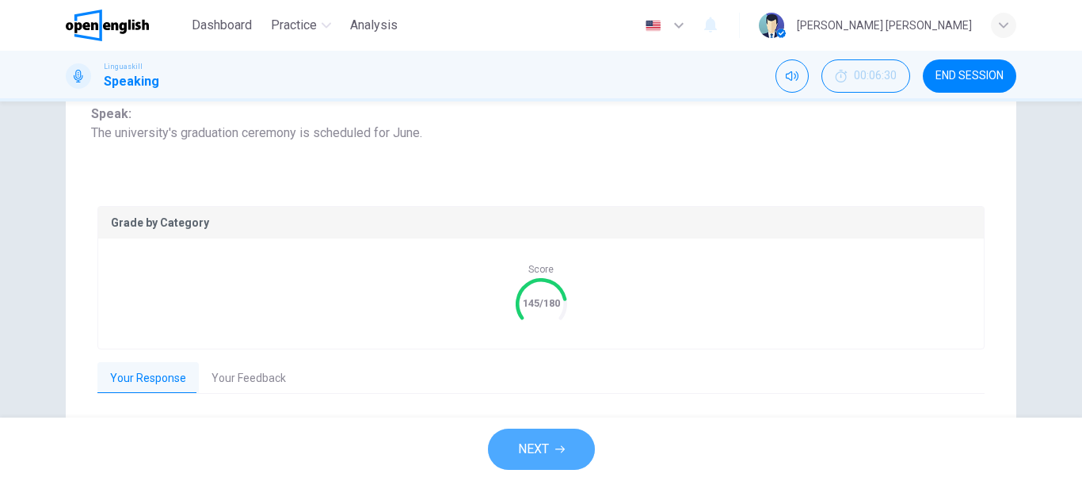
click at [544, 440] on span "NEXT" at bounding box center [533, 449] width 31 height 22
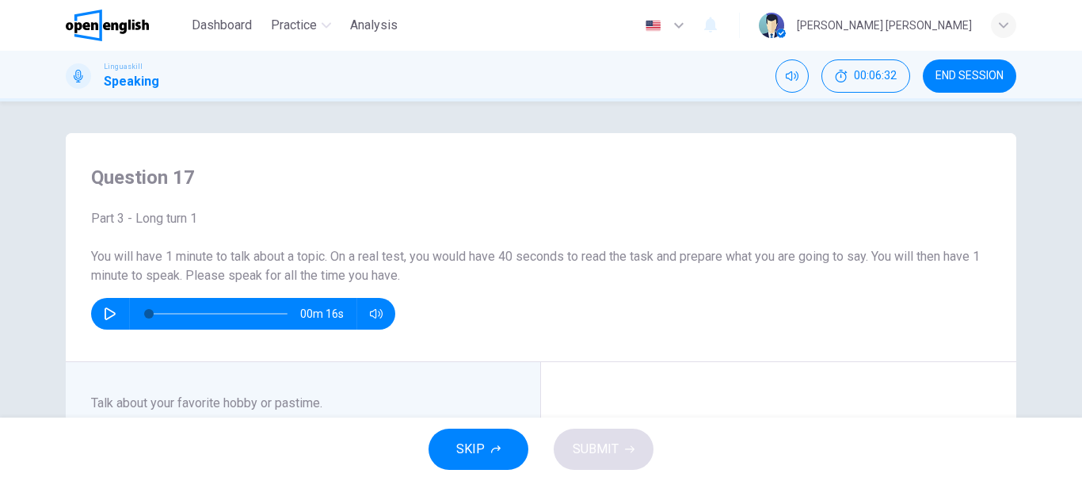
click at [108, 311] on icon "button" at bounding box center [110, 313] width 11 height 13
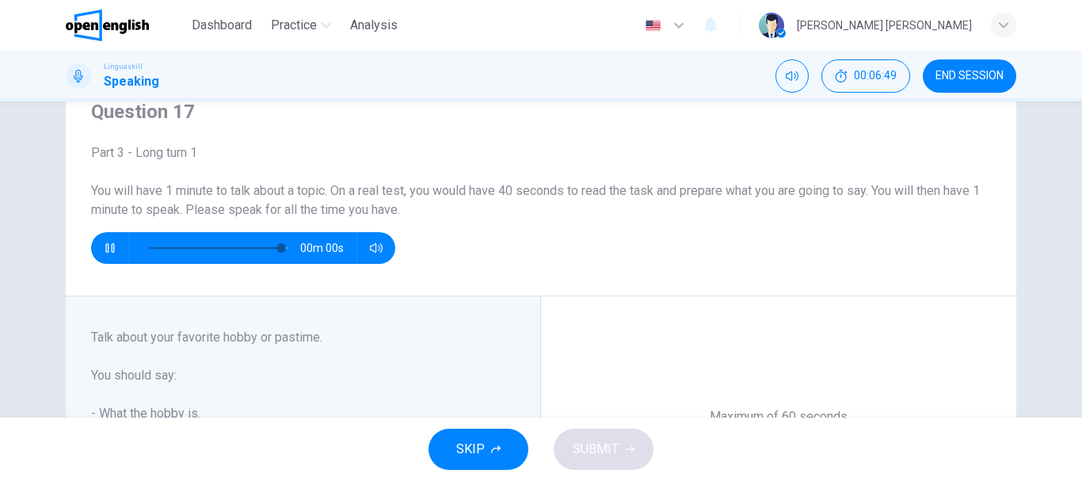
type input "*"
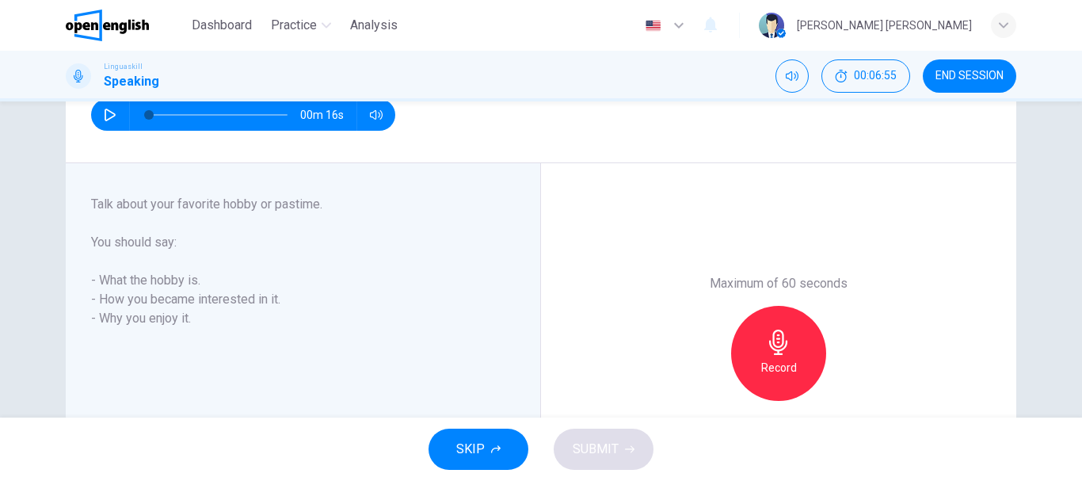
scroll to position [238, 0]
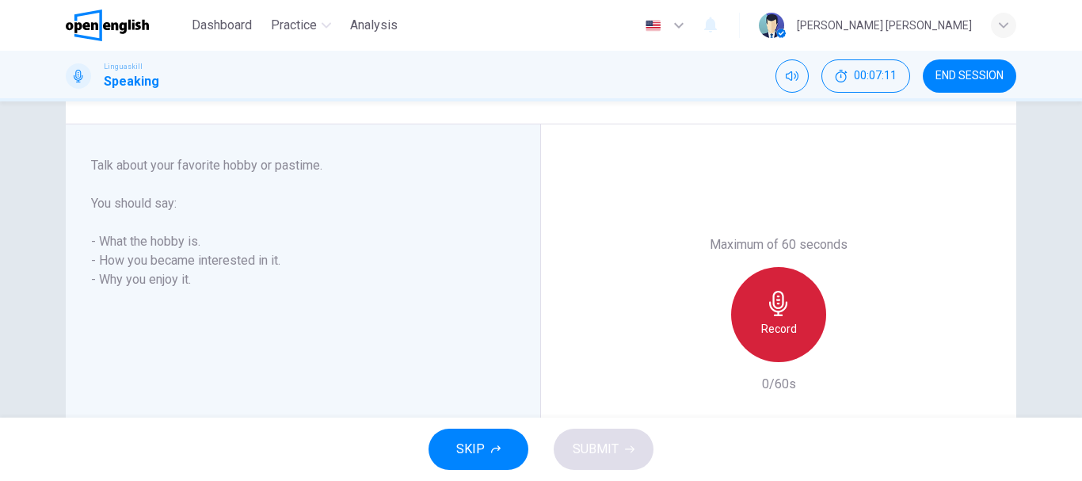
click at [787, 318] on div "Record" at bounding box center [778, 314] width 95 height 95
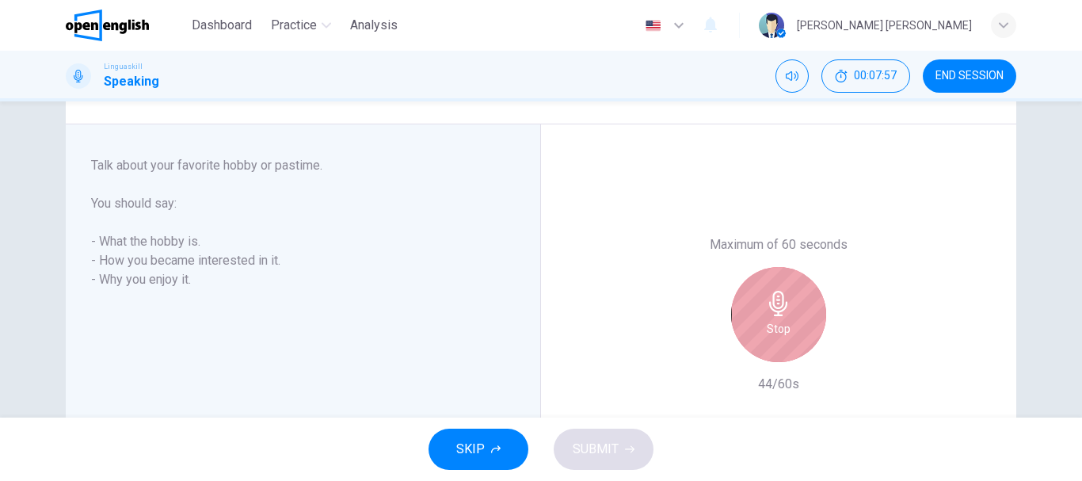
click at [787, 318] on div "Stop" at bounding box center [778, 314] width 95 height 95
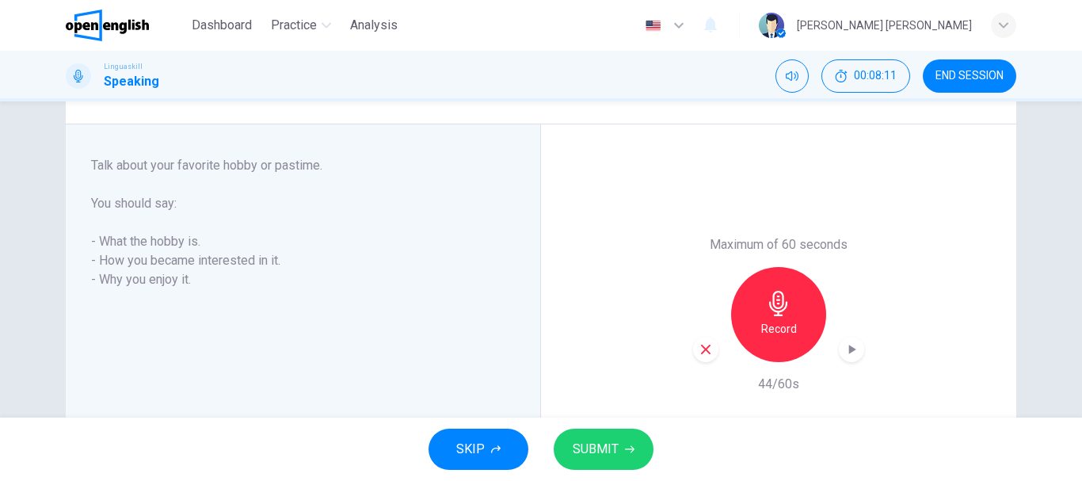
click at [768, 326] on h6 "Record" at bounding box center [779, 328] width 36 height 19
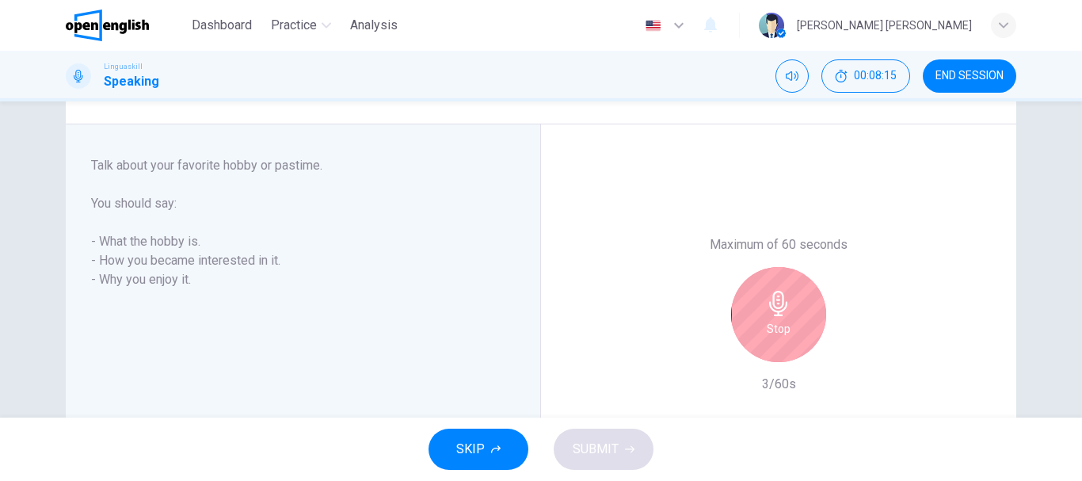
click at [783, 326] on h6 "Stop" at bounding box center [779, 328] width 24 height 19
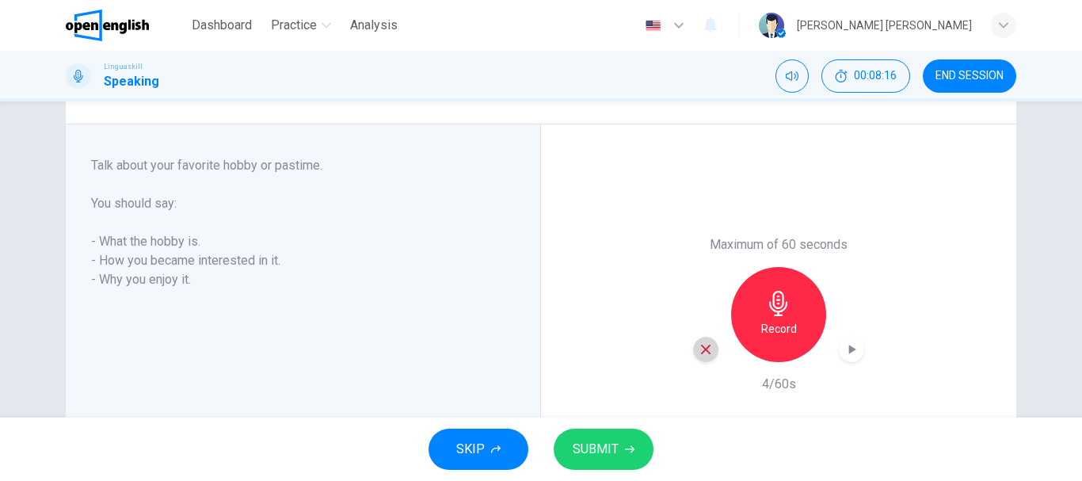
click at [709, 345] on div "button" at bounding box center [705, 349] width 25 height 25
click at [784, 323] on h6 "Record" at bounding box center [779, 328] width 36 height 19
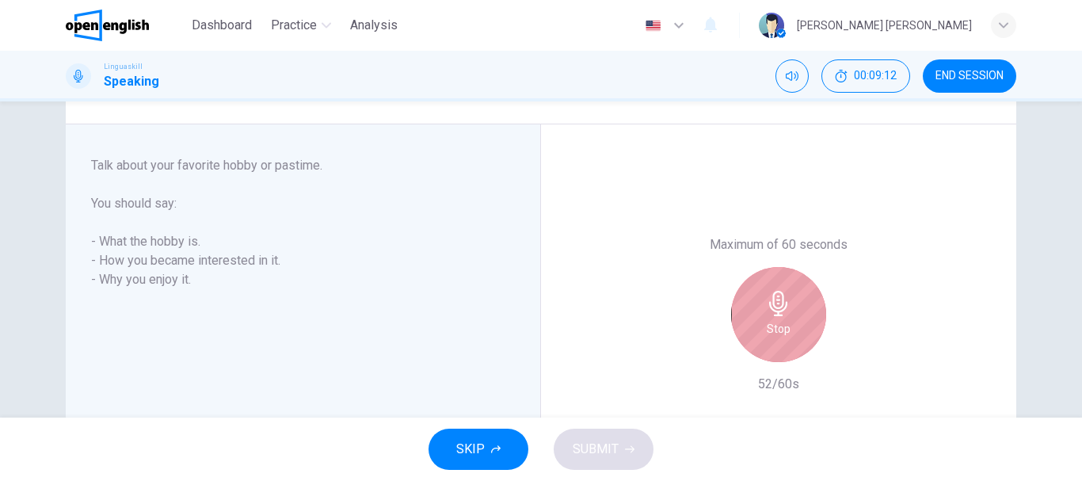
click at [784, 323] on h6 "Stop" at bounding box center [779, 328] width 24 height 19
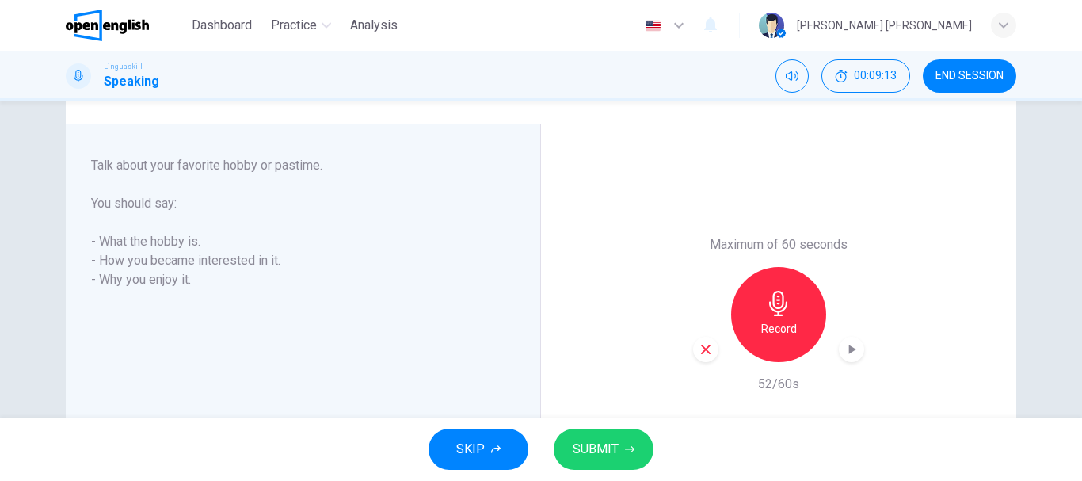
click at [611, 442] on span "SUBMIT" at bounding box center [596, 449] width 46 height 22
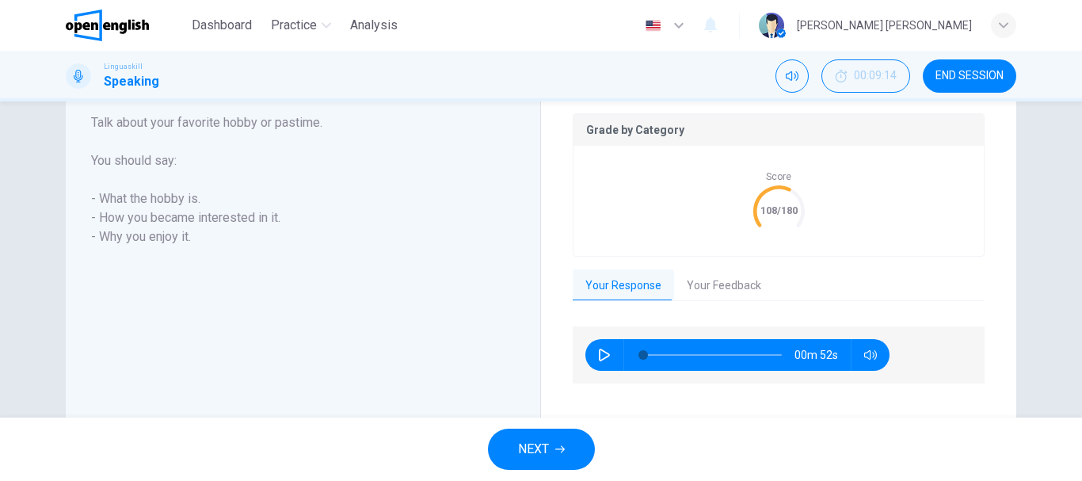
scroll to position [317, 0]
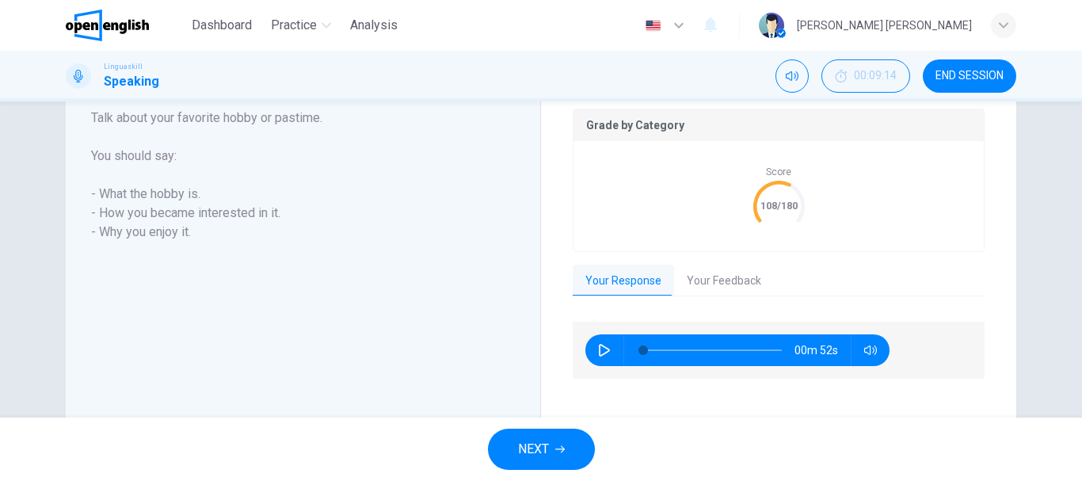
click at [718, 273] on button "Your Feedback" at bounding box center [724, 281] width 100 height 33
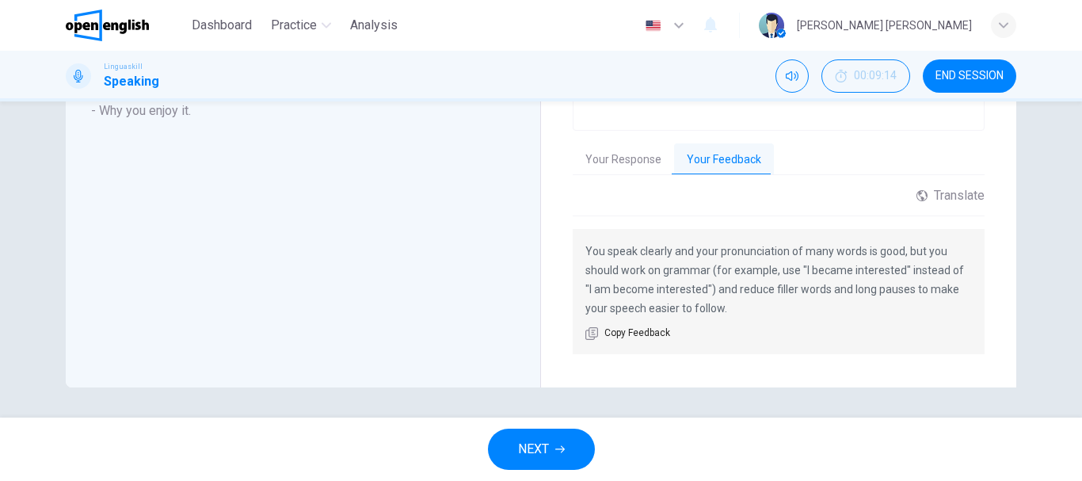
scroll to position [440, 0]
click at [552, 440] on button "NEXT" at bounding box center [541, 449] width 107 height 41
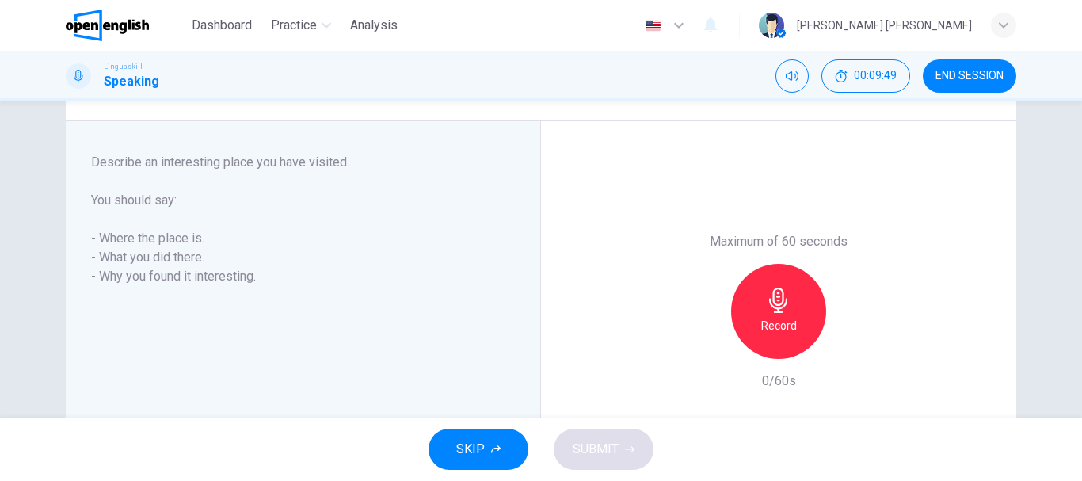
scroll to position [242, 0]
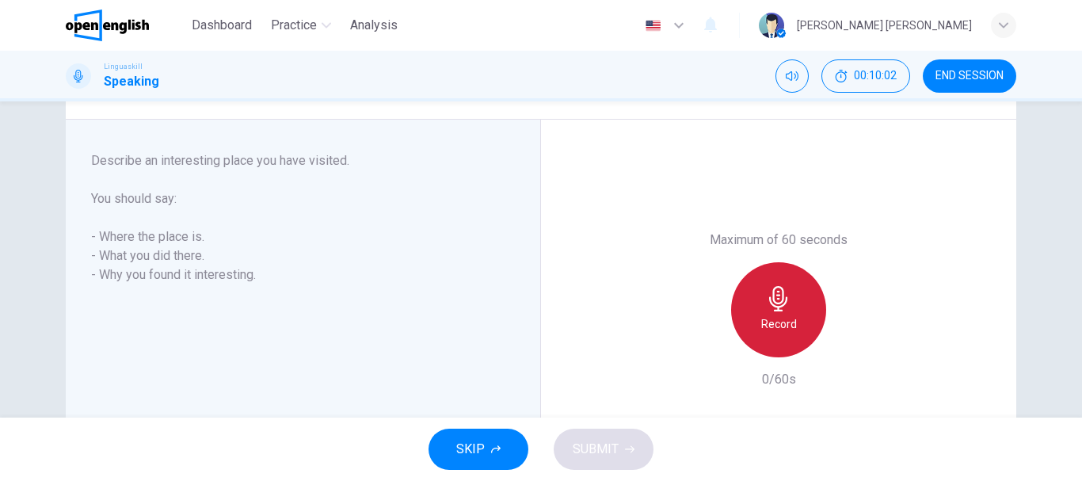
click at [772, 311] on div "Record" at bounding box center [778, 309] width 95 height 95
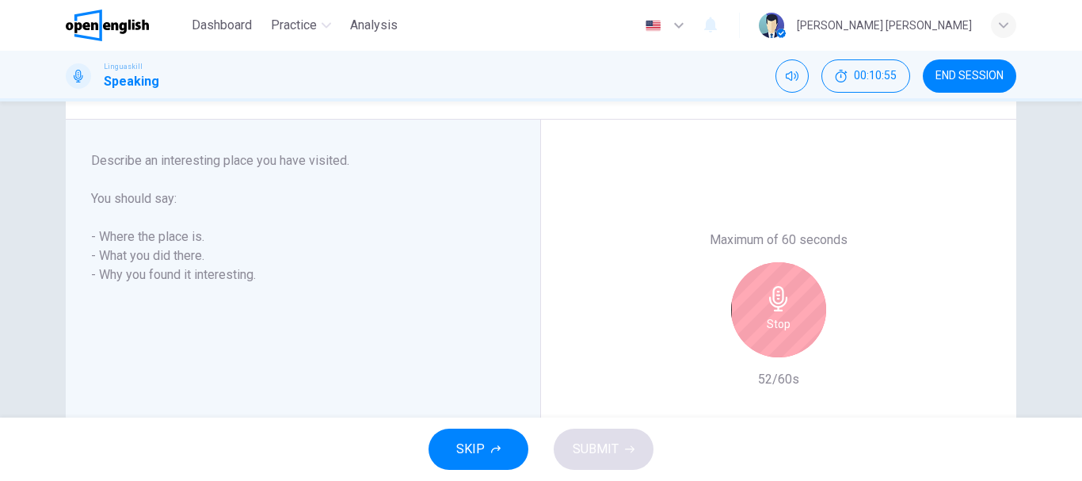
click at [817, 327] on div "Stop" at bounding box center [778, 309] width 95 height 95
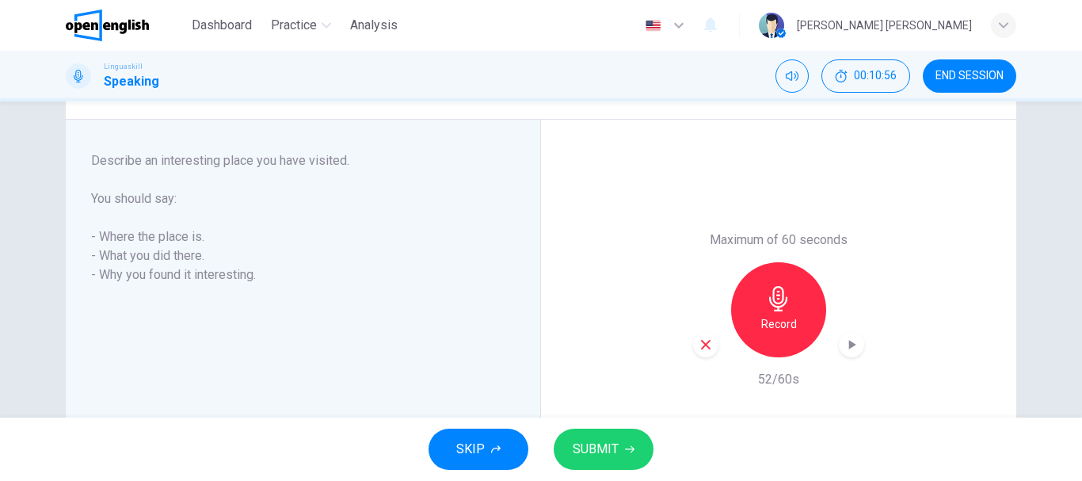
click at [618, 447] on button "SUBMIT" at bounding box center [604, 449] width 100 height 41
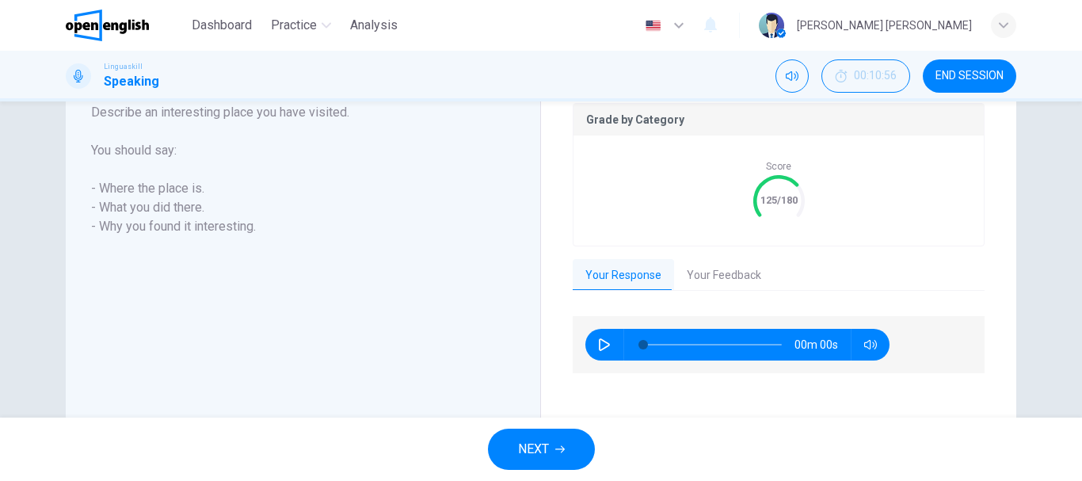
scroll to position [354, 0]
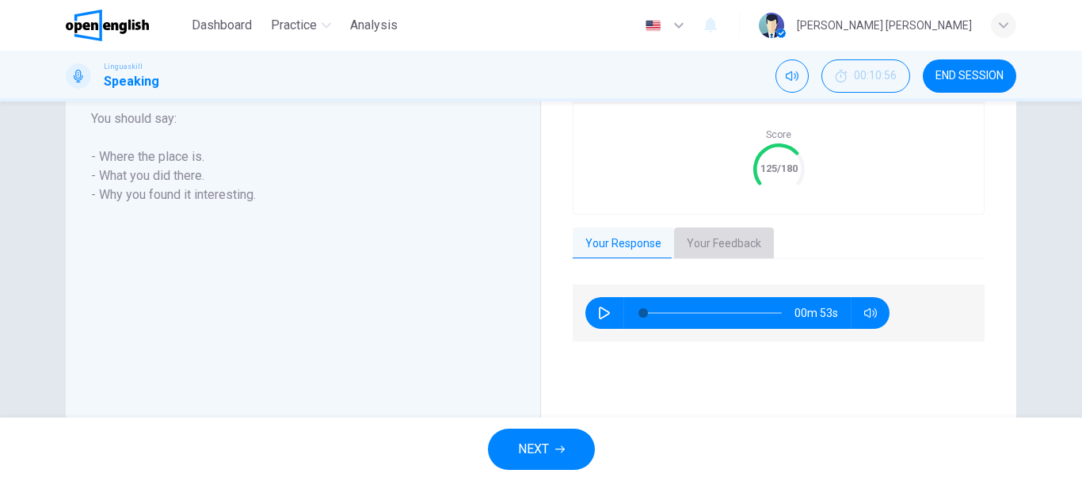
click at [730, 250] on button "Your Feedback" at bounding box center [724, 243] width 100 height 33
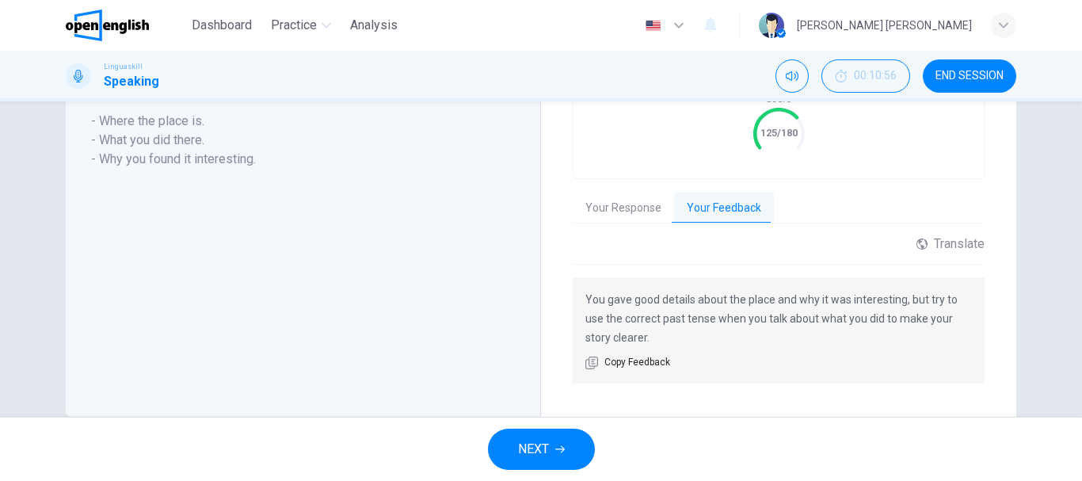
scroll to position [421, 0]
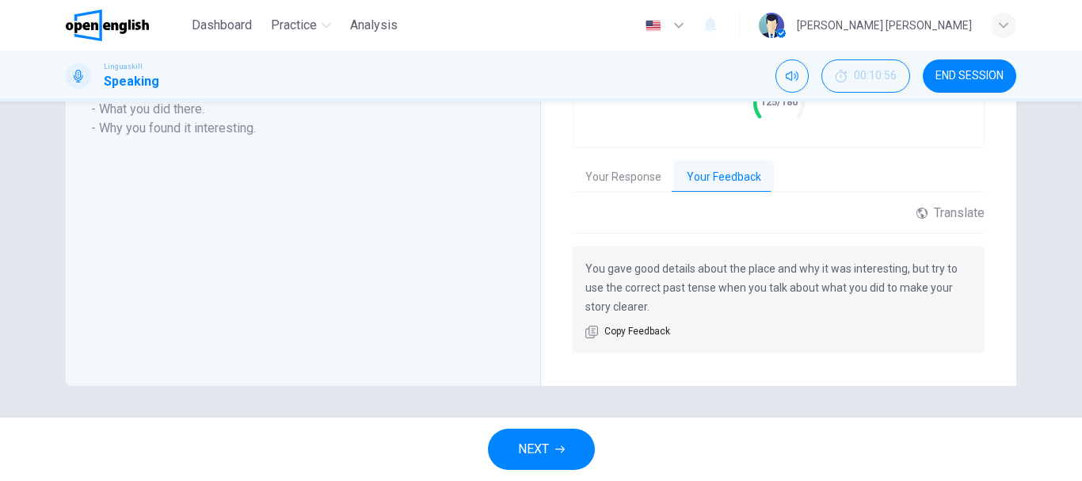
click at [551, 453] on button "NEXT" at bounding box center [541, 449] width 107 height 41
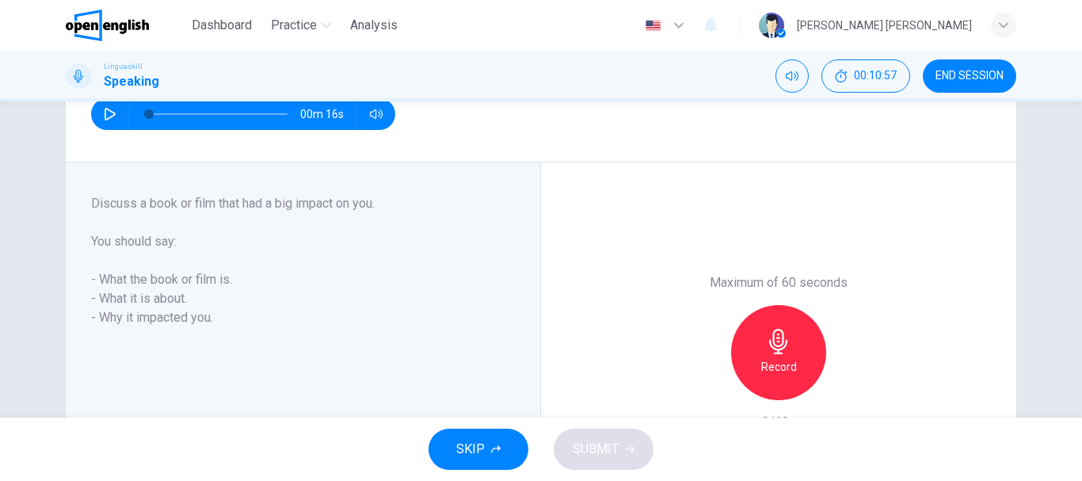
scroll to position [198, 0]
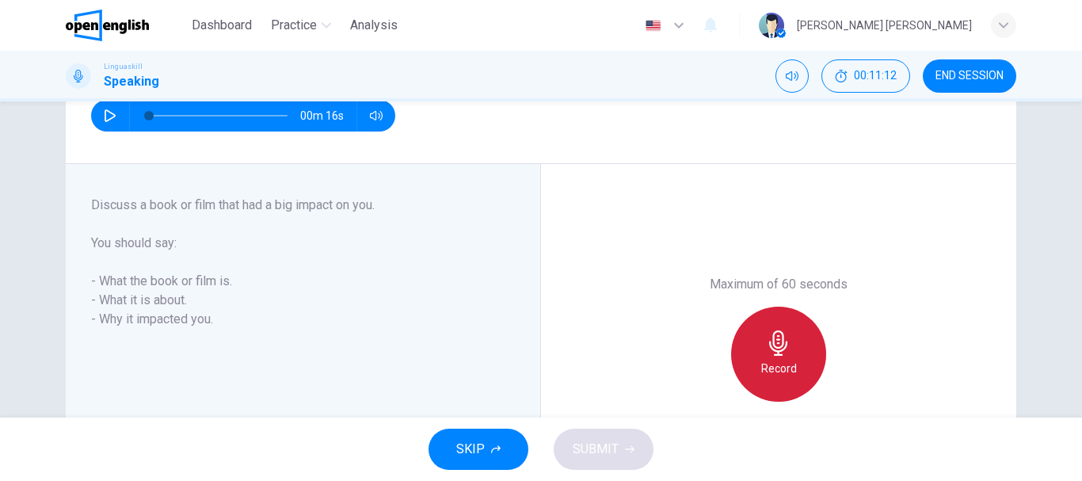
click at [799, 360] on div "Record" at bounding box center [778, 354] width 95 height 95
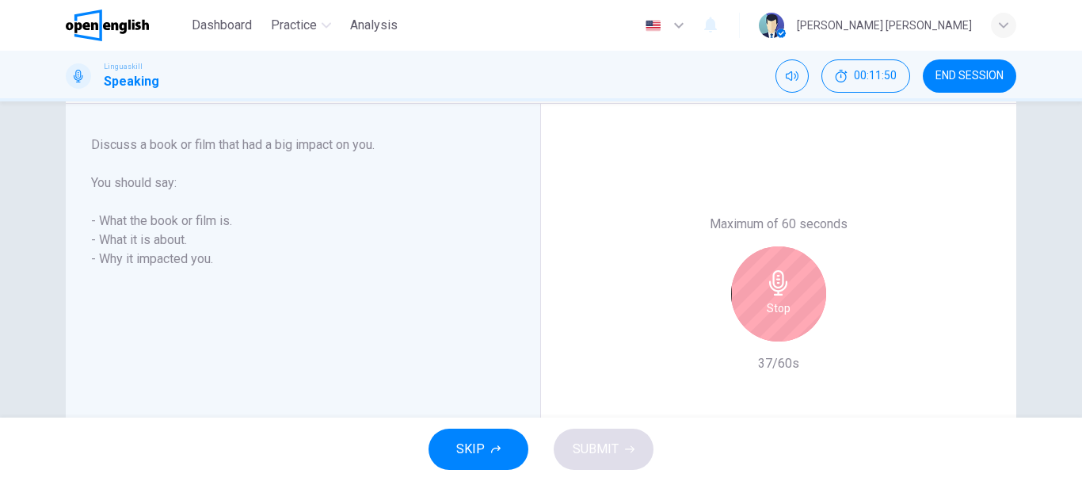
scroll to position [258, 0]
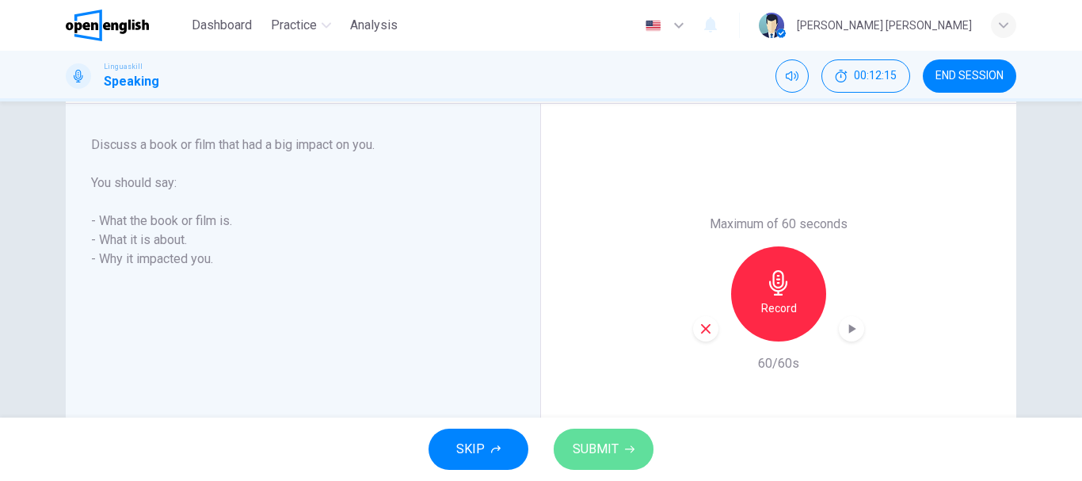
click at [604, 452] on span "SUBMIT" at bounding box center [596, 449] width 46 height 22
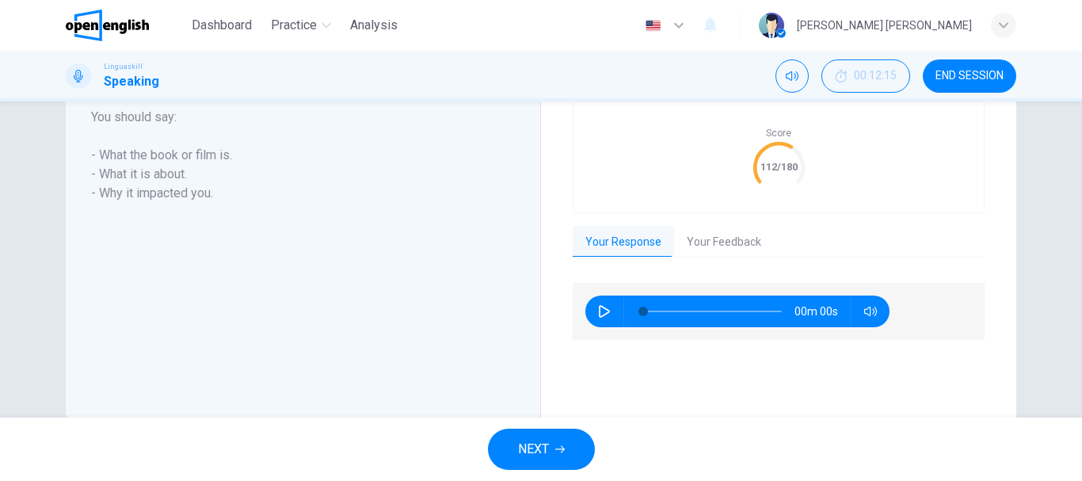
scroll to position [387, 0]
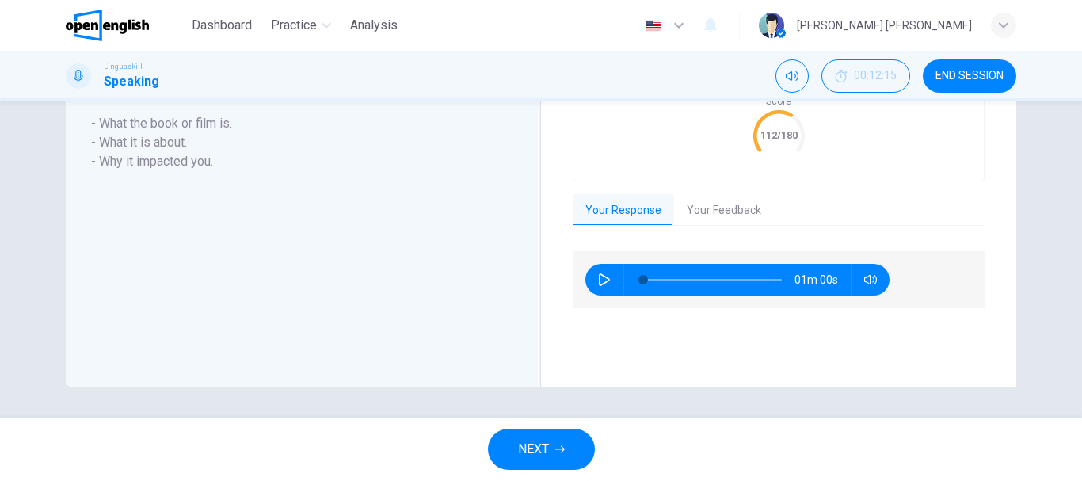
click at [754, 206] on button "Your Feedback" at bounding box center [724, 210] width 100 height 33
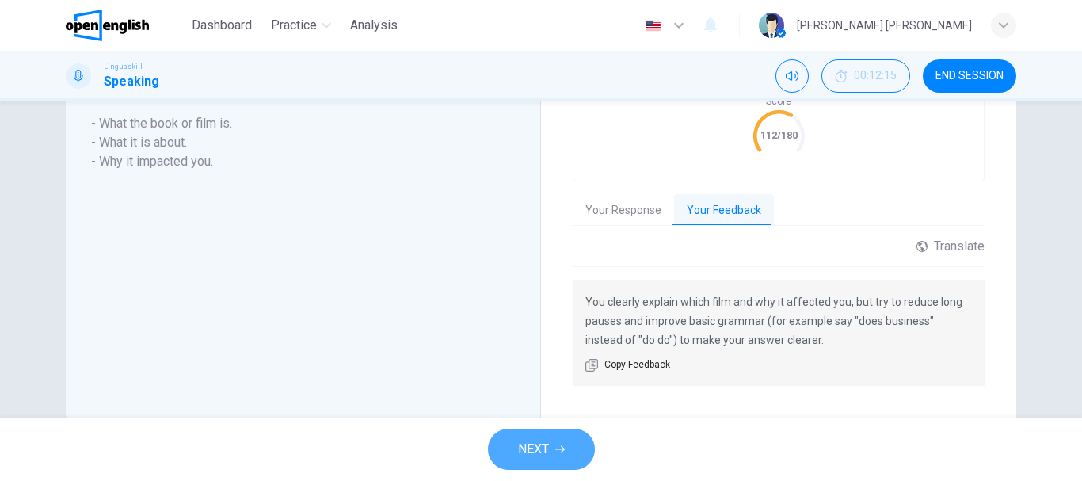
click at [544, 445] on span "NEXT" at bounding box center [533, 449] width 31 height 22
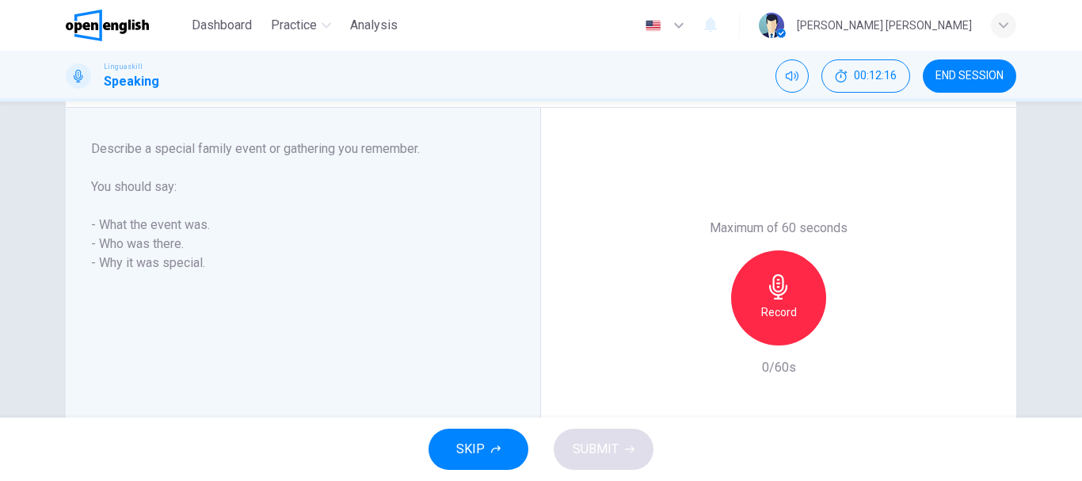
scroll to position [253, 0]
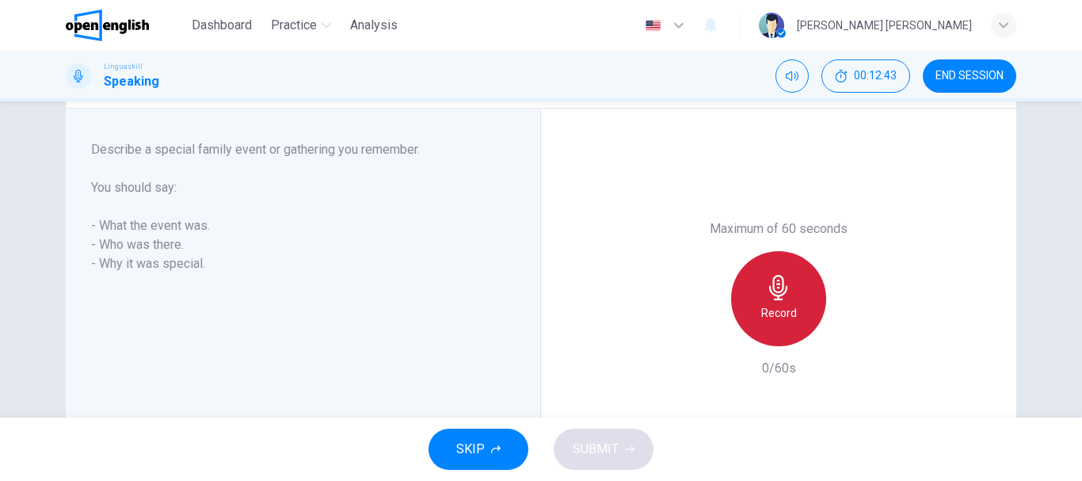
click at [753, 310] on div "Record" at bounding box center [778, 298] width 95 height 95
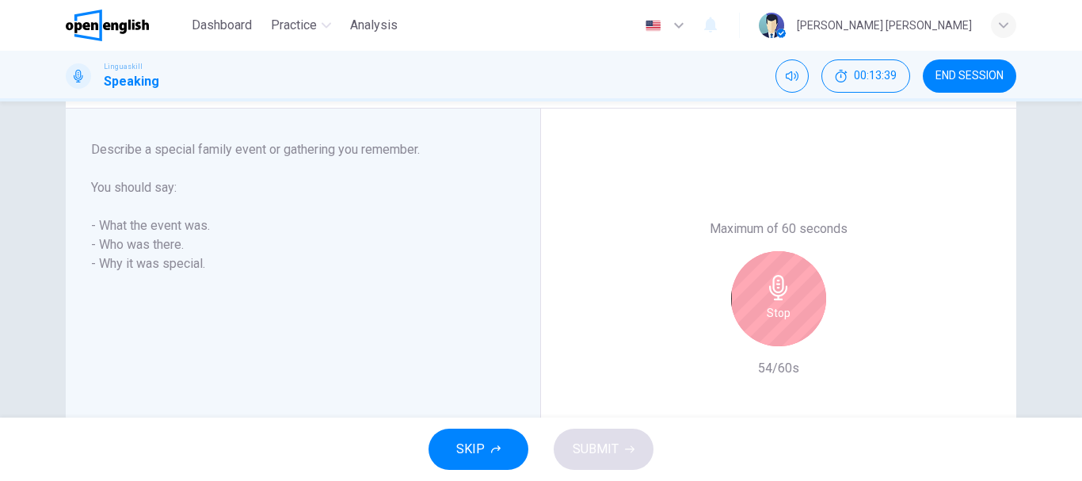
click at [774, 298] on icon "button" at bounding box center [778, 287] width 18 height 25
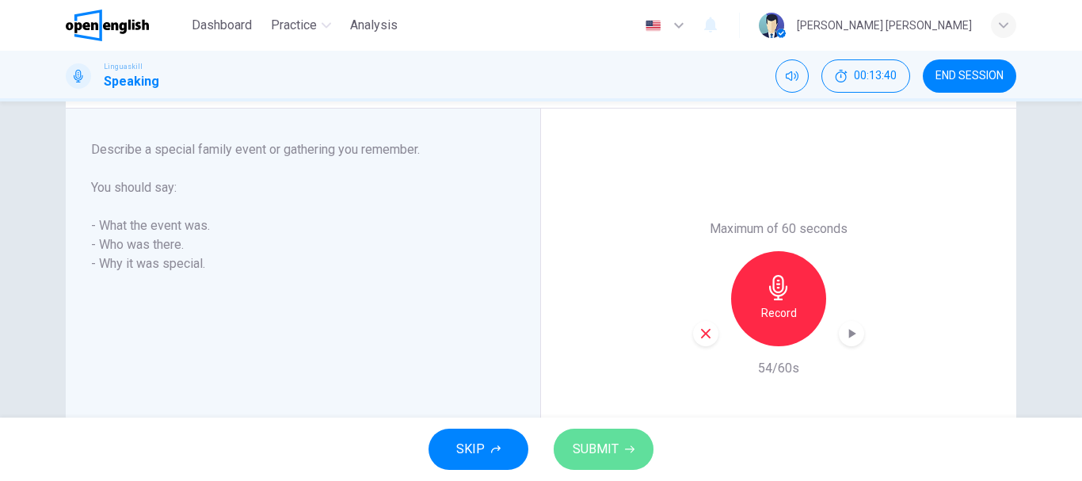
click at [600, 443] on span "SUBMIT" at bounding box center [596, 449] width 46 height 22
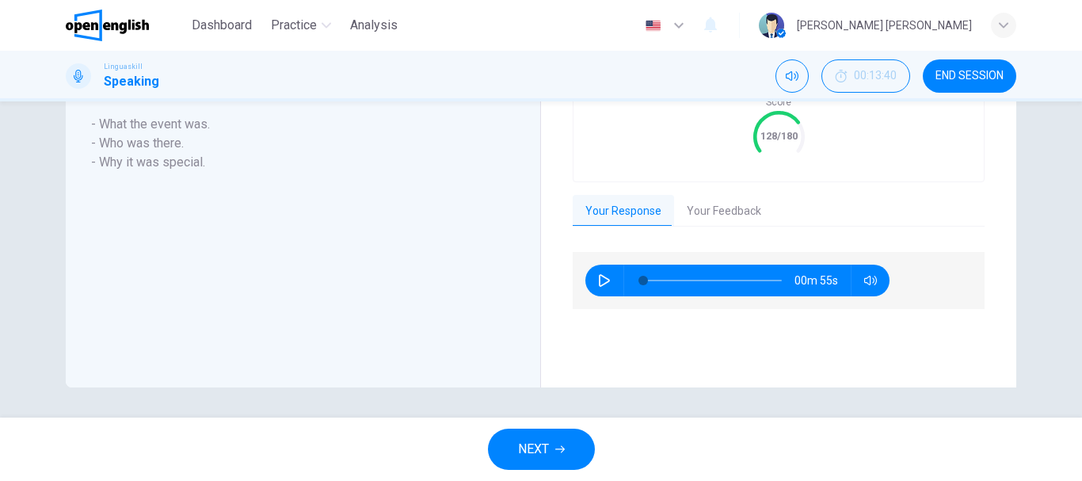
scroll to position [388, 0]
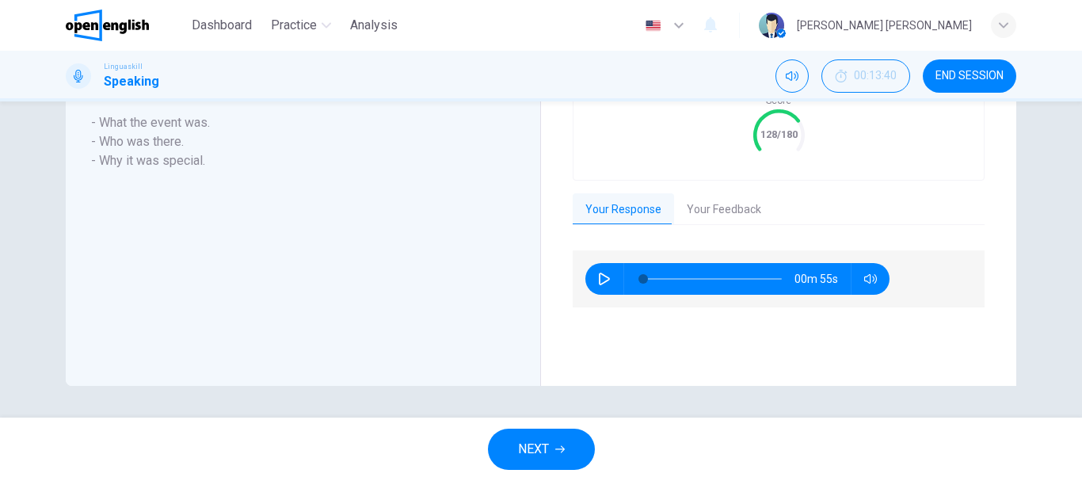
click at [721, 213] on button "Your Feedback" at bounding box center [724, 209] width 100 height 33
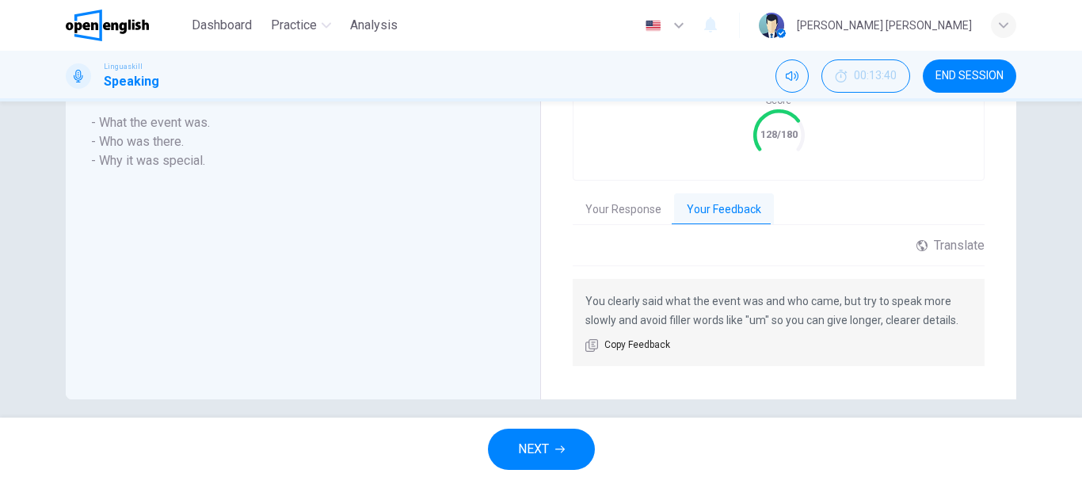
click at [543, 447] on span "NEXT" at bounding box center [533, 449] width 31 height 22
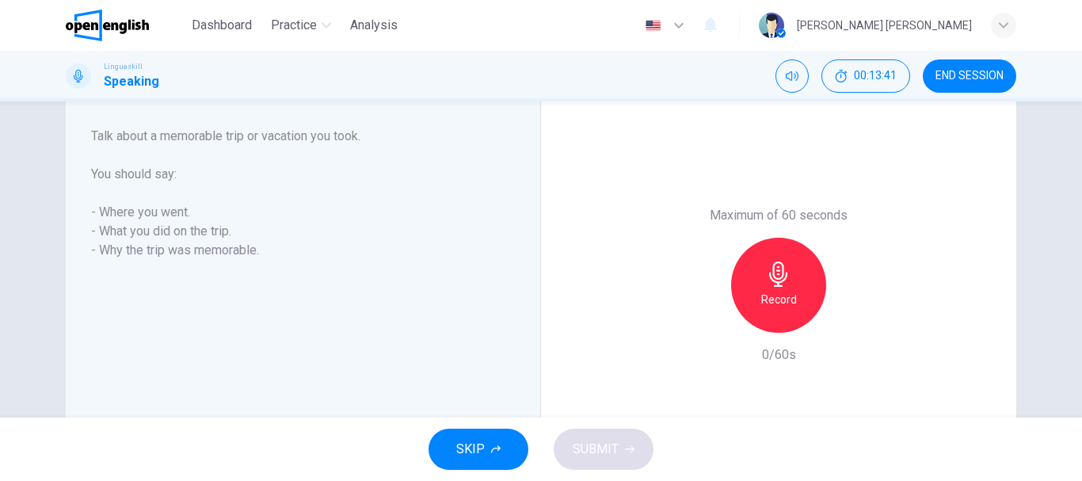
scroll to position [266, 0]
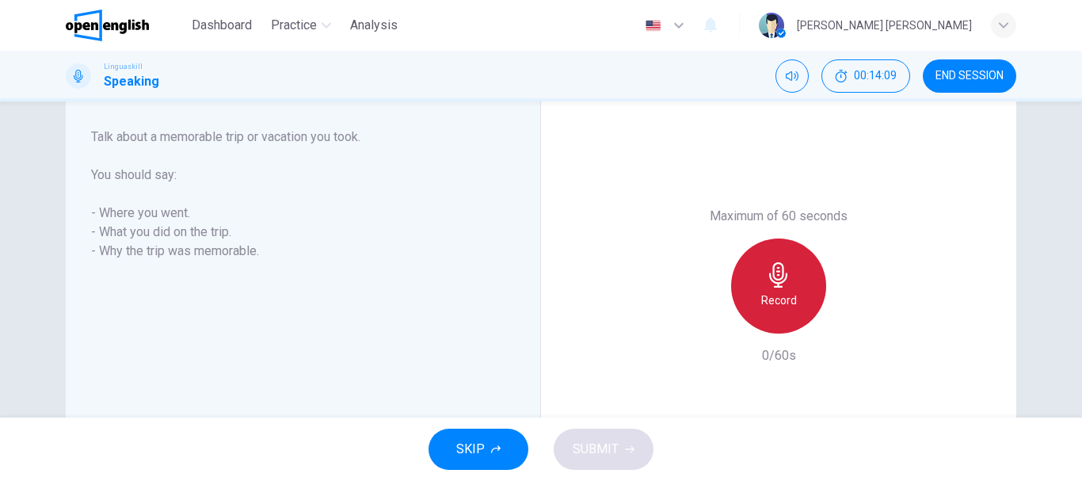
click at [781, 290] on div "Record" at bounding box center [778, 285] width 95 height 95
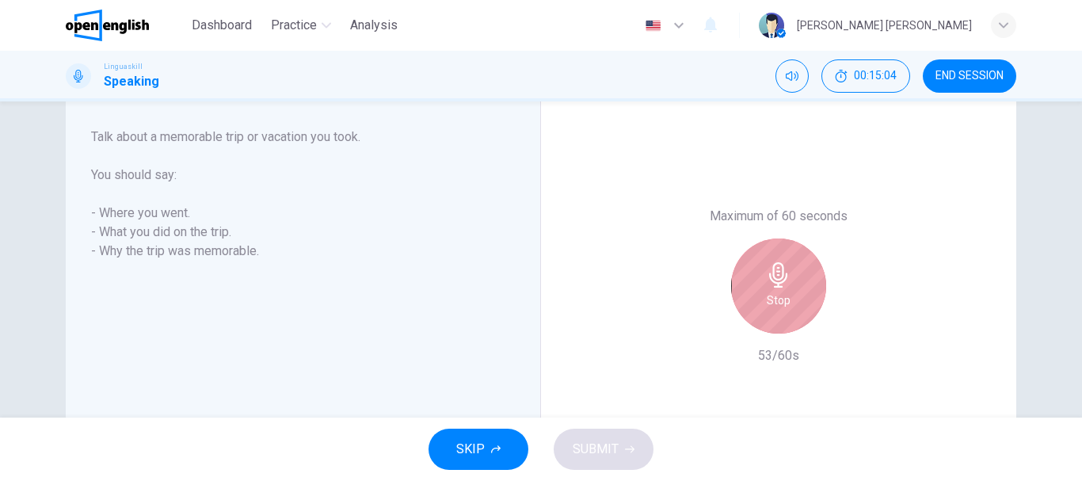
click at [781, 290] on div "Stop" at bounding box center [778, 285] width 95 height 95
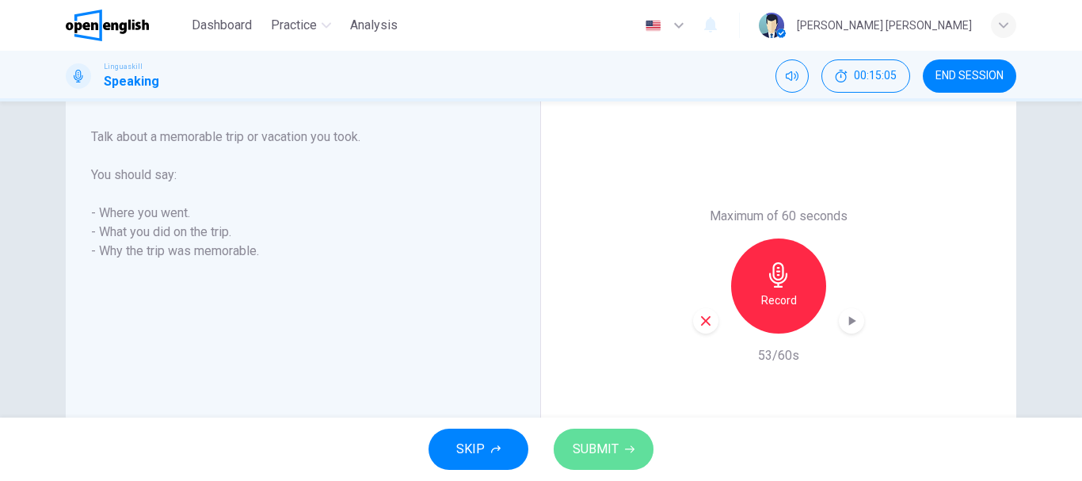
click at [612, 462] on button "SUBMIT" at bounding box center [604, 449] width 100 height 41
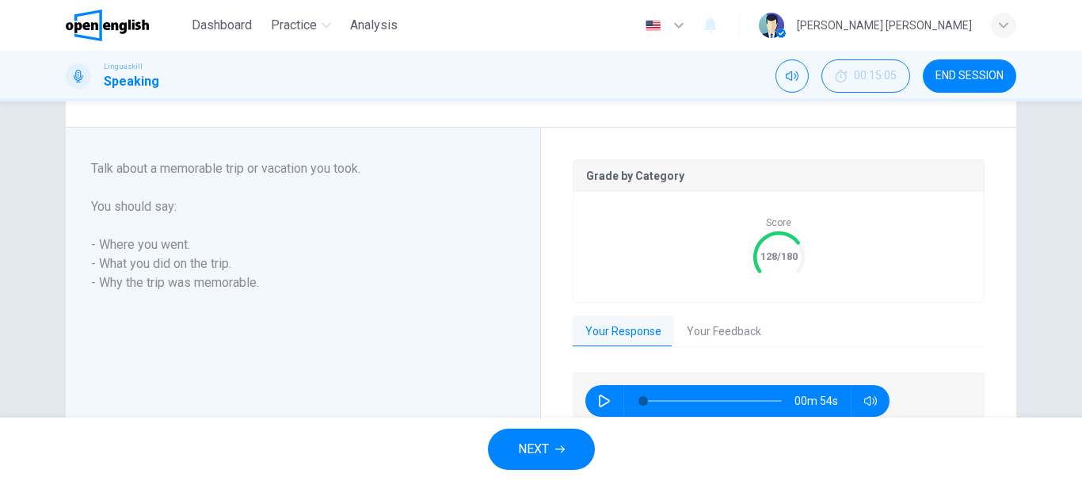
scroll to position [298, 0]
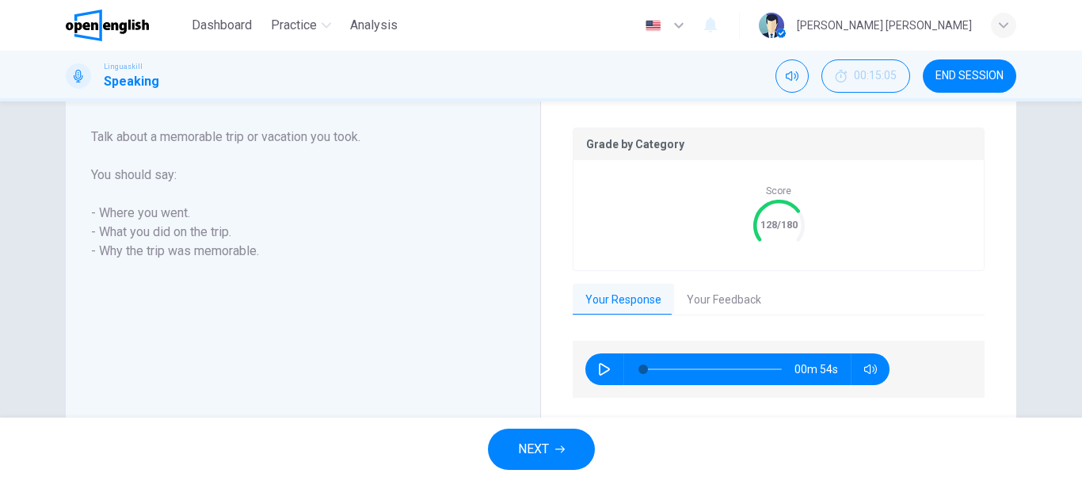
click at [546, 449] on span "NEXT" at bounding box center [533, 449] width 31 height 22
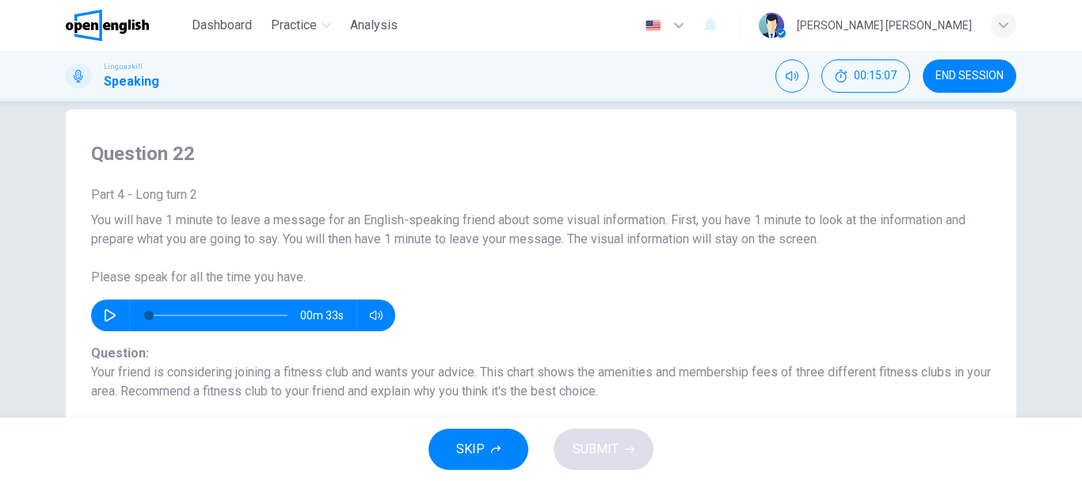
scroll to position [25, 0]
click at [105, 318] on icon "button" at bounding box center [110, 314] width 13 height 13
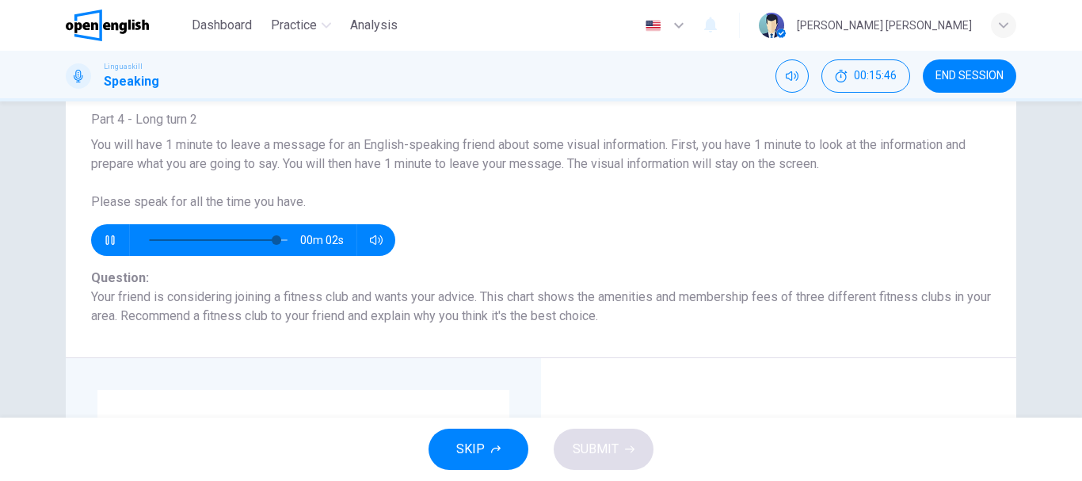
scroll to position [106, 0]
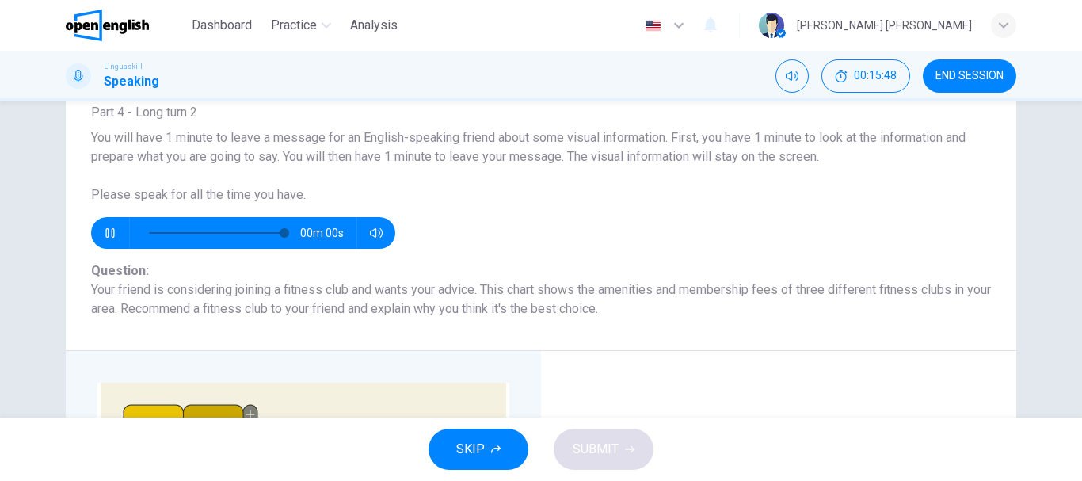
type input "*"
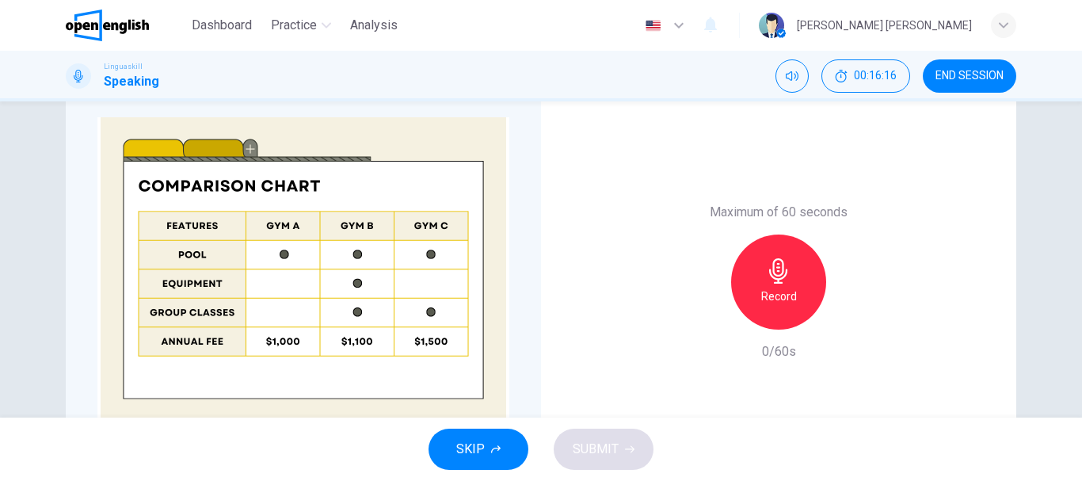
scroll to position [372, 0]
click at [193, 145] on img at bounding box center [303, 268] width 412 height 304
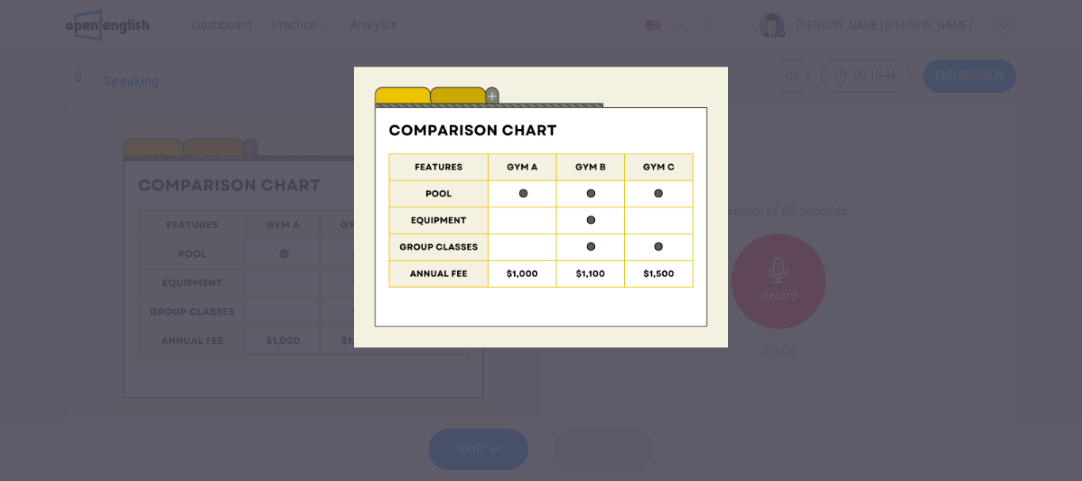
click at [490, 97] on img at bounding box center [541, 207] width 374 height 374
click at [558, 59] on img at bounding box center [541, 207] width 374 height 374
click at [808, 105] on div at bounding box center [541, 240] width 1082 height 481
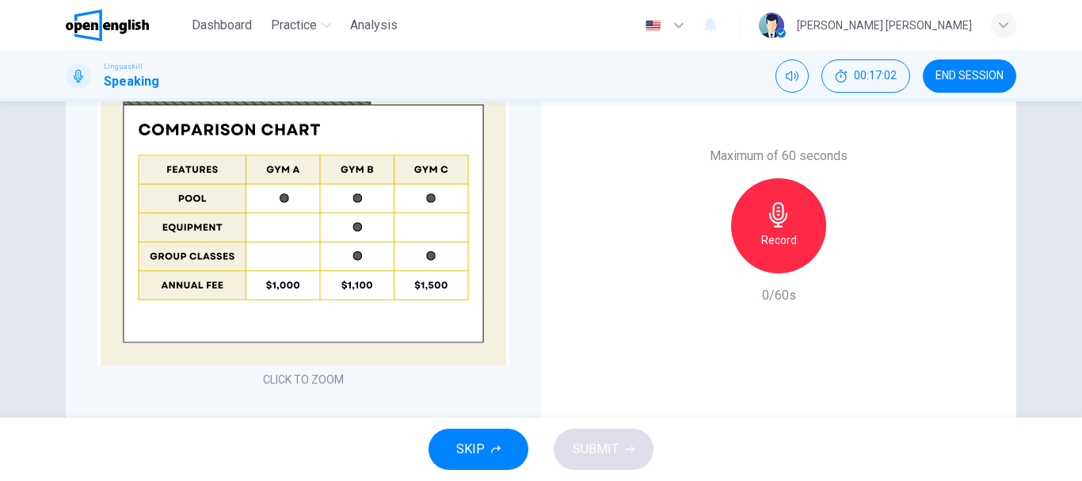
scroll to position [434, 0]
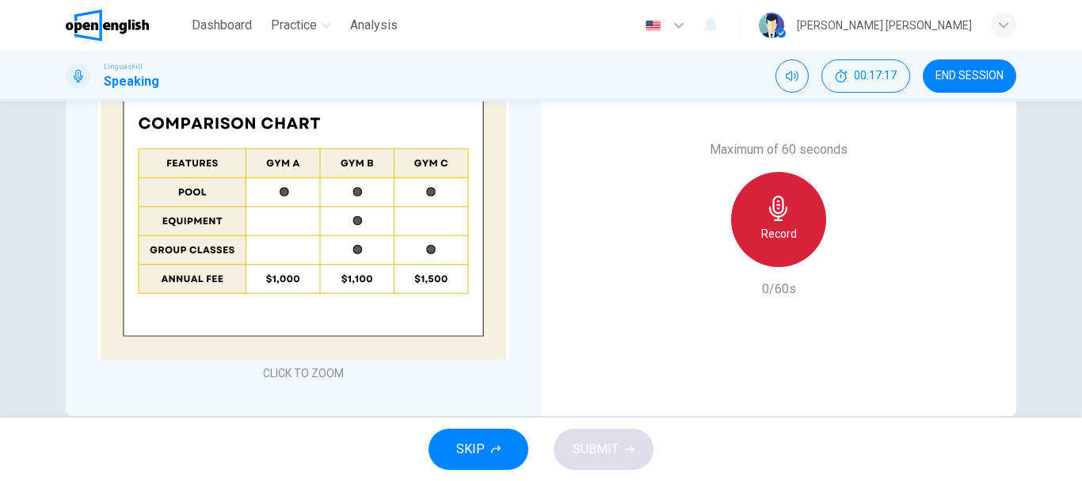
click at [791, 232] on h6 "Record" at bounding box center [779, 233] width 36 height 19
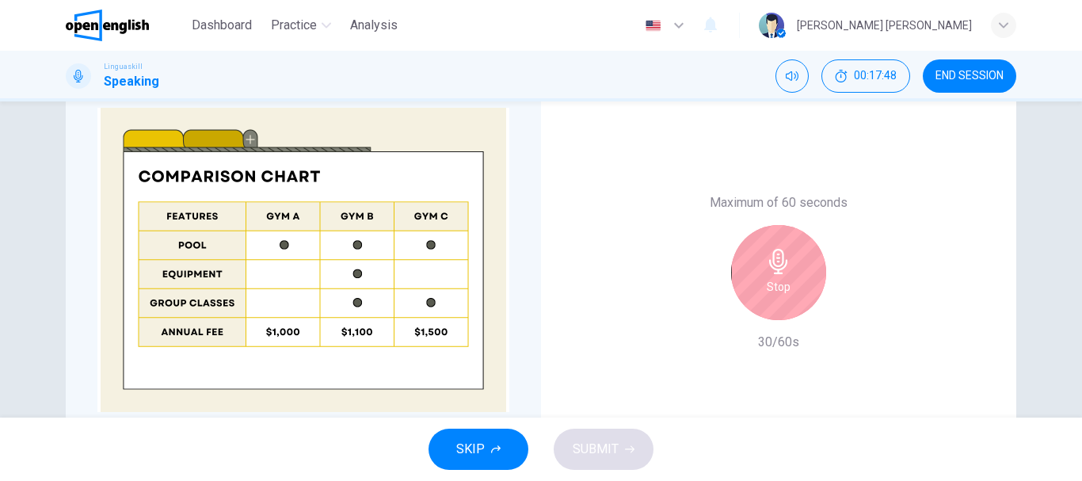
scroll to position [380, 0]
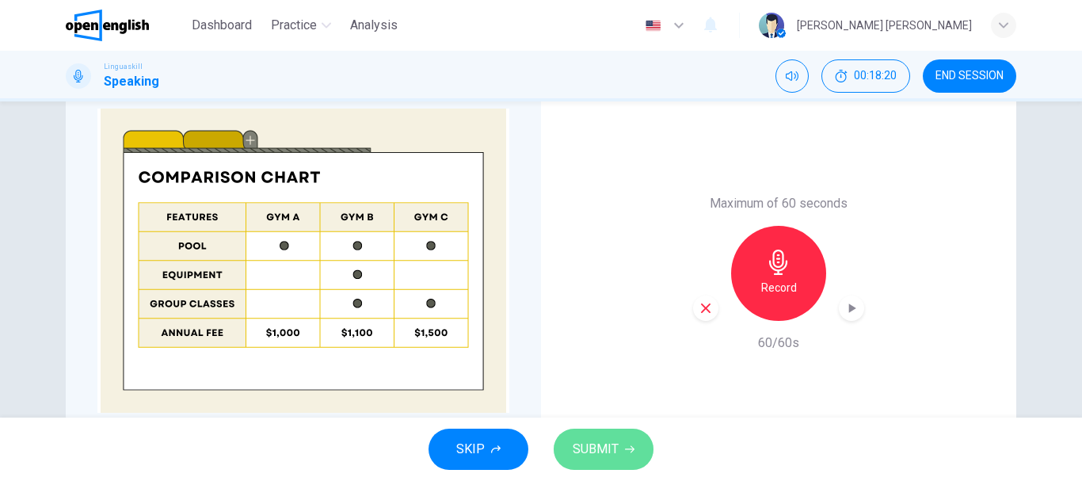
click at [601, 452] on span "SUBMIT" at bounding box center [596, 449] width 46 height 22
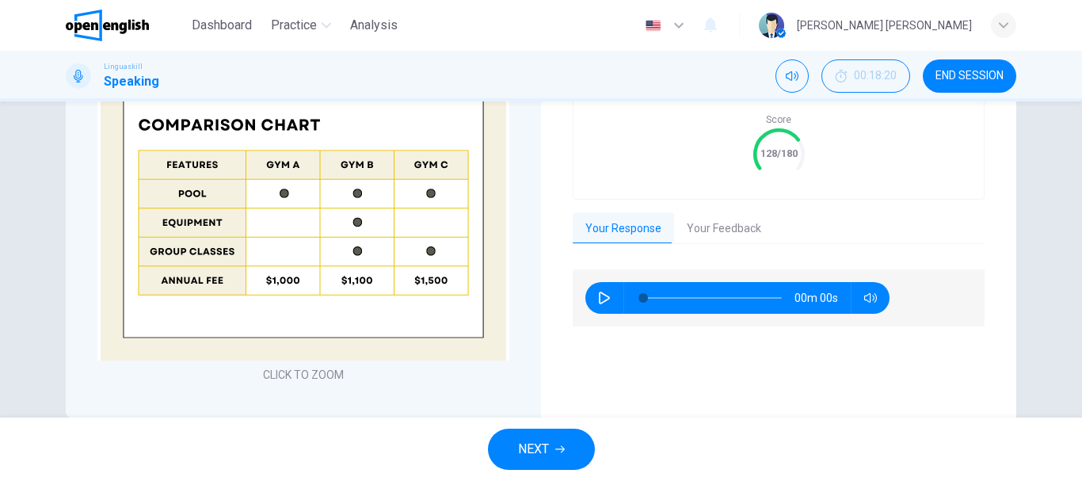
scroll to position [496, 0]
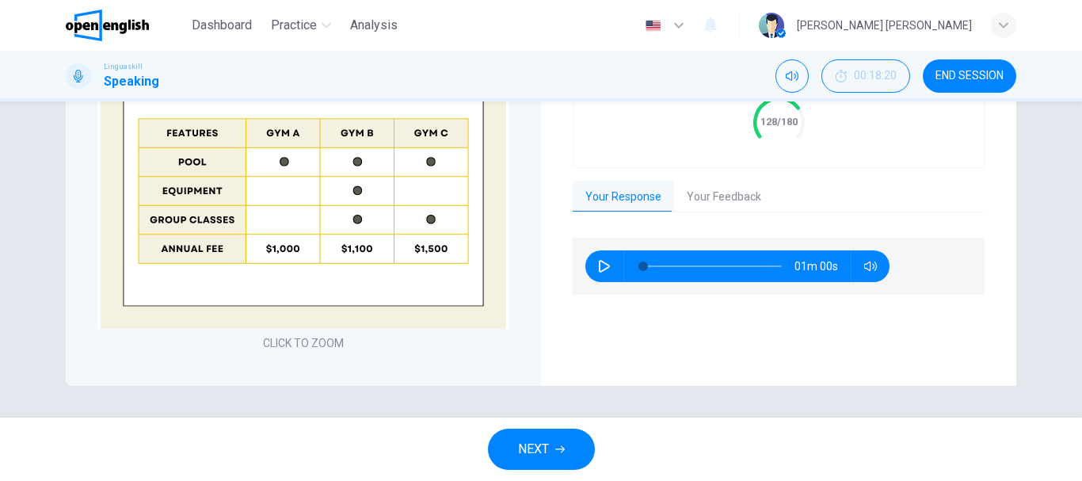
click at [715, 204] on button "Your Feedback" at bounding box center [724, 197] width 100 height 33
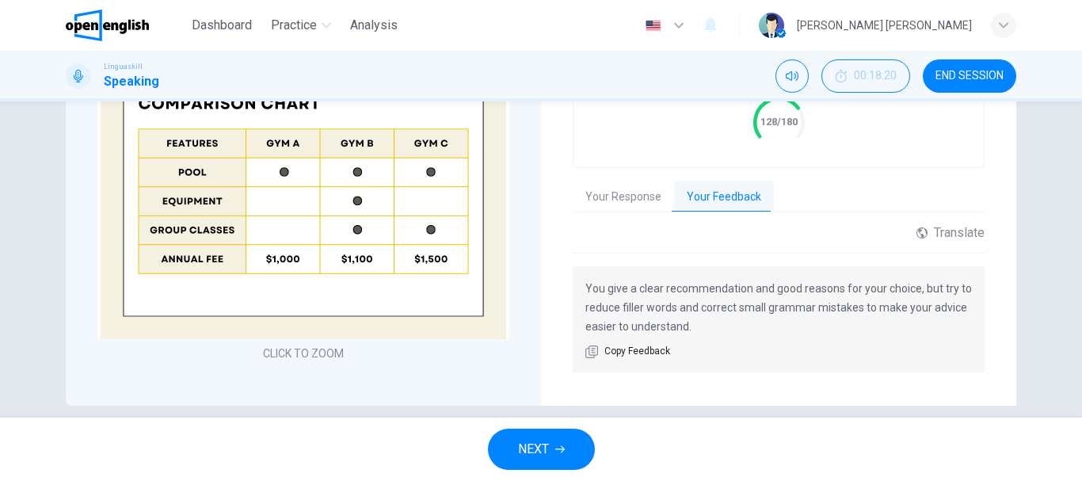
scroll to position [506, 0]
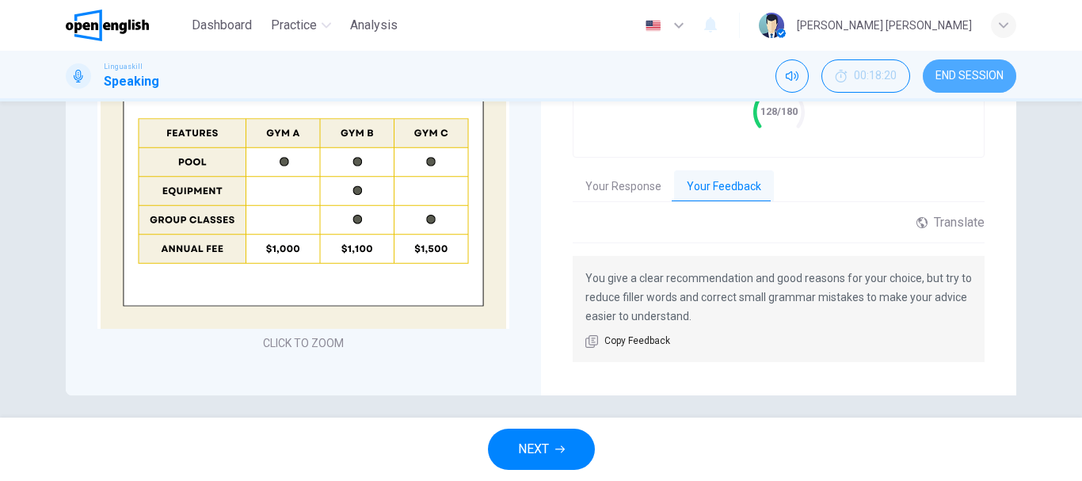
click at [983, 84] on button "END SESSION" at bounding box center [969, 75] width 93 height 33
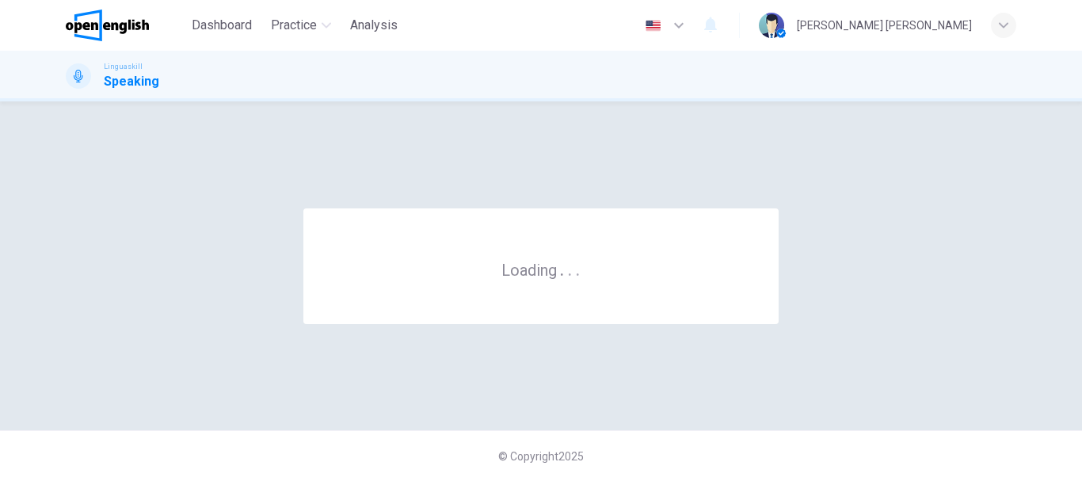
scroll to position [0, 0]
